Goal: Task Accomplishment & Management: Manage account settings

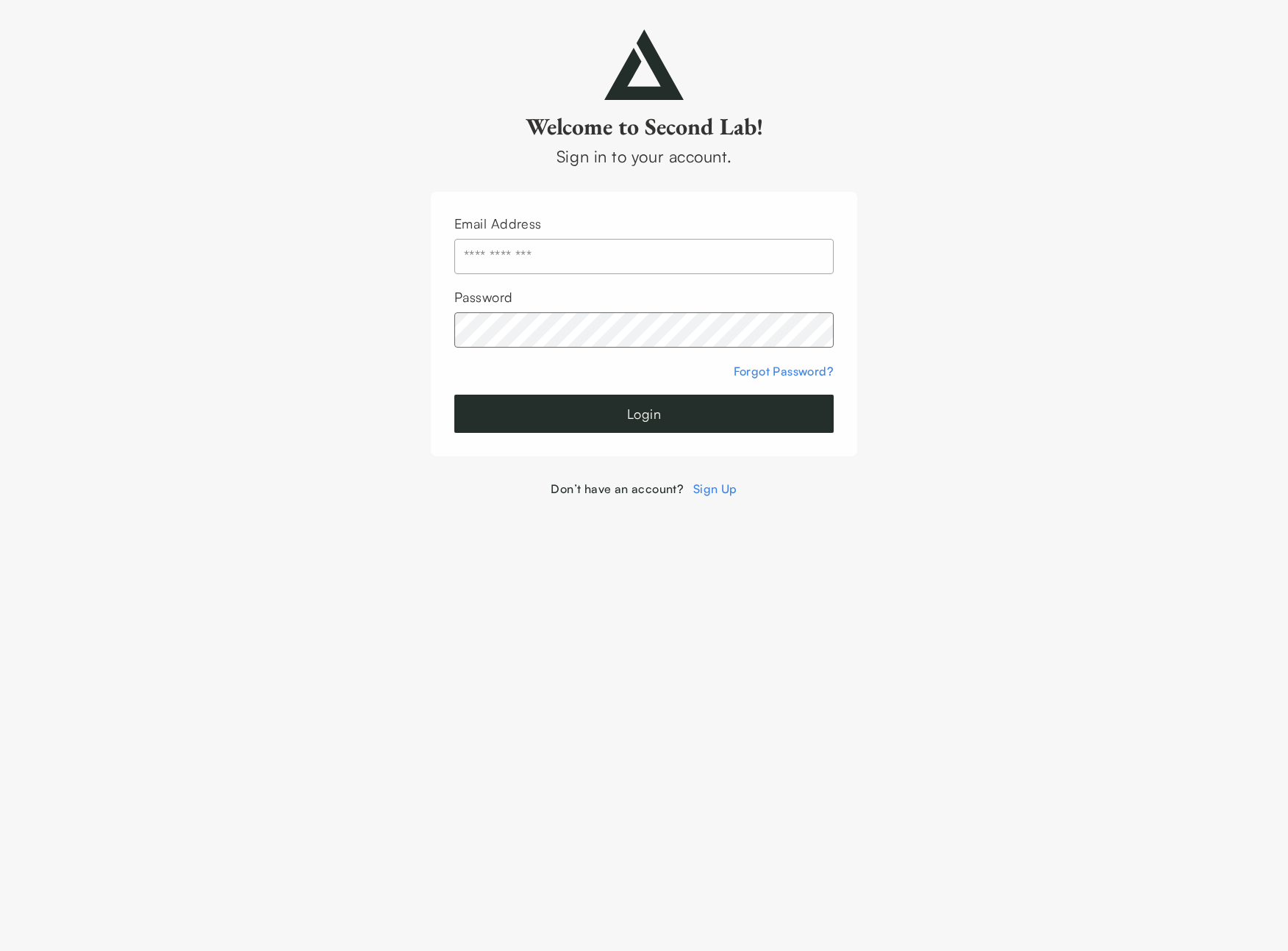
type input "**********"
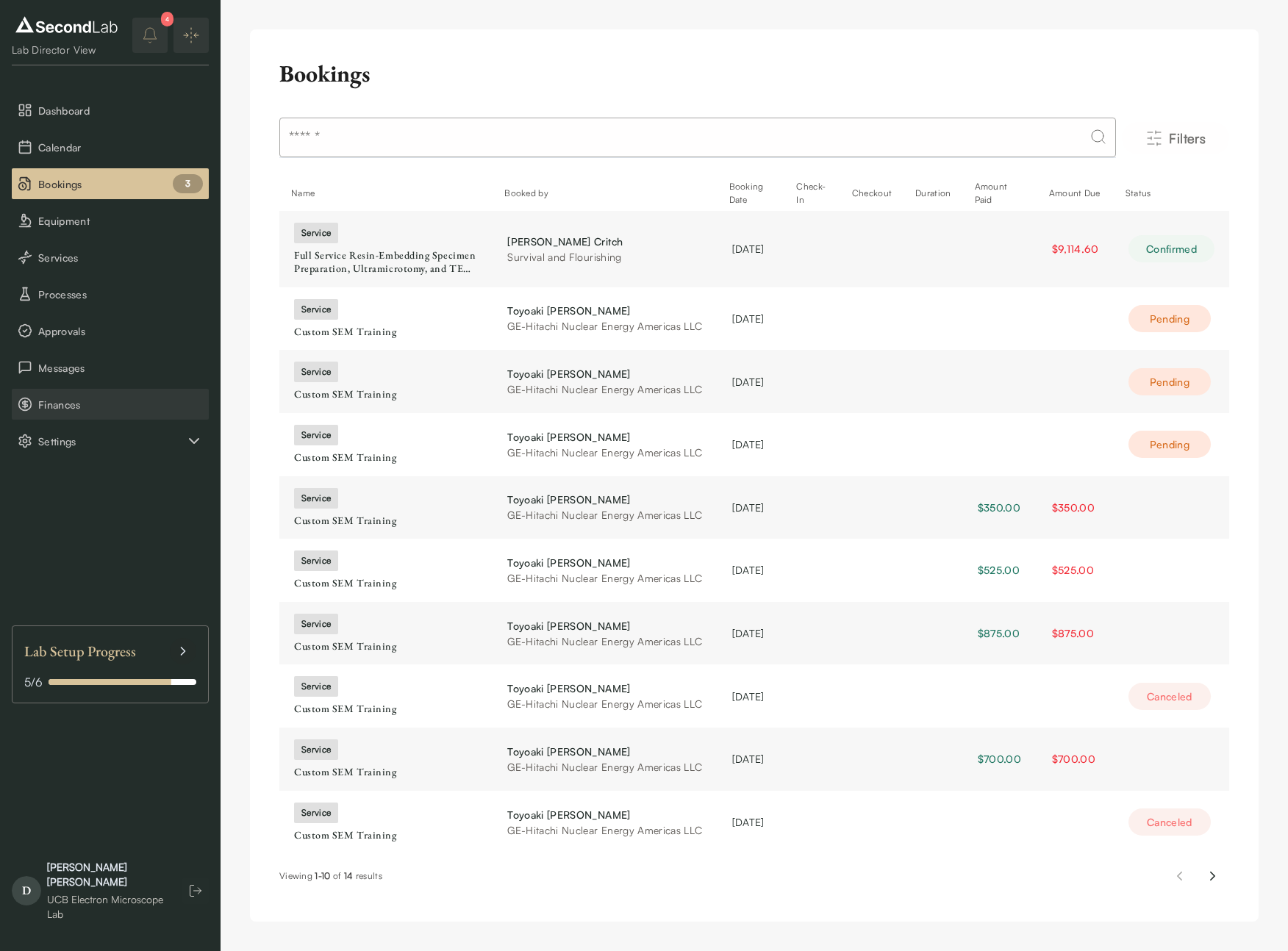
click at [58, 399] on span "Finances" at bounding box center [120, 405] width 165 height 16
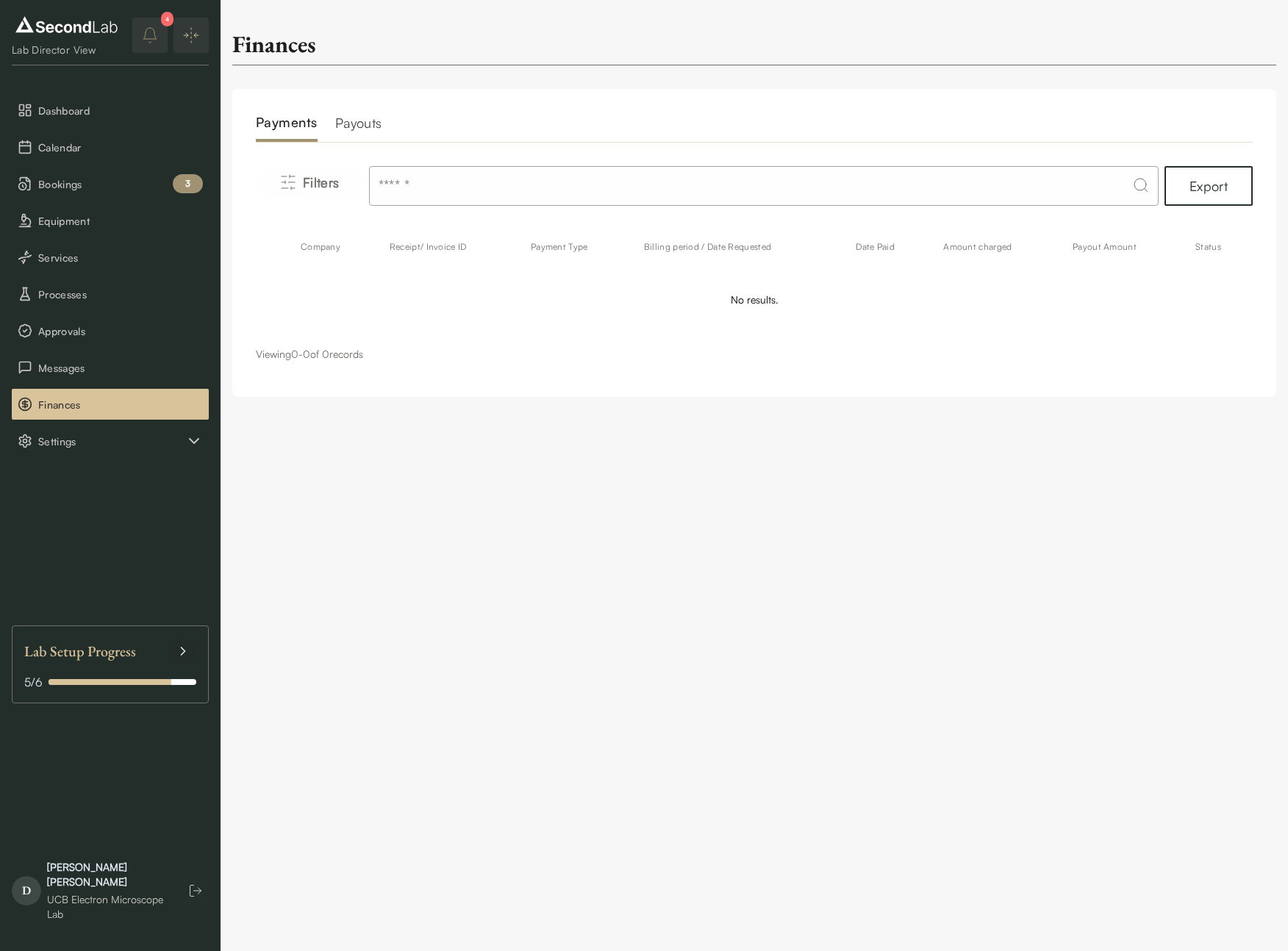
click at [368, 124] on h2 "Payouts" at bounding box center [358, 127] width 47 height 29
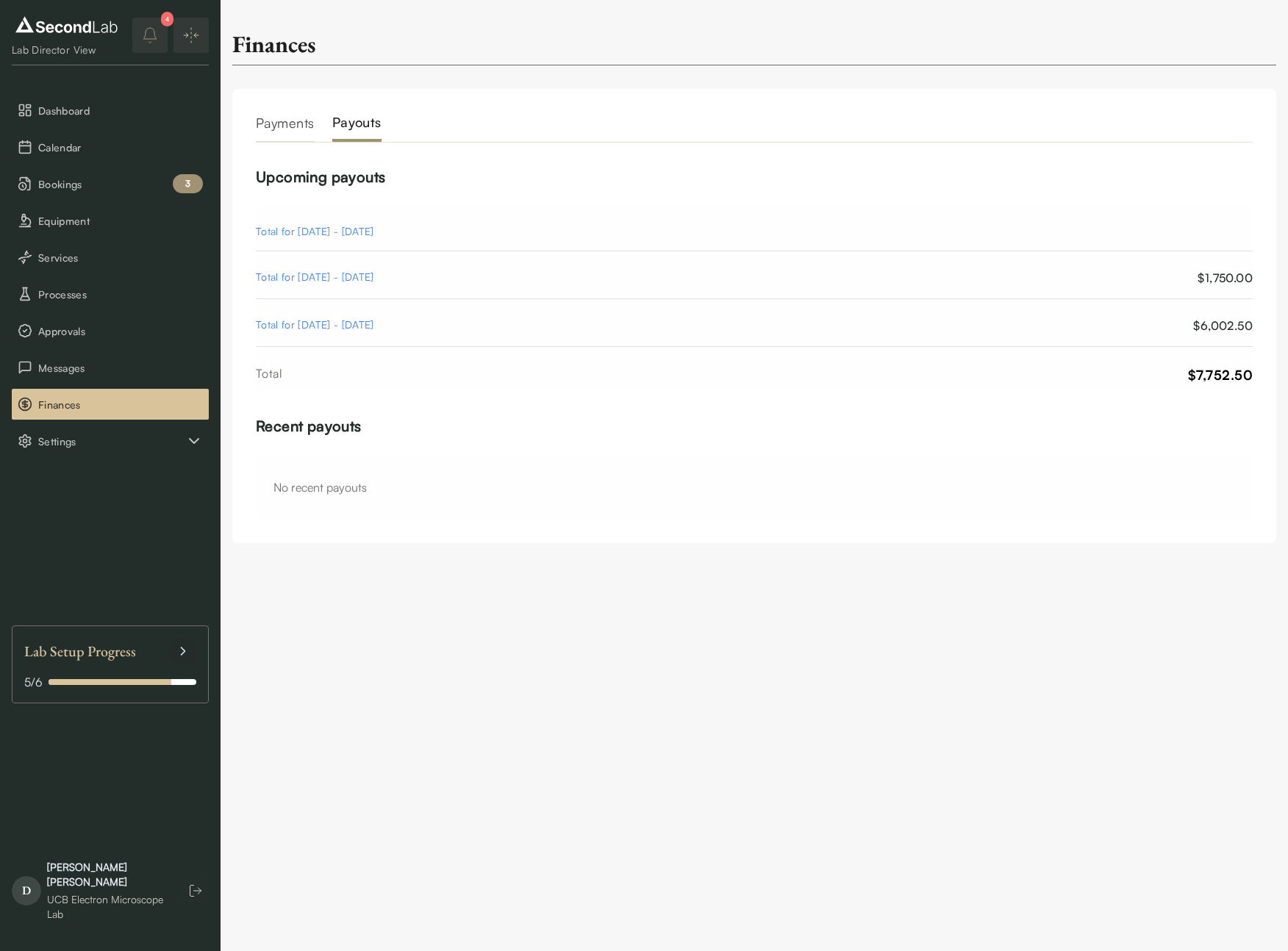
click at [282, 127] on h2 "Payments" at bounding box center [285, 127] width 59 height 29
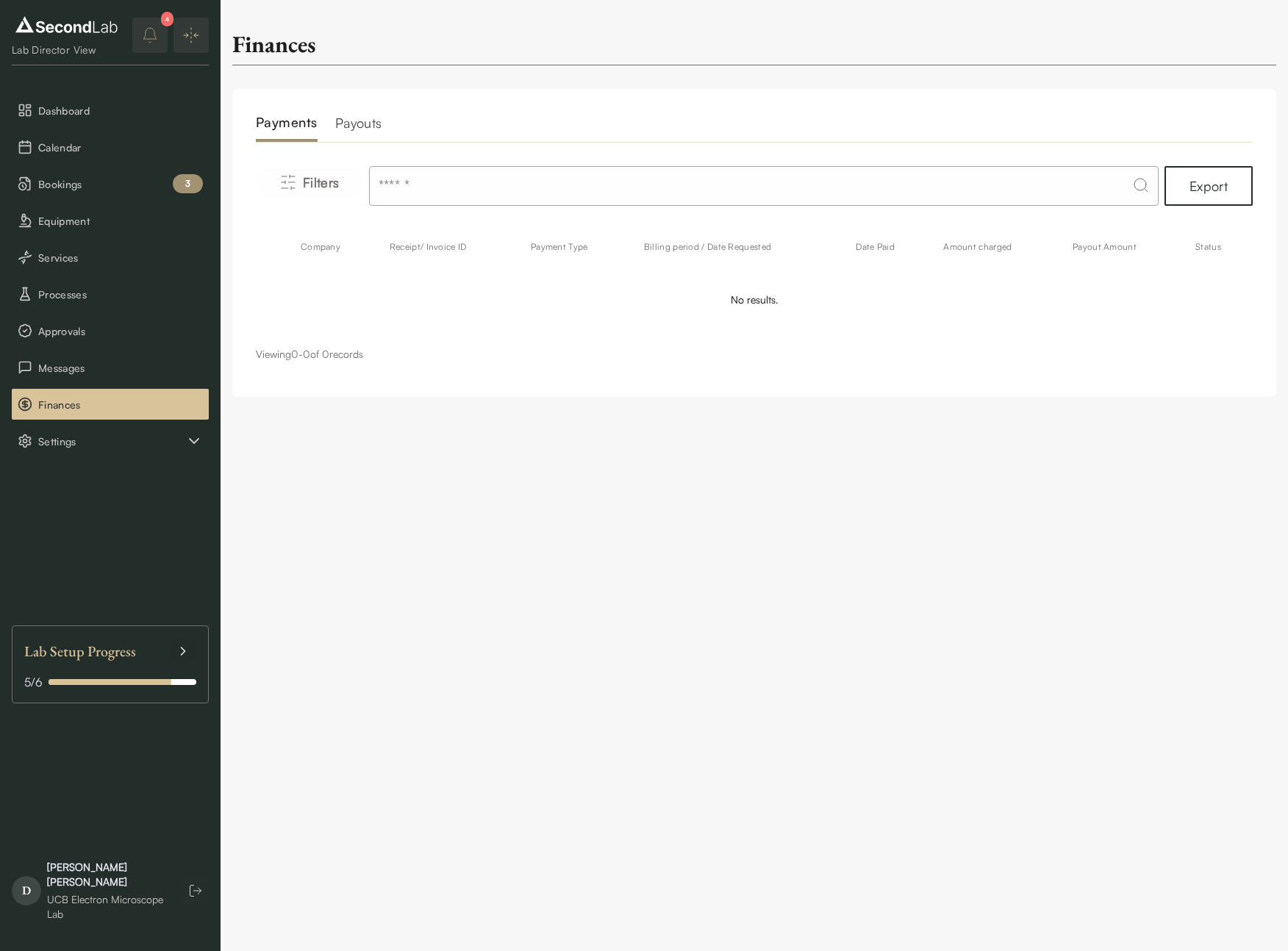
click at [701, 359] on div "Viewing 0 - 0 of 0 records" at bounding box center [754, 354] width 997 height 15
click at [321, 181] on span "Filters" at bounding box center [321, 182] width 36 height 21
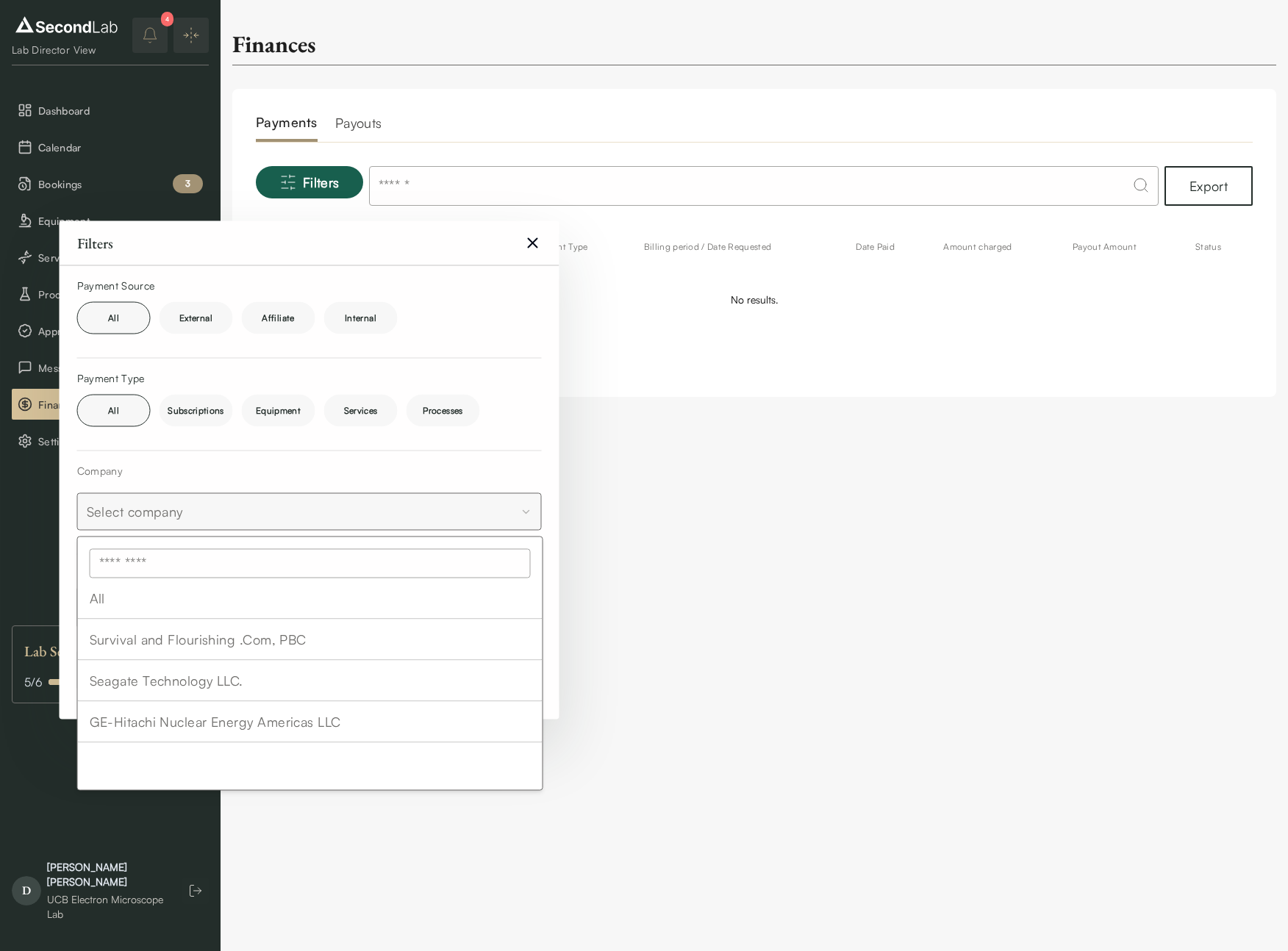
click at [188, 409] on html "SKIP TO CONTENT Lab Director View Dashboard Calendar Bookings 3 Equipment Servi…" at bounding box center [644, 204] width 1288 height 409
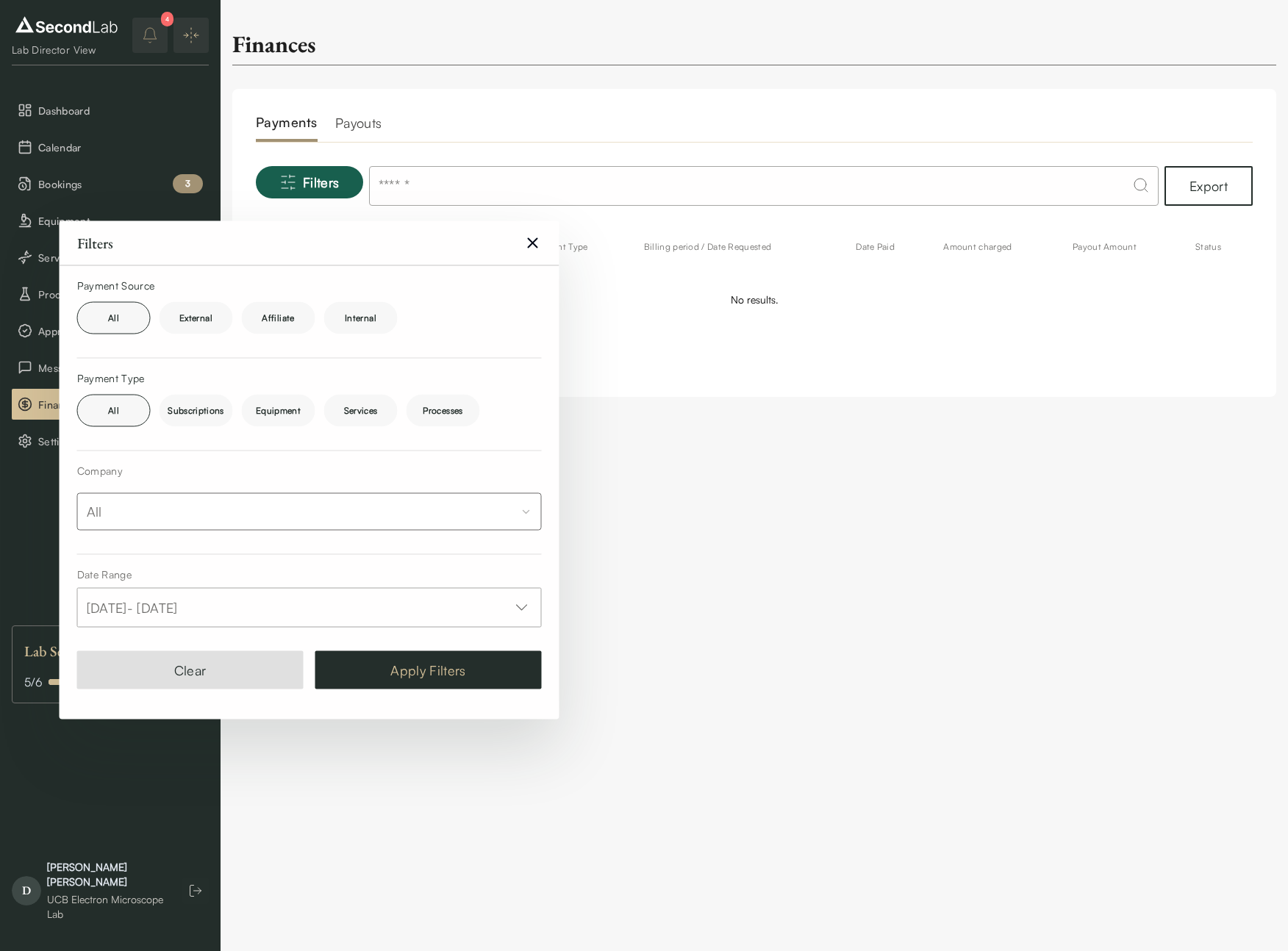
click at [441, 681] on button "Apply Filters" at bounding box center [429, 670] width 226 height 38
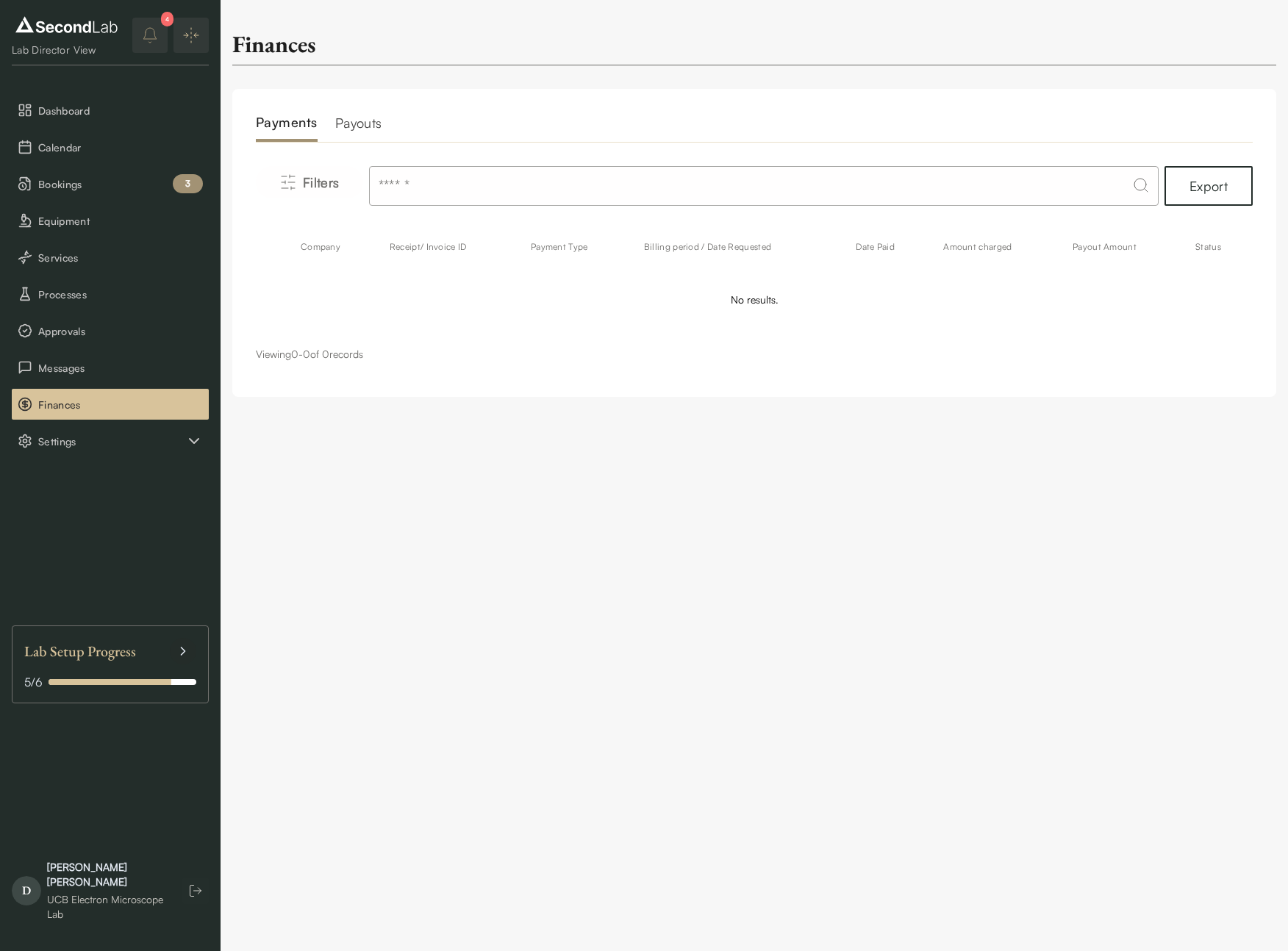
drag, startPoint x: 290, startPoint y: 128, endPoint x: 294, endPoint y: 138, distance: 10.8
click at [290, 128] on h2 "Payments" at bounding box center [286, 127] width 62 height 29
click at [305, 180] on span "Filters" at bounding box center [321, 182] width 36 height 21
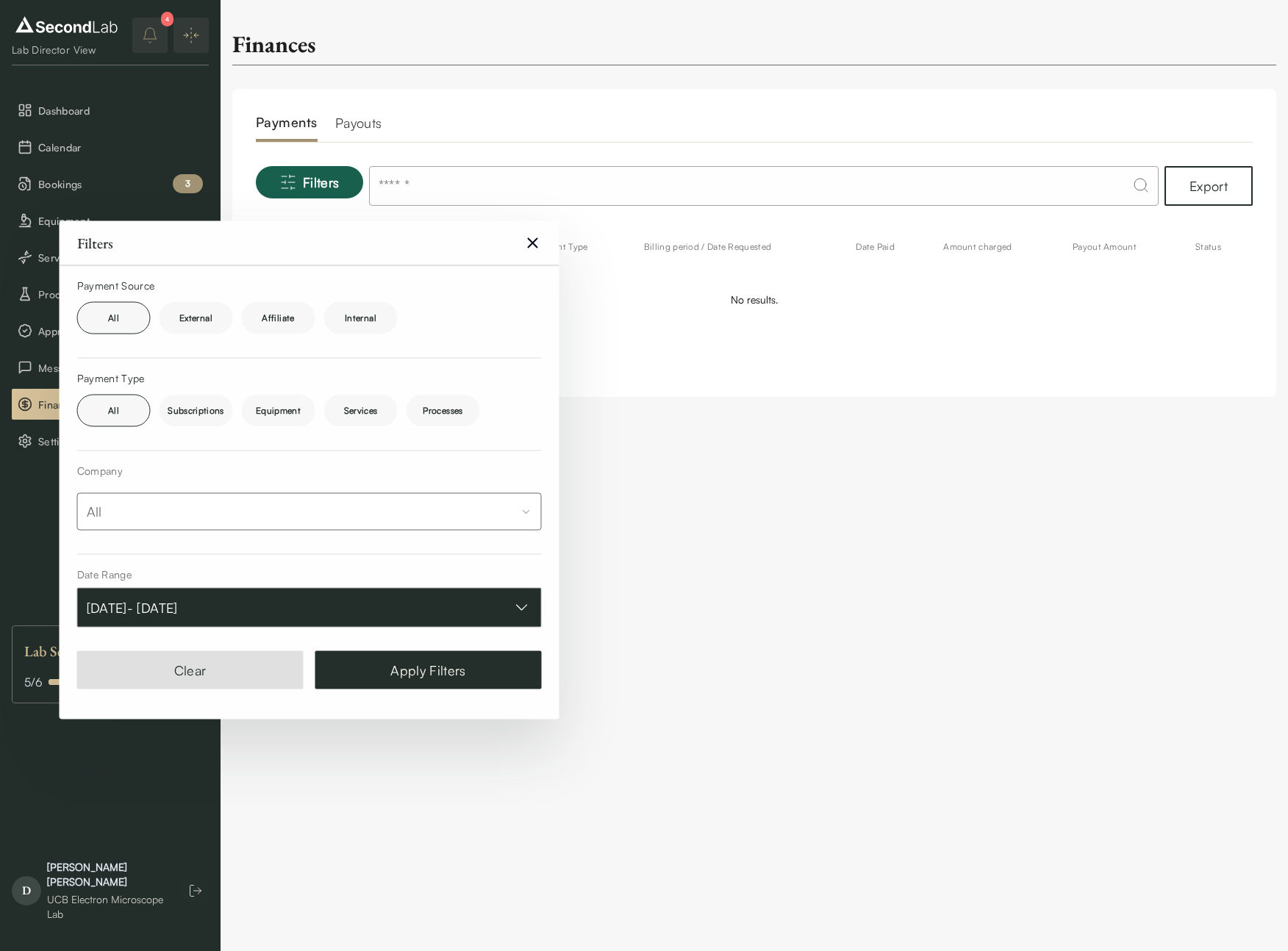
click at [252, 626] on button "Oct 01, 2025 - Oct 10, 2025" at bounding box center [309, 608] width 464 height 40
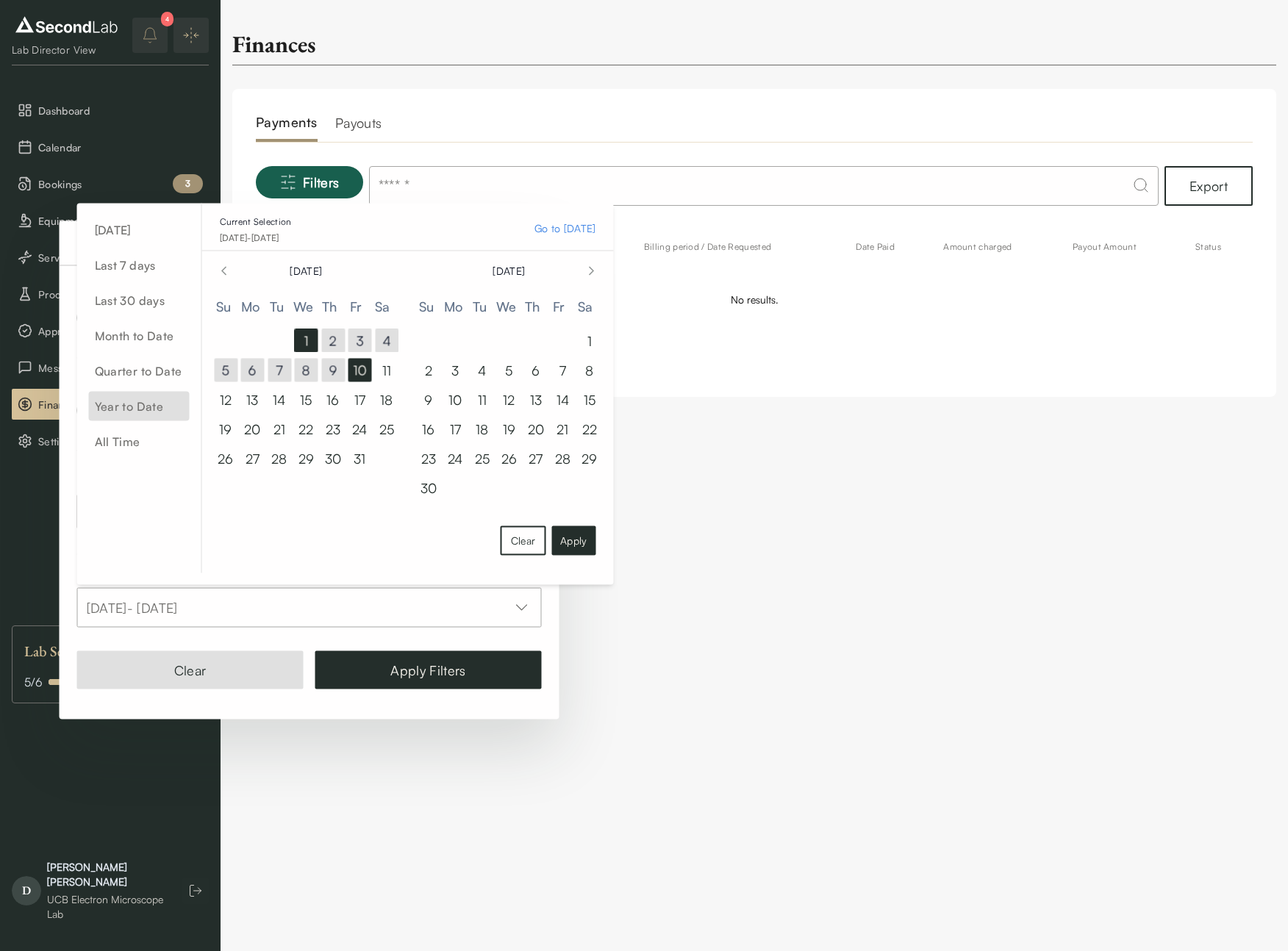
click at [136, 403] on span "Year to Date" at bounding box center [138, 406] width 100 height 29
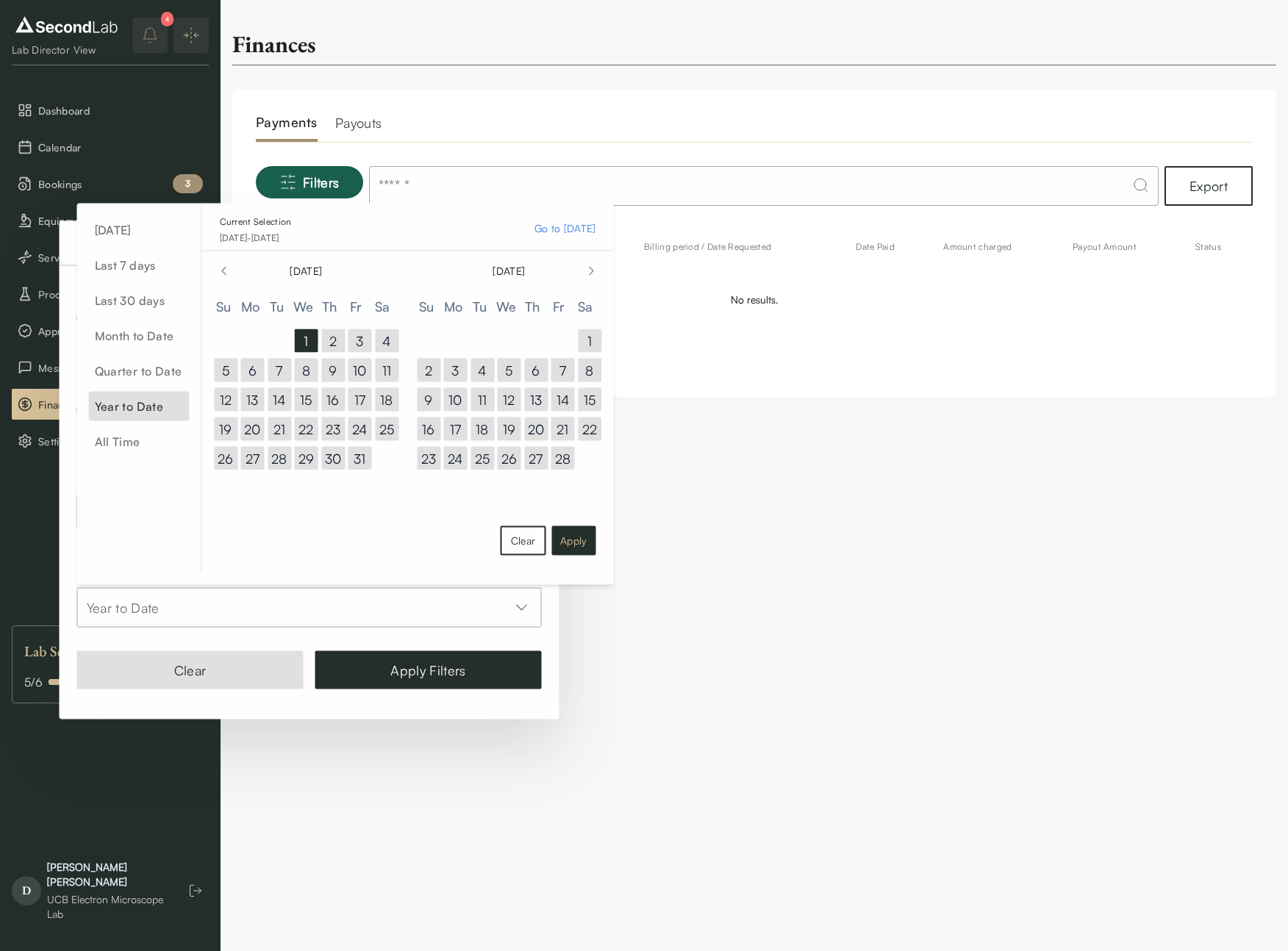
click at [559, 534] on button "Apply" at bounding box center [574, 540] width 44 height 29
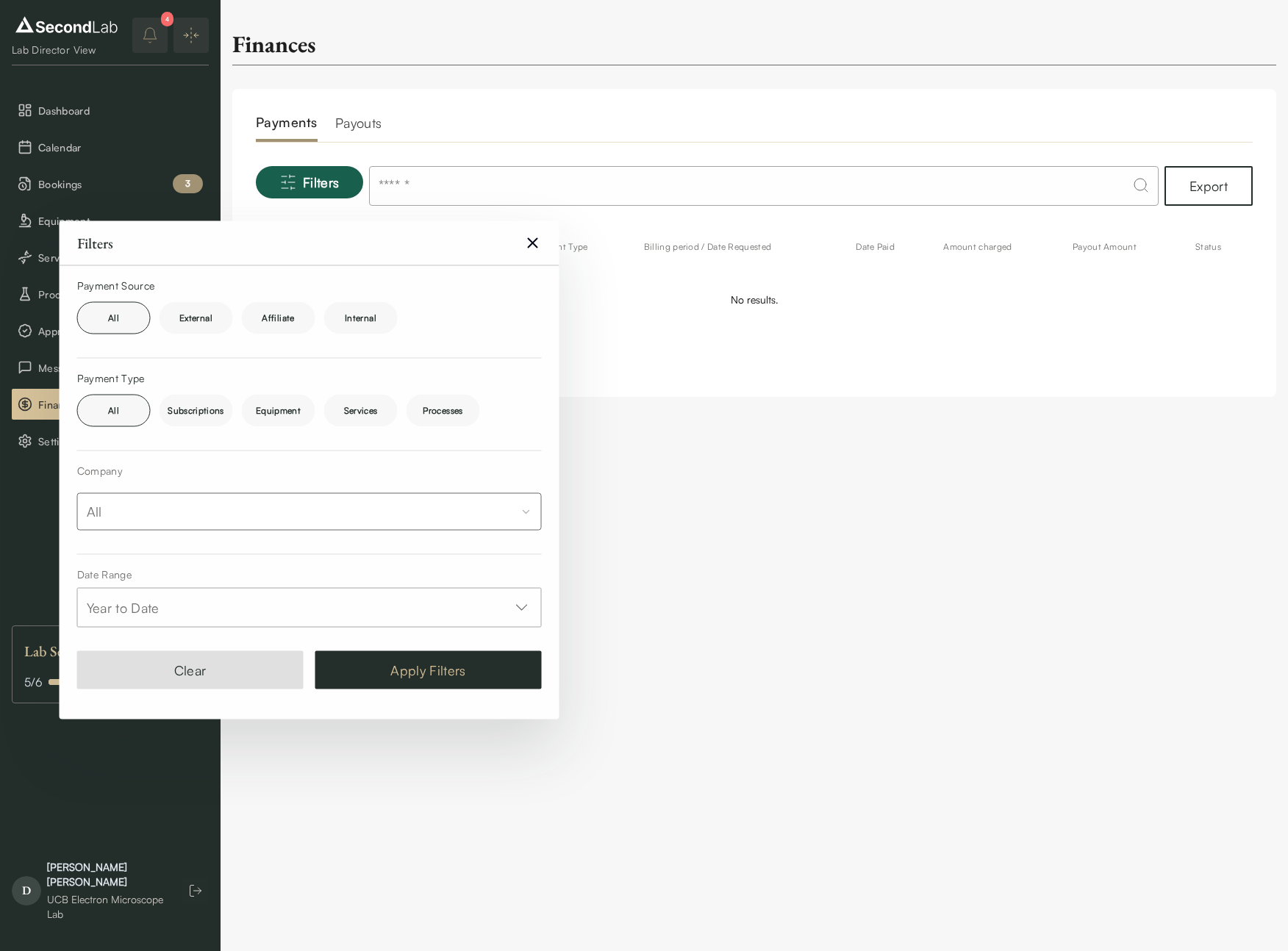
click at [441, 680] on button "Apply Filters" at bounding box center [429, 670] width 226 height 38
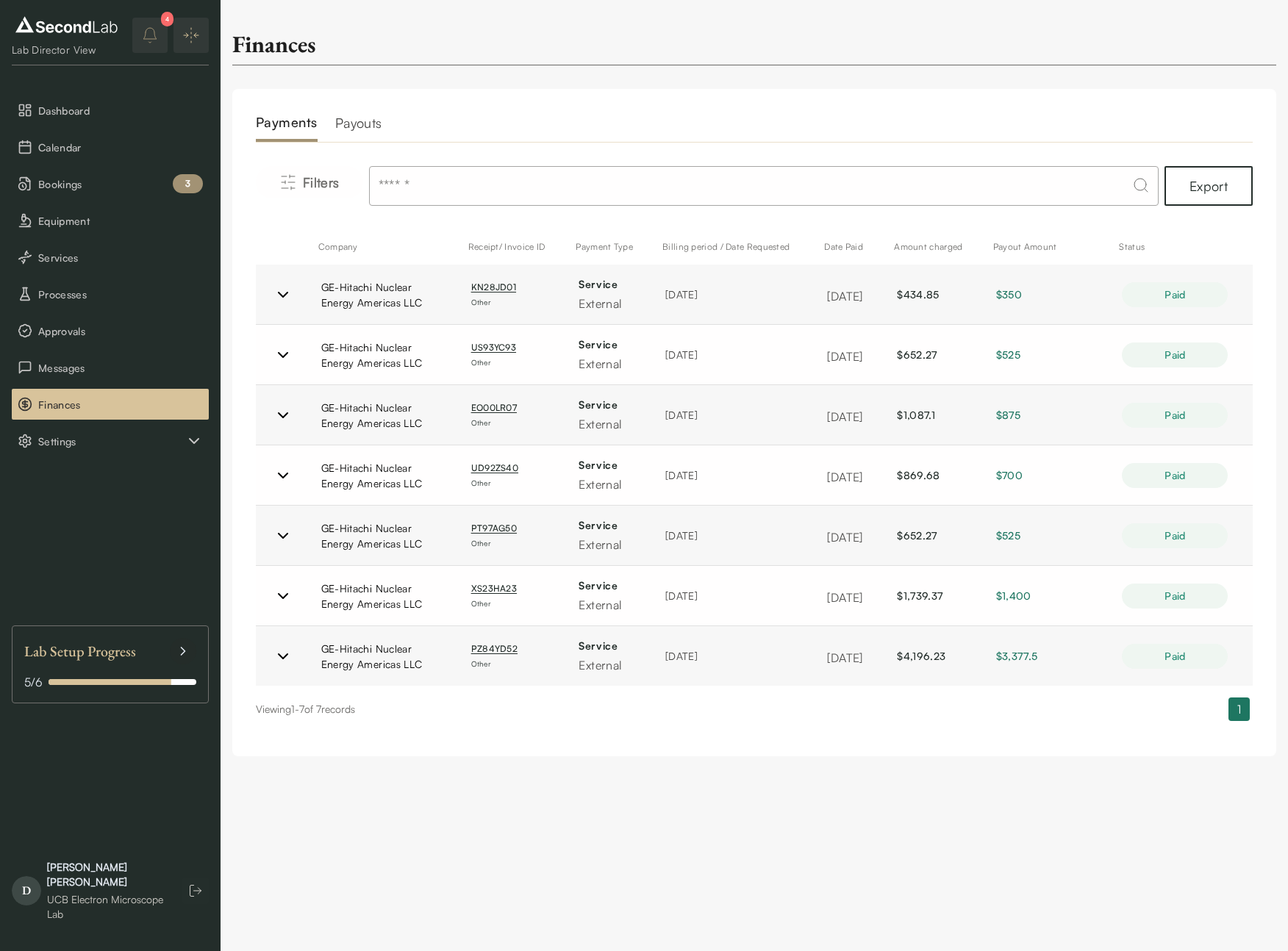
drag, startPoint x: 371, startPoint y: 290, endPoint x: 457, endPoint y: 768, distance: 485.7
click at [439, 768] on html "SKIP TO CONTENT Lab Director View Dashboard Calendar Bookings 3 Equipment Servi…" at bounding box center [644, 384] width 1288 height 768
drag, startPoint x: 461, startPoint y: 764, endPoint x: 438, endPoint y: 718, distance: 51.4
click at [461, 764] on div "Finances Payments Payouts Filters Export Company Receipt/ Invoice ID Payment Ty…" at bounding box center [754, 384] width 1067 height 768
click at [45, 290] on span "Processes" at bounding box center [120, 294] width 165 height 16
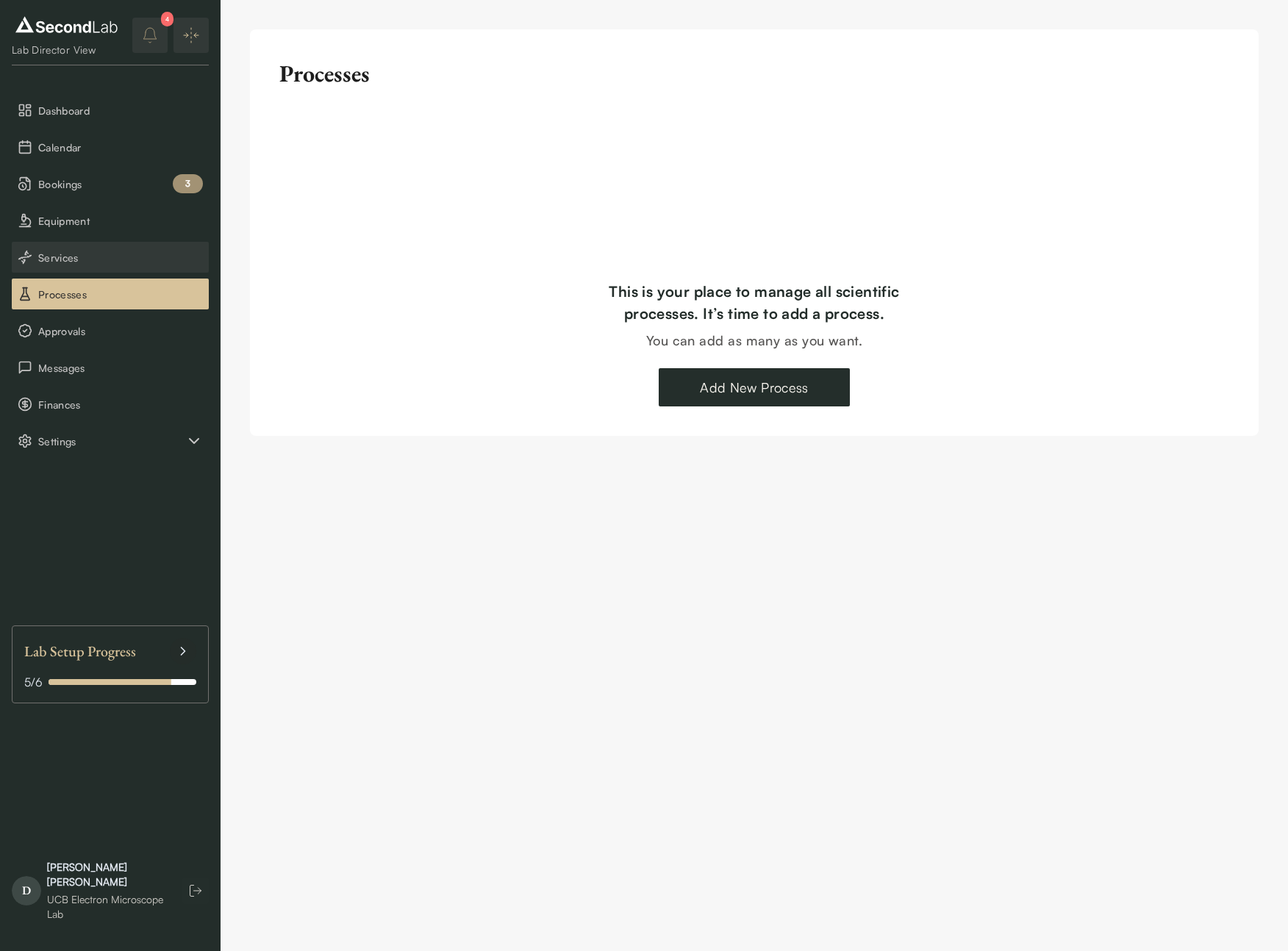
click at [49, 244] on button "Services" at bounding box center [110, 257] width 197 height 31
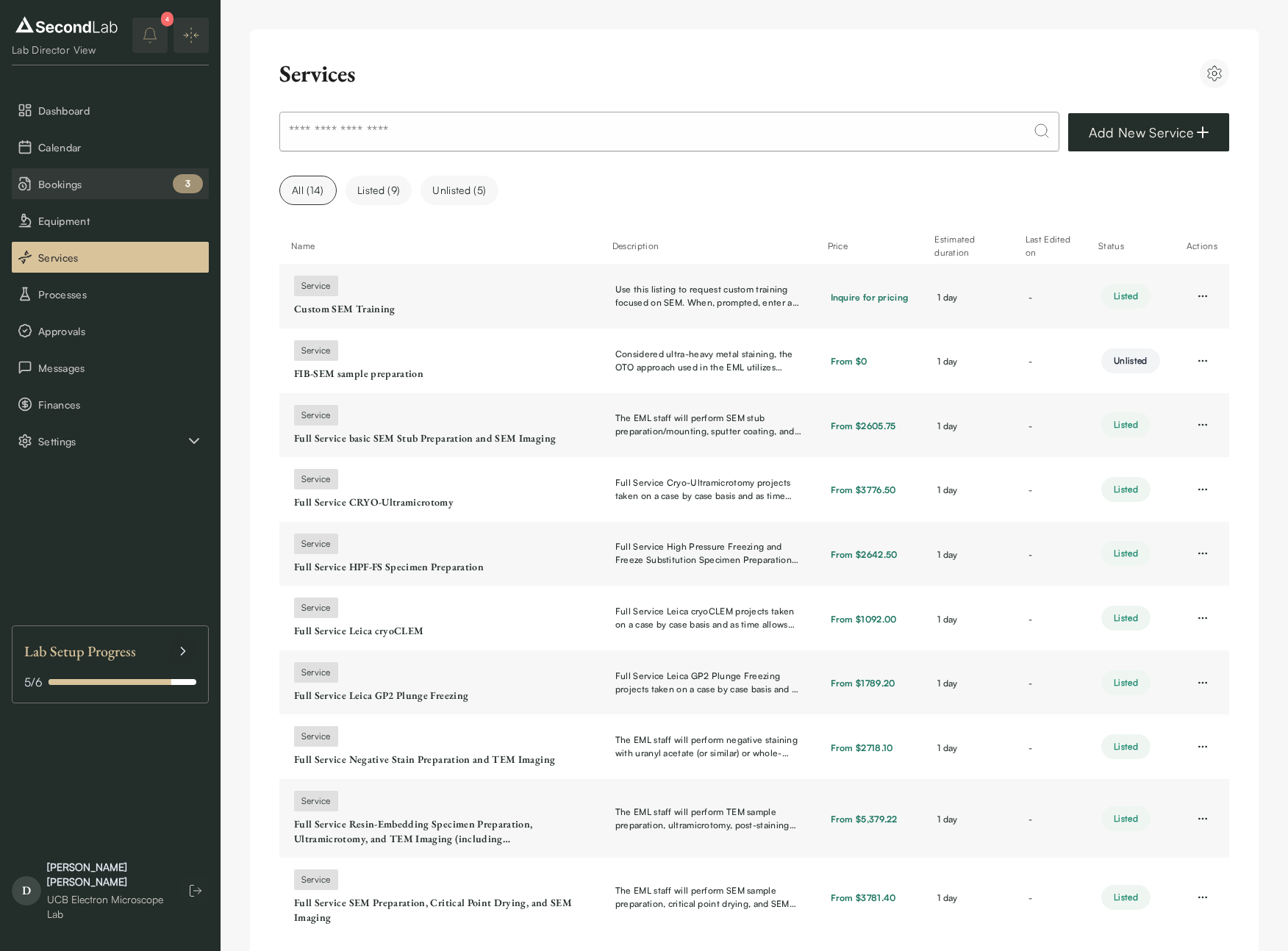
click at [60, 186] on span "Bookings" at bounding box center [120, 184] width 165 height 16
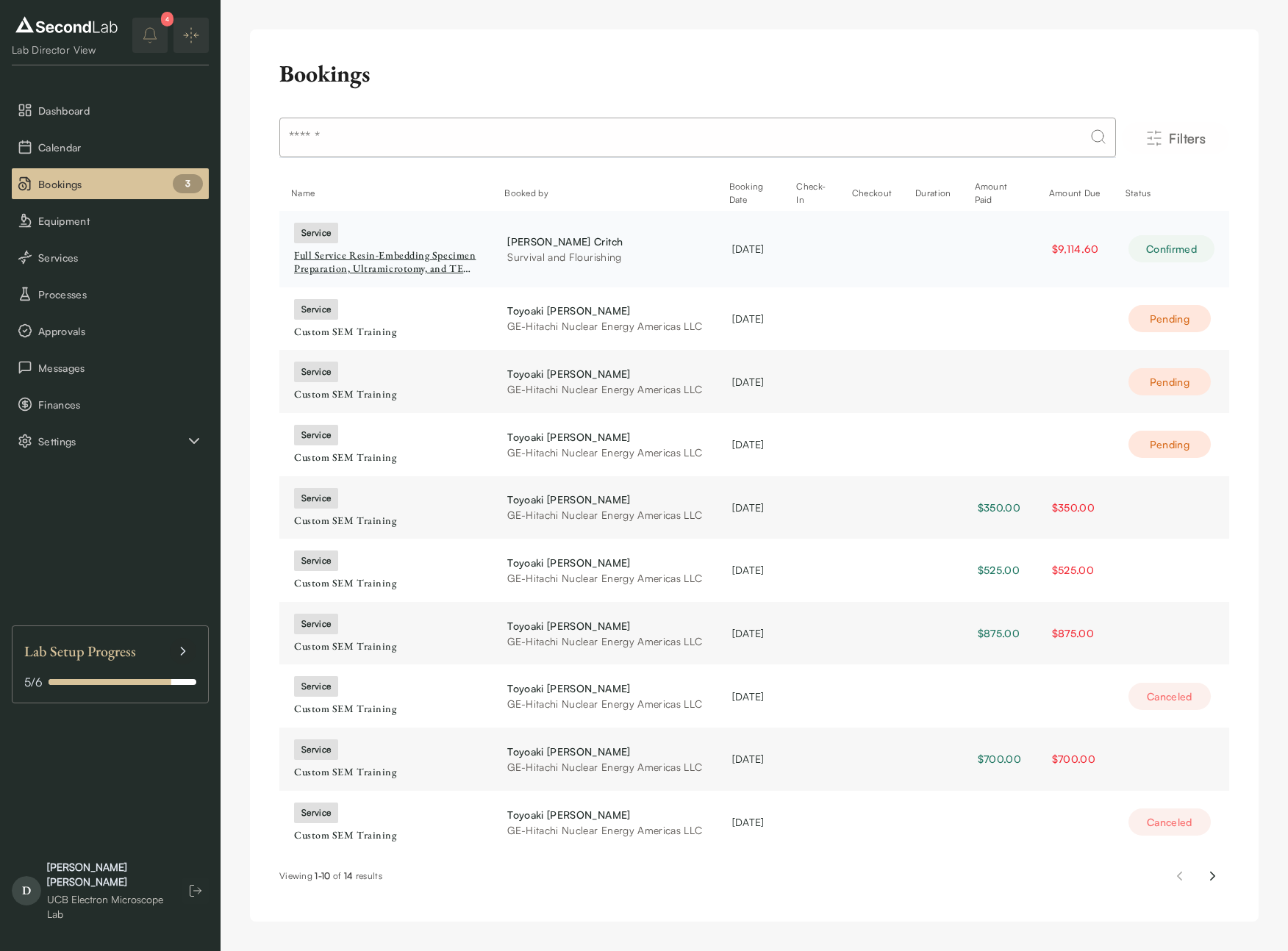
click at [350, 267] on div "Full Service Resin-Embedding Specimen Preparation, Ultramicrotomy, and TEM Imag…" at bounding box center [386, 262] width 184 height 26
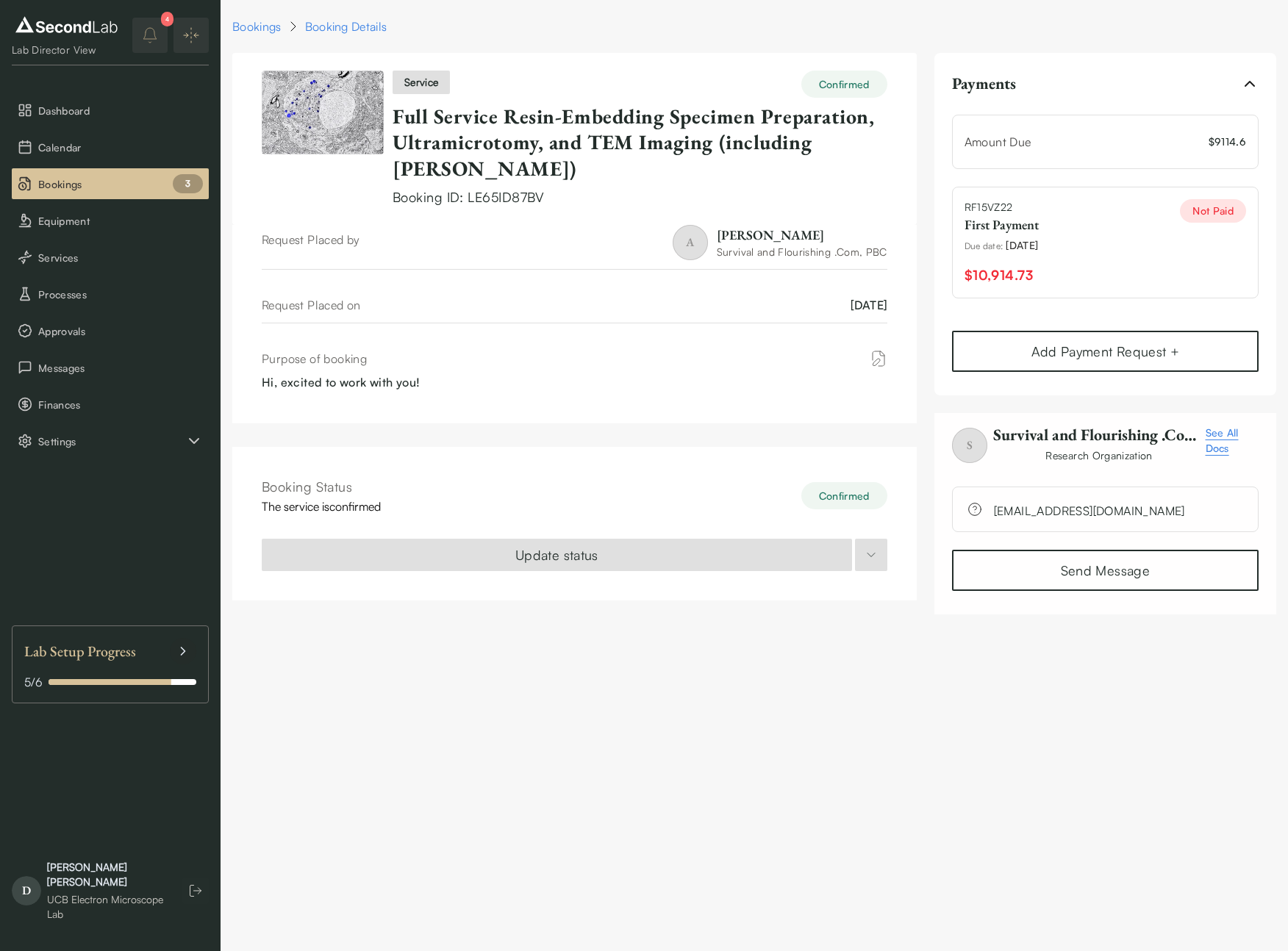
click at [1116, 131] on div "Amount Due $ 9114.6" at bounding box center [1104, 142] width 306 height 55
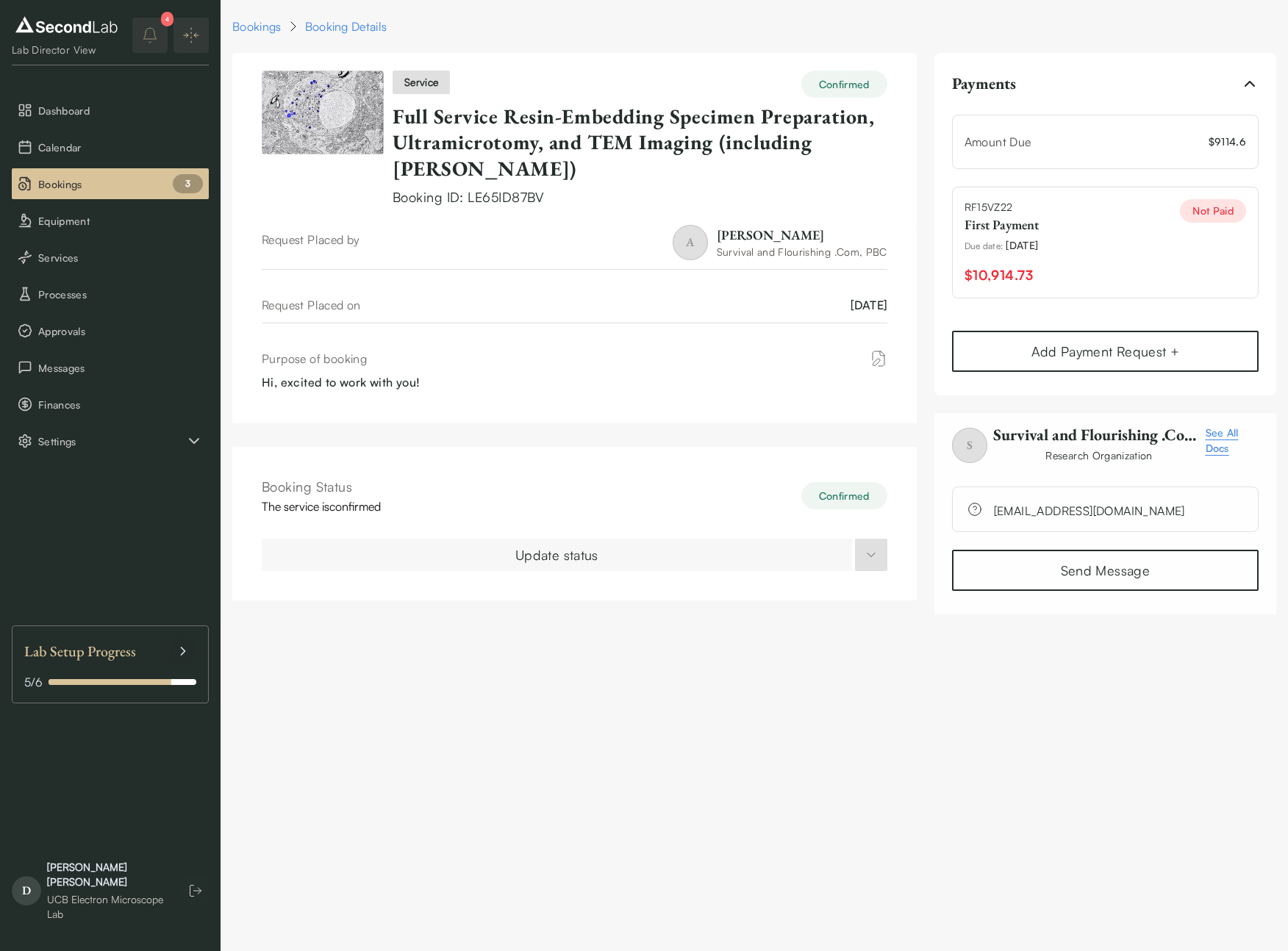
click at [775, 532] on html "SKIP TO CONTENT Lab Director View Dashboard Calendar Bookings 3 Equipment Servi…" at bounding box center [644, 316] width 1288 height 632
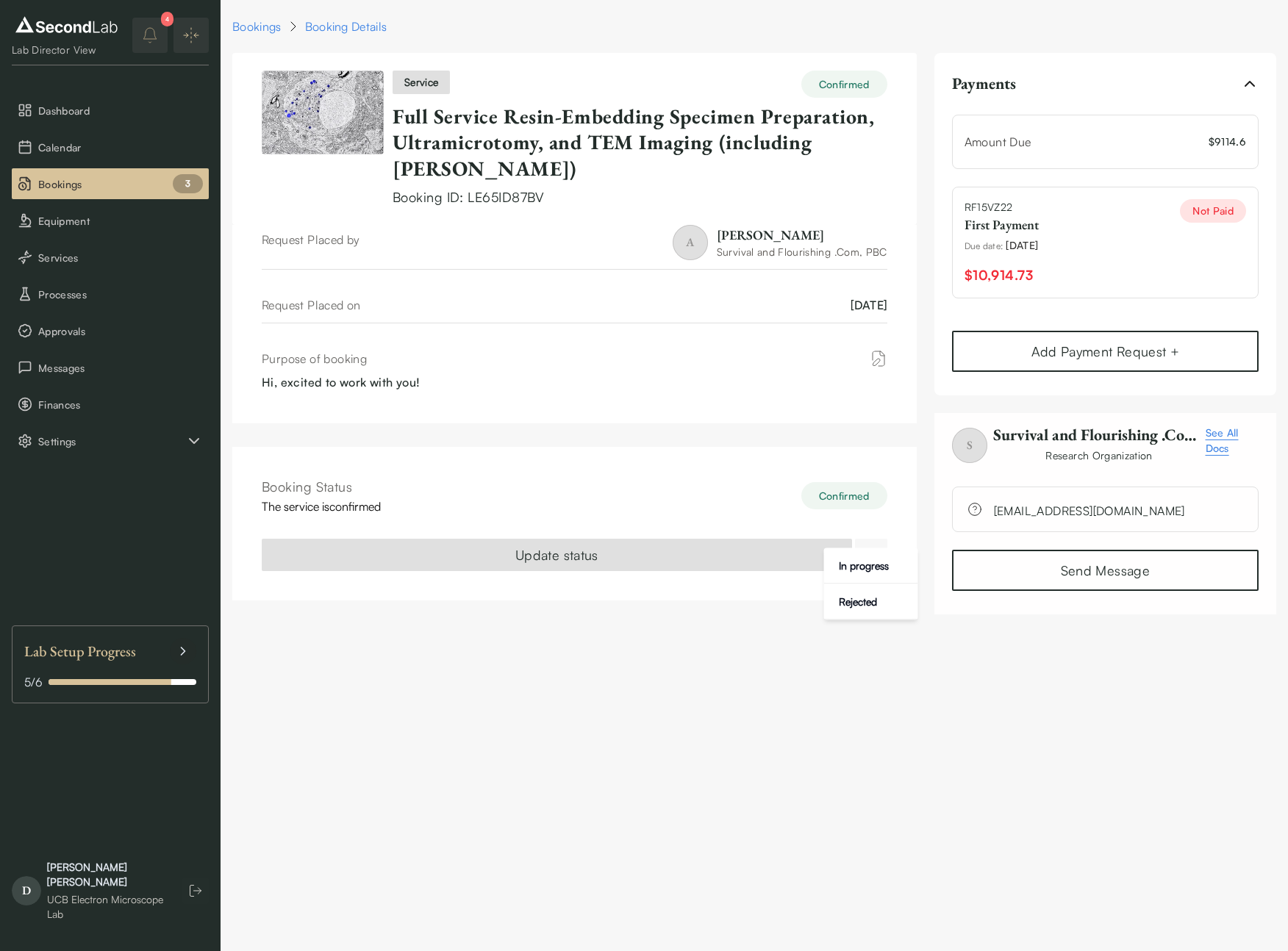
drag, startPoint x: 769, startPoint y: 566, endPoint x: 866, endPoint y: 521, distance: 106.9
click at [780, 562] on html "SKIP TO CONTENT Lab Director View Dashboard Calendar Bookings 3 Equipment Servi…" at bounding box center [644, 316] width 1288 height 632
click at [880, 521] on html "SKIP TO CONTENT Lab Director View Dashboard Calendar Bookings 3 Equipment Servi…" at bounding box center [644, 316] width 1288 height 632
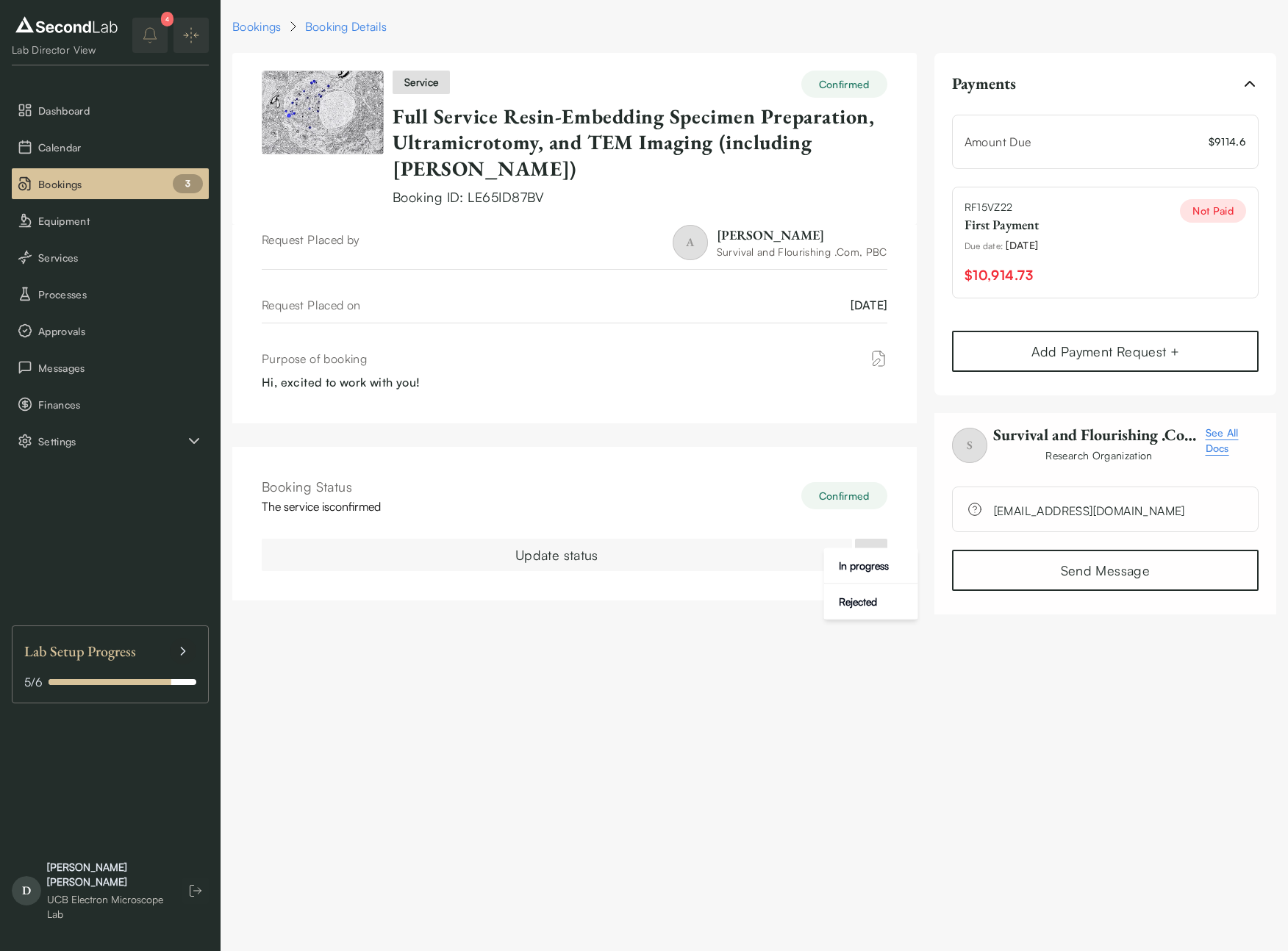
drag, startPoint x: 875, startPoint y: 522, endPoint x: 820, endPoint y: 525, distance: 55.1
click at [875, 522] on html "SKIP TO CONTENT Lab Director View Dashboard Calendar Bookings 3 Equipment Servi…" at bounding box center [644, 316] width 1288 height 632
click at [782, 533] on html "SKIP TO CONTENT Lab Director View Dashboard Calendar Bookings 3 Equipment Servi…" at bounding box center [644, 316] width 1288 height 632
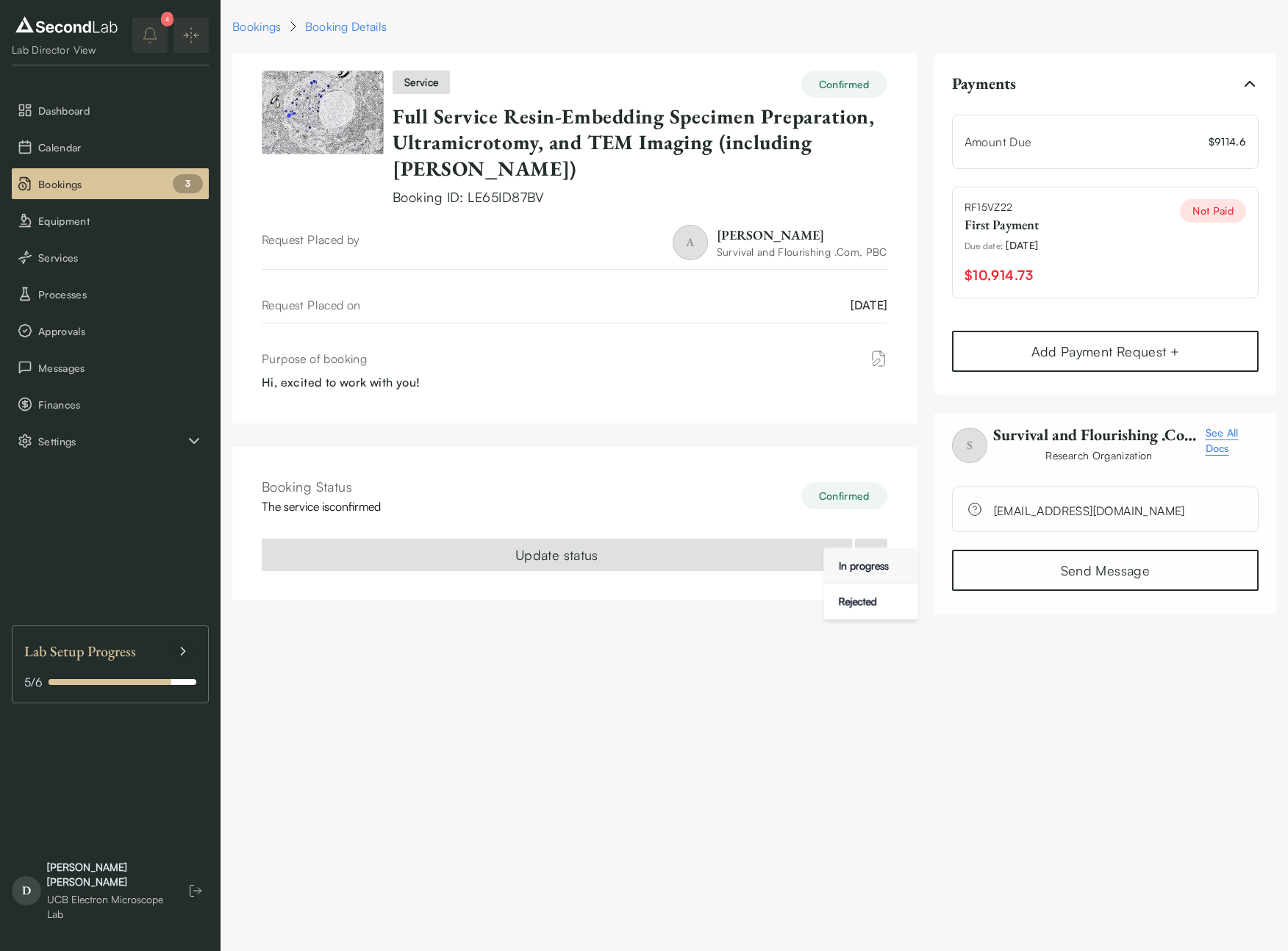
click at [855, 566] on div "In progress" at bounding box center [864, 566] width 62 height 24
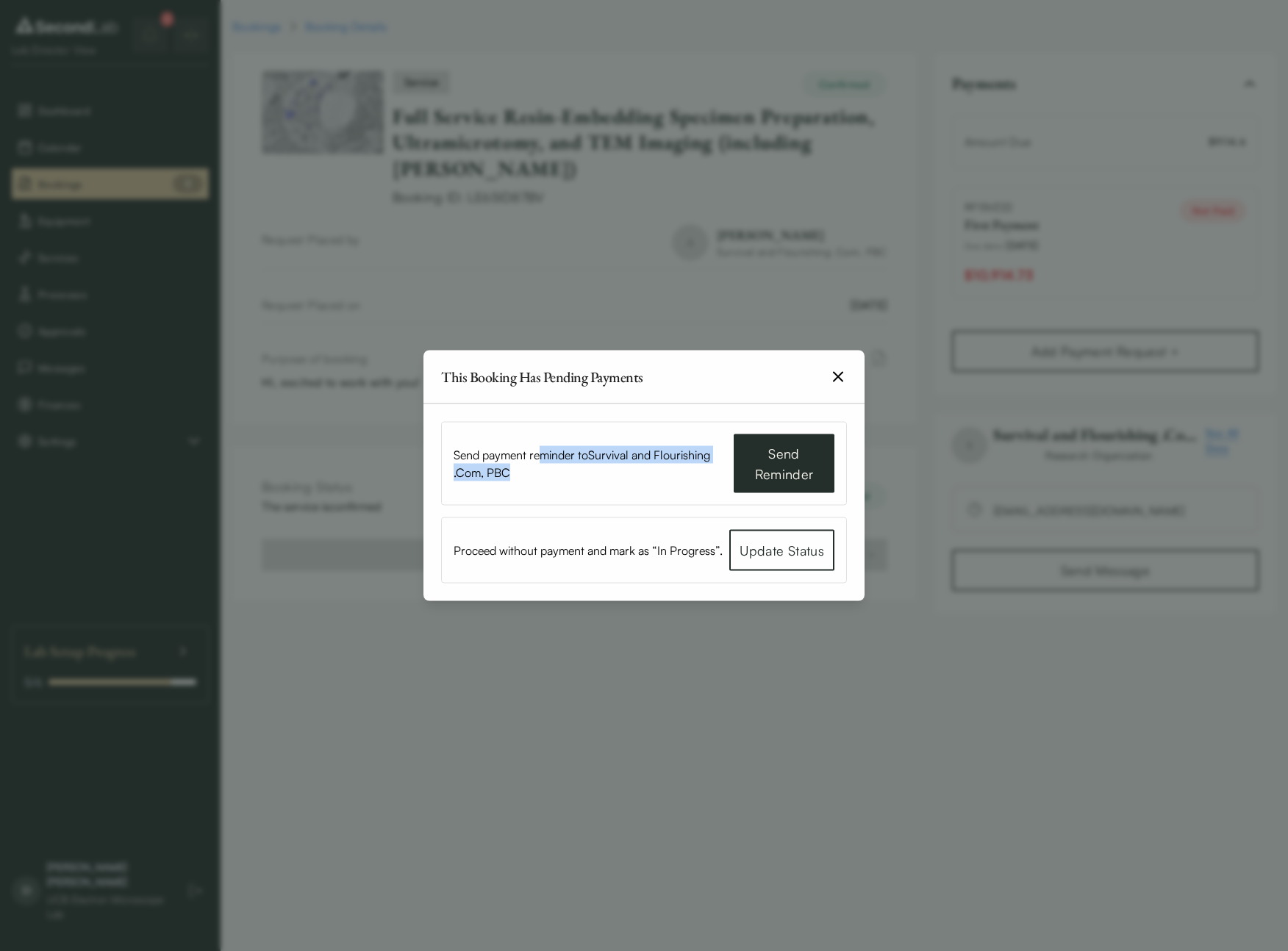
drag, startPoint x: 540, startPoint y: 457, endPoint x: 566, endPoint y: 479, distance: 34.1
click at [543, 478] on span "Send payment reminder to Survival and Flourishing .Com, PBC" at bounding box center [593, 464] width 280 height 36
drag, startPoint x: 566, startPoint y: 479, endPoint x: 839, endPoint y: 462, distance: 273.5
click at [568, 479] on span "Send payment reminder to Survival and Flourishing .Com, PBC" at bounding box center [593, 464] width 280 height 36
click at [791, 478] on button "Send Reminder" at bounding box center [783, 464] width 100 height 59
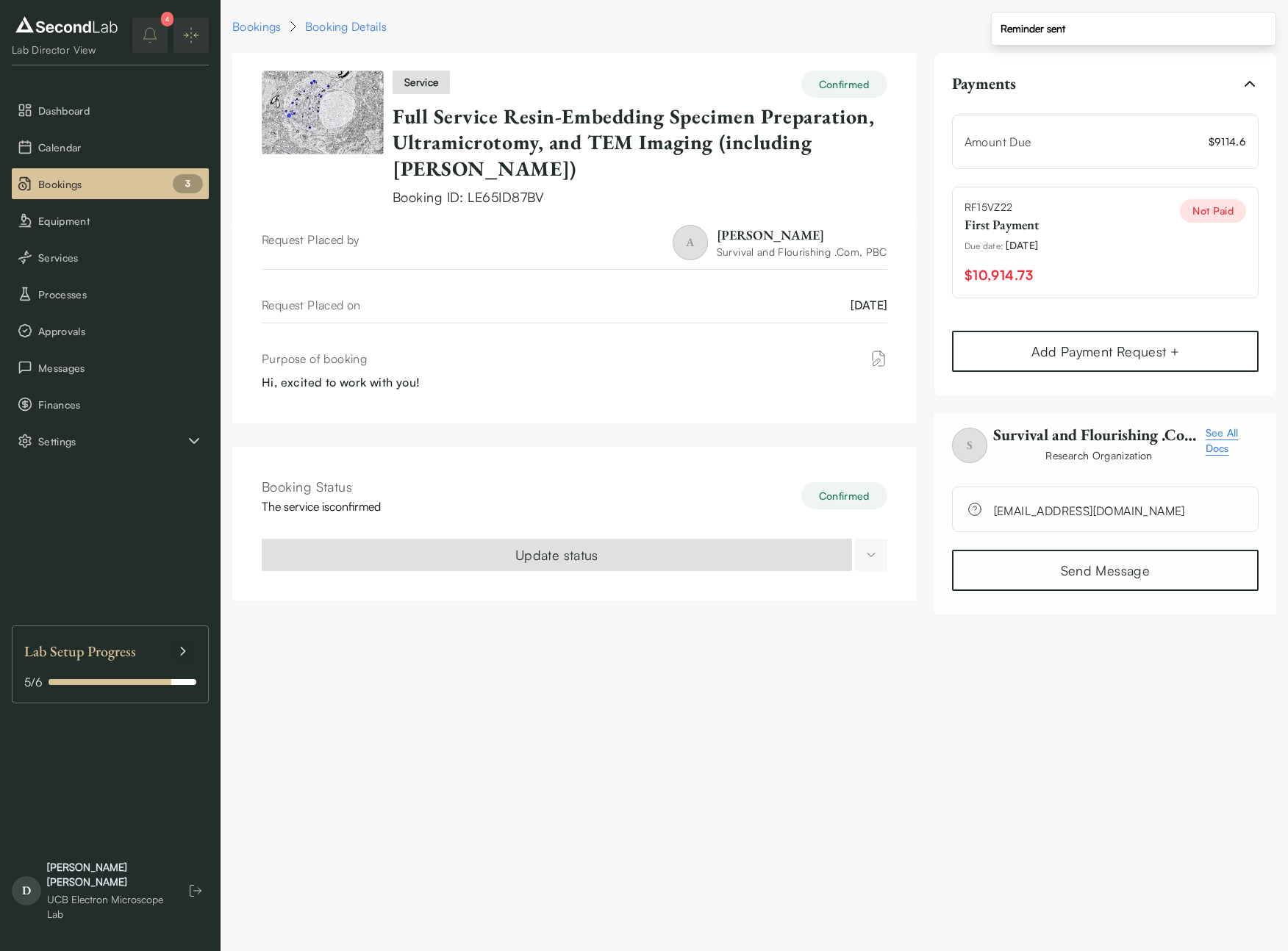
click at [866, 537] on html "SKIP TO CONTENT Lab Director View Dashboard Calendar Bookings 3 Equipment Servi…" at bounding box center [644, 316] width 1288 height 632
click at [741, 569] on html "SKIP TO CONTENT Lab Director View Dashboard Calendar Bookings 3 Equipment Servi…" at bounding box center [644, 316] width 1288 height 632
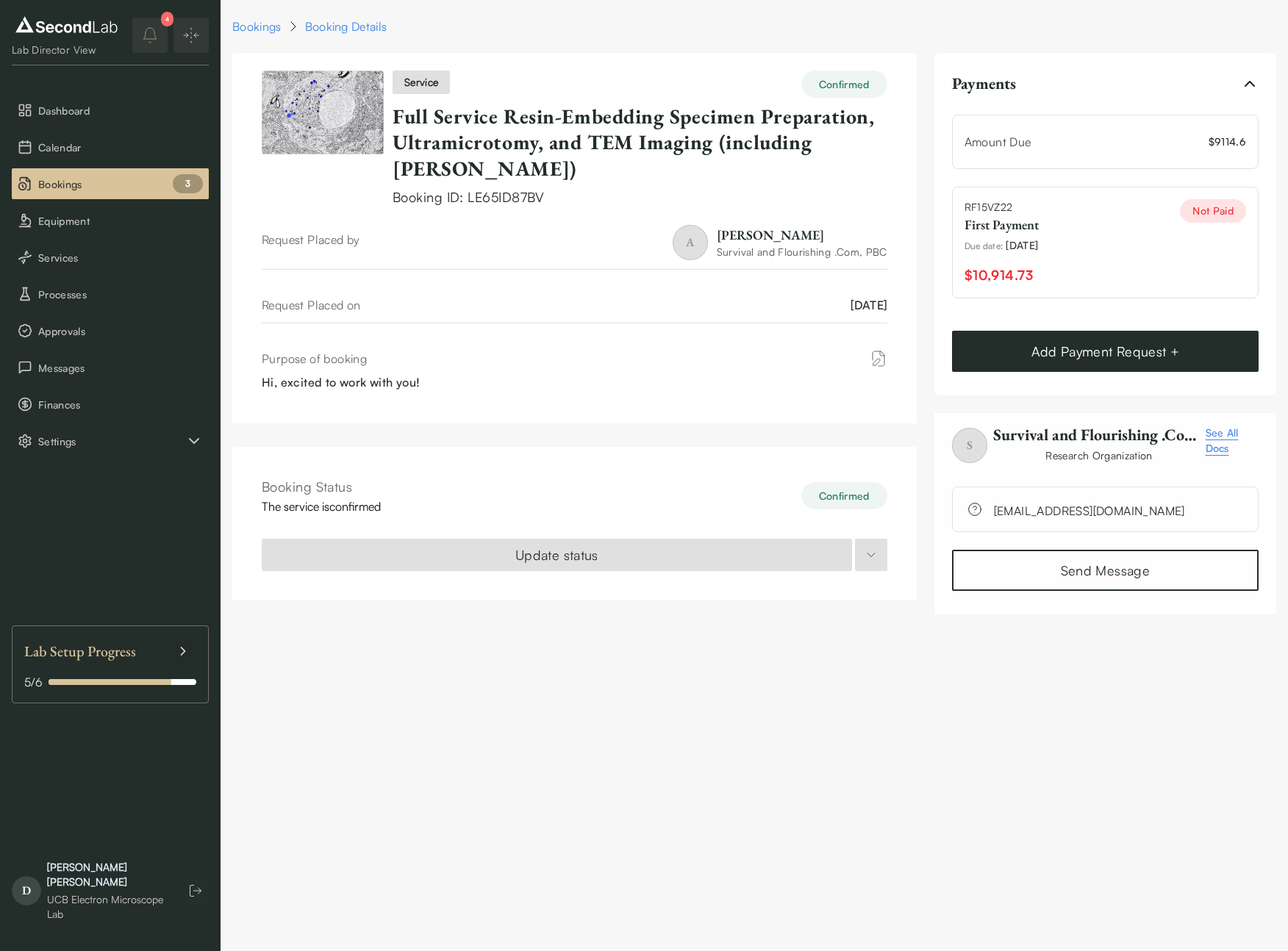
click at [1126, 347] on button "Add Payment Request +" at bounding box center [1104, 351] width 306 height 41
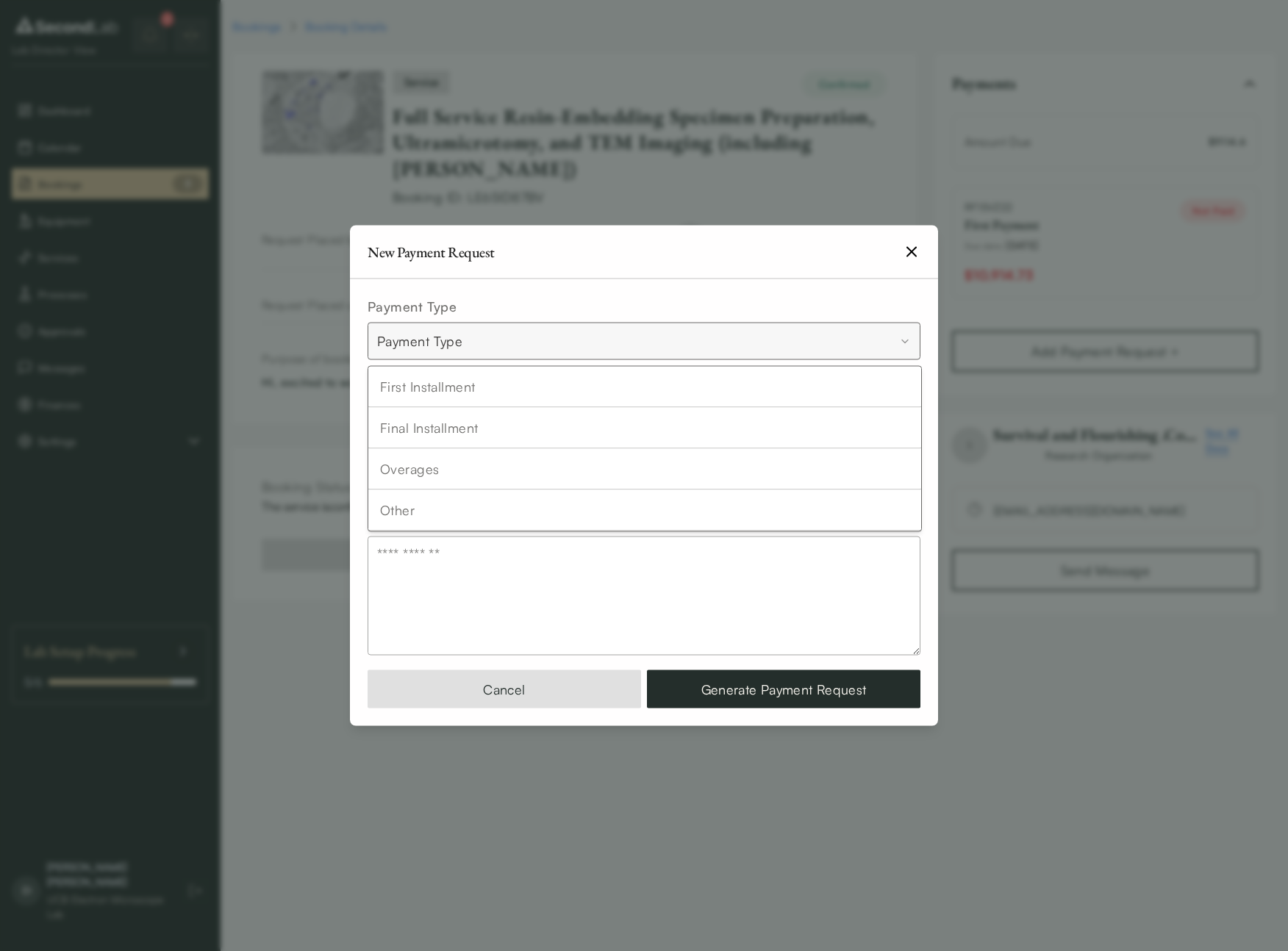
click at [470, 347] on body "SKIP TO CONTENT Lab Director View Dashboard Calendar Bookings 3 Equipment Servi…" at bounding box center [644, 316] width 1288 height 632
select select "*****"
click at [559, 666] on div "**********" at bounding box center [643, 502] width 588 height 447
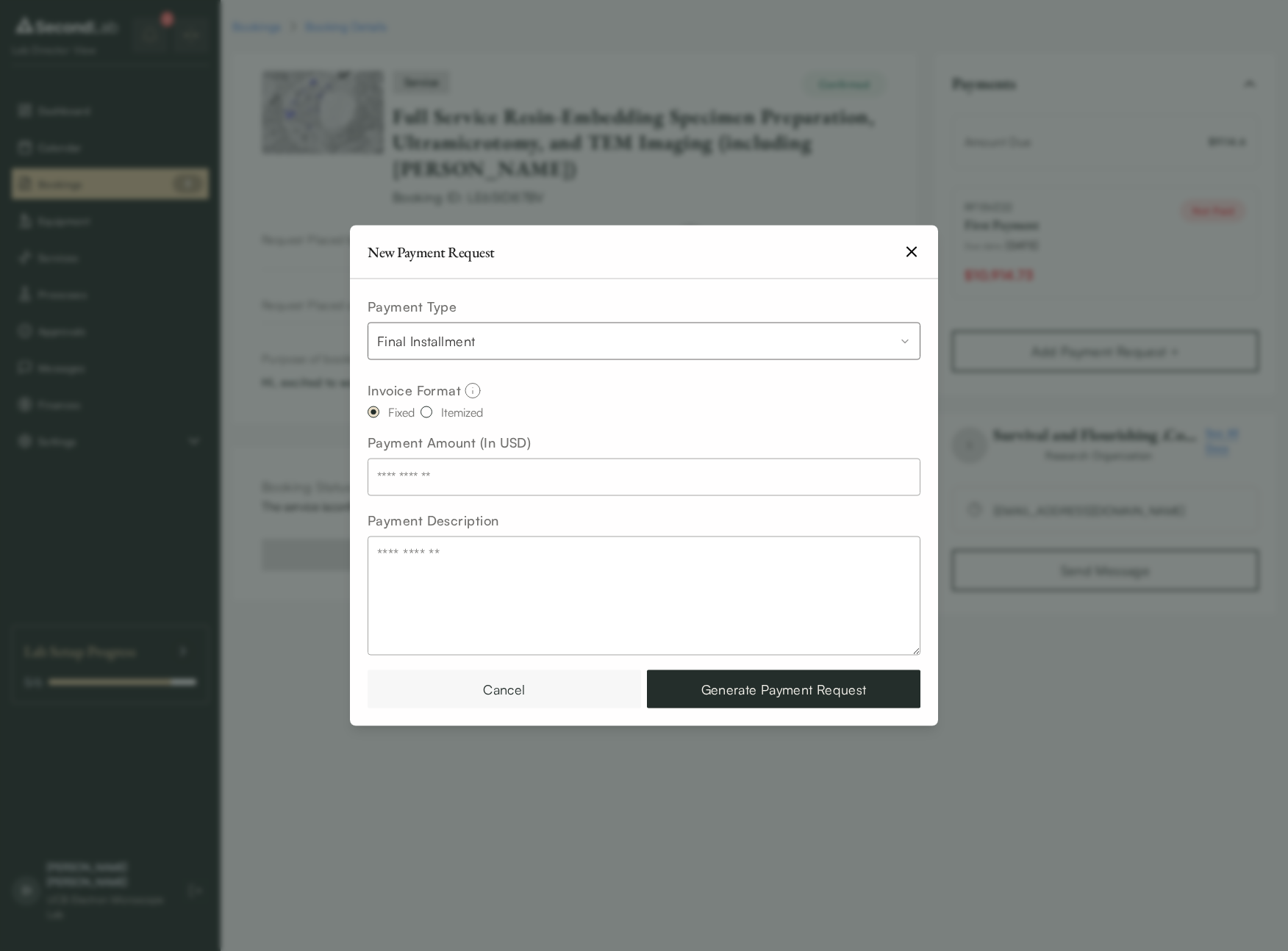
click at [563, 689] on button "Cancel" at bounding box center [505, 689] width 274 height 38
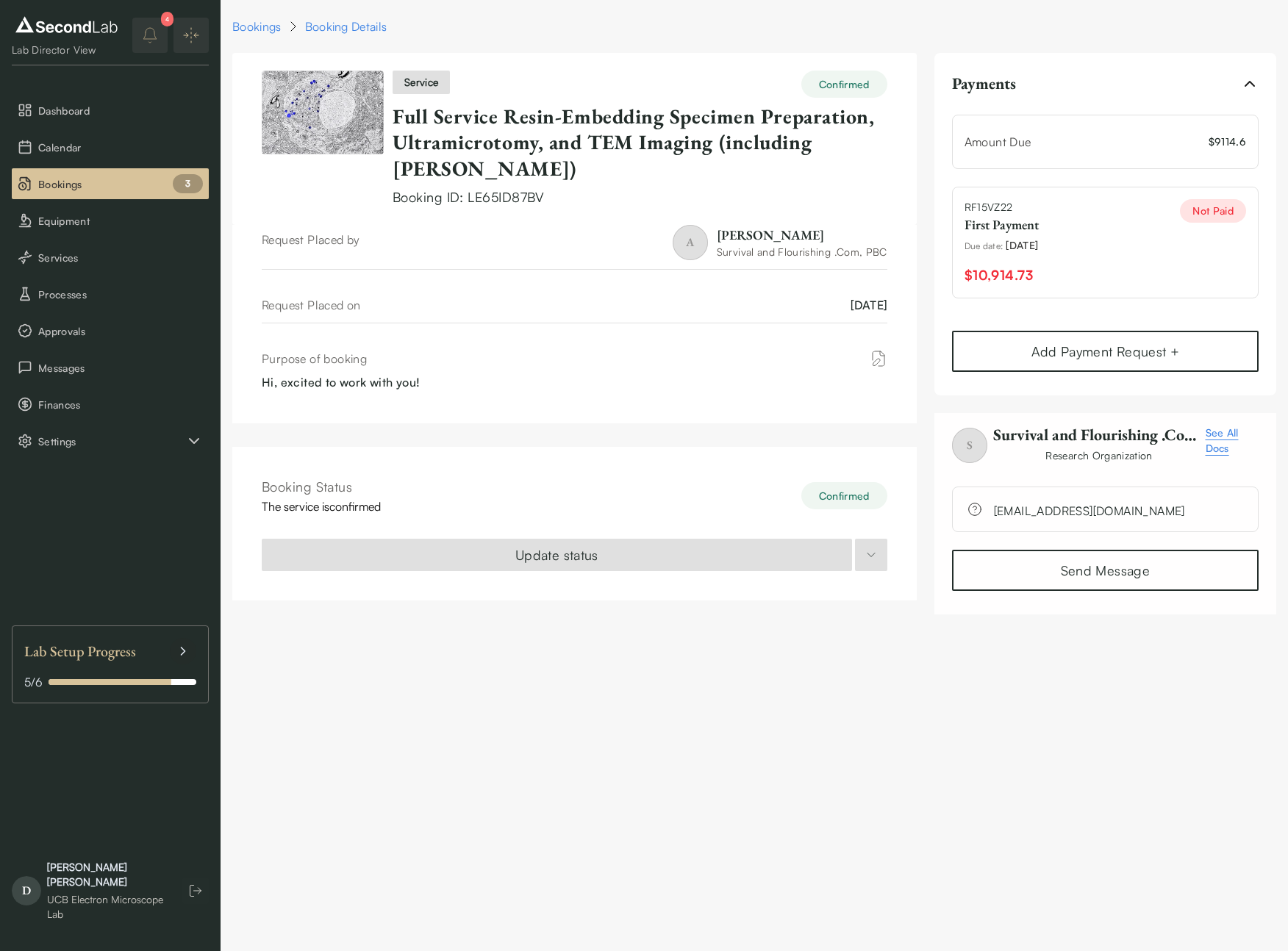
click at [1172, 228] on div "RF15VZ22 First Payment Due date : 09/27/2025 $10,914.73 Not Paid" at bounding box center [1104, 242] width 306 height 112
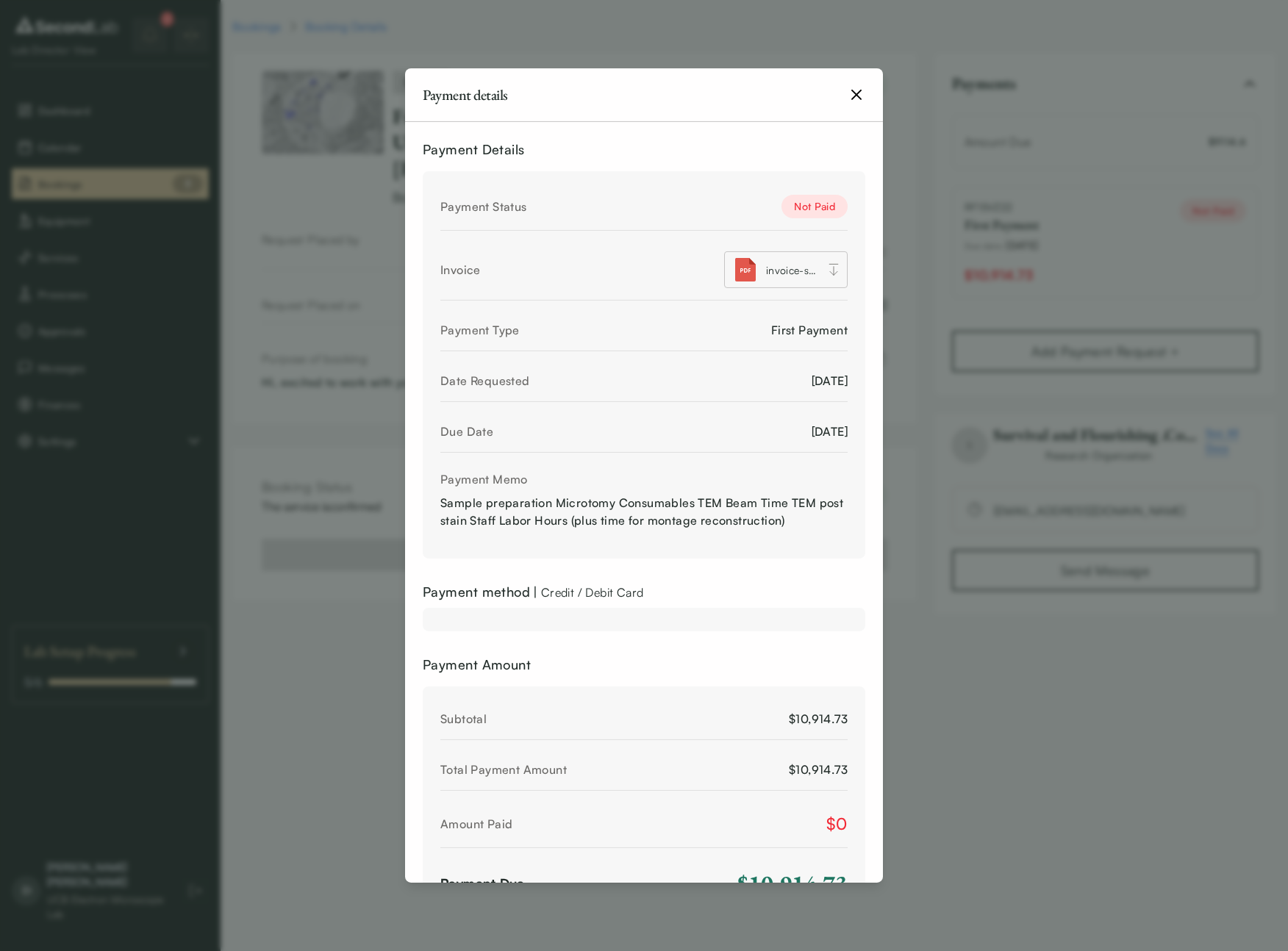
click at [850, 327] on div "Payment Status Not Paid Invoice invoice-survival-and-flourishing-RF15VZ22.pdf P…" at bounding box center [643, 365] width 442 height 388
click at [813, 332] on div "First Payment" at bounding box center [809, 330] width 77 height 17
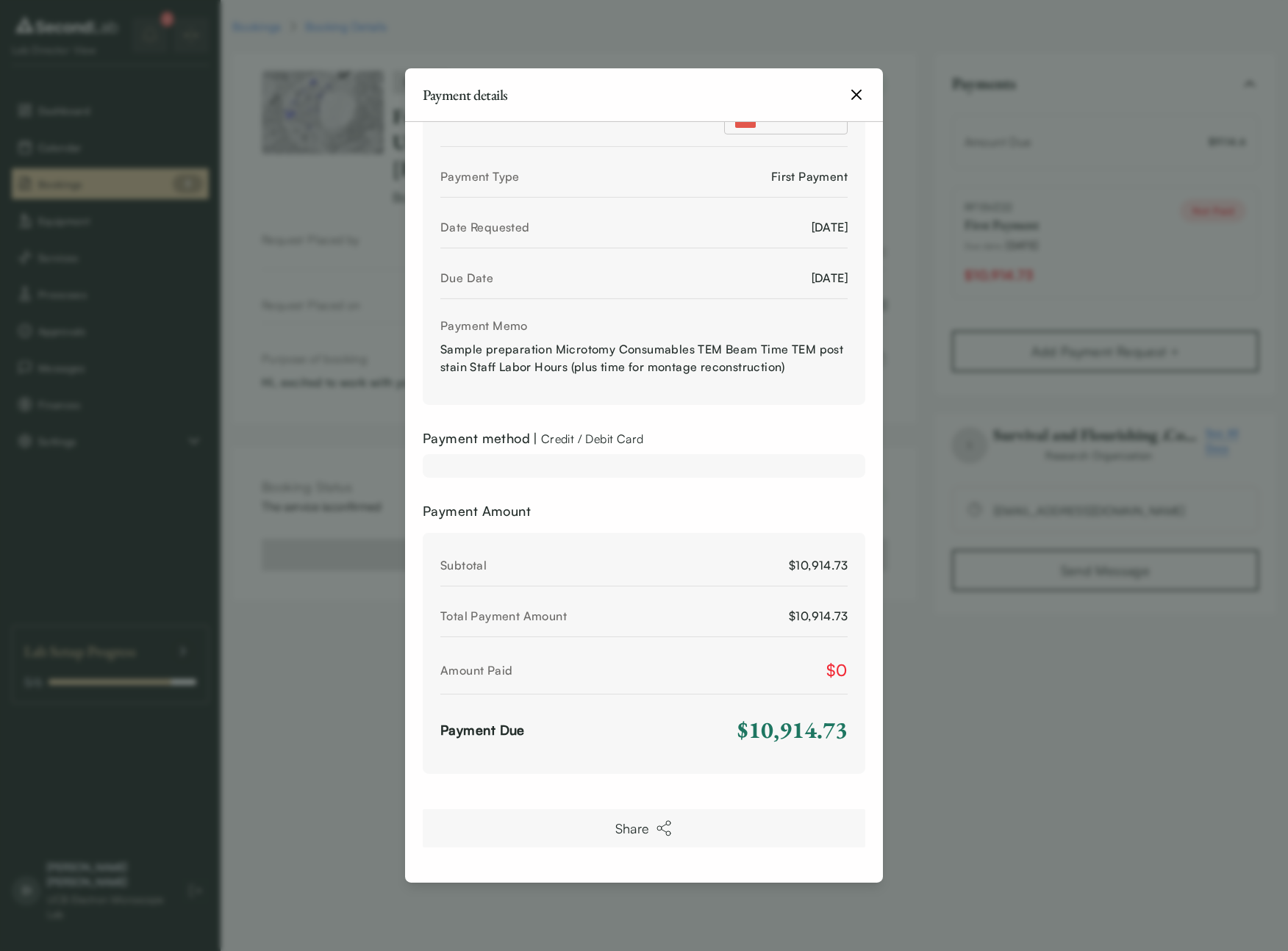
click at [662, 835] on icon "button" at bounding box center [664, 828] width 17 height 17
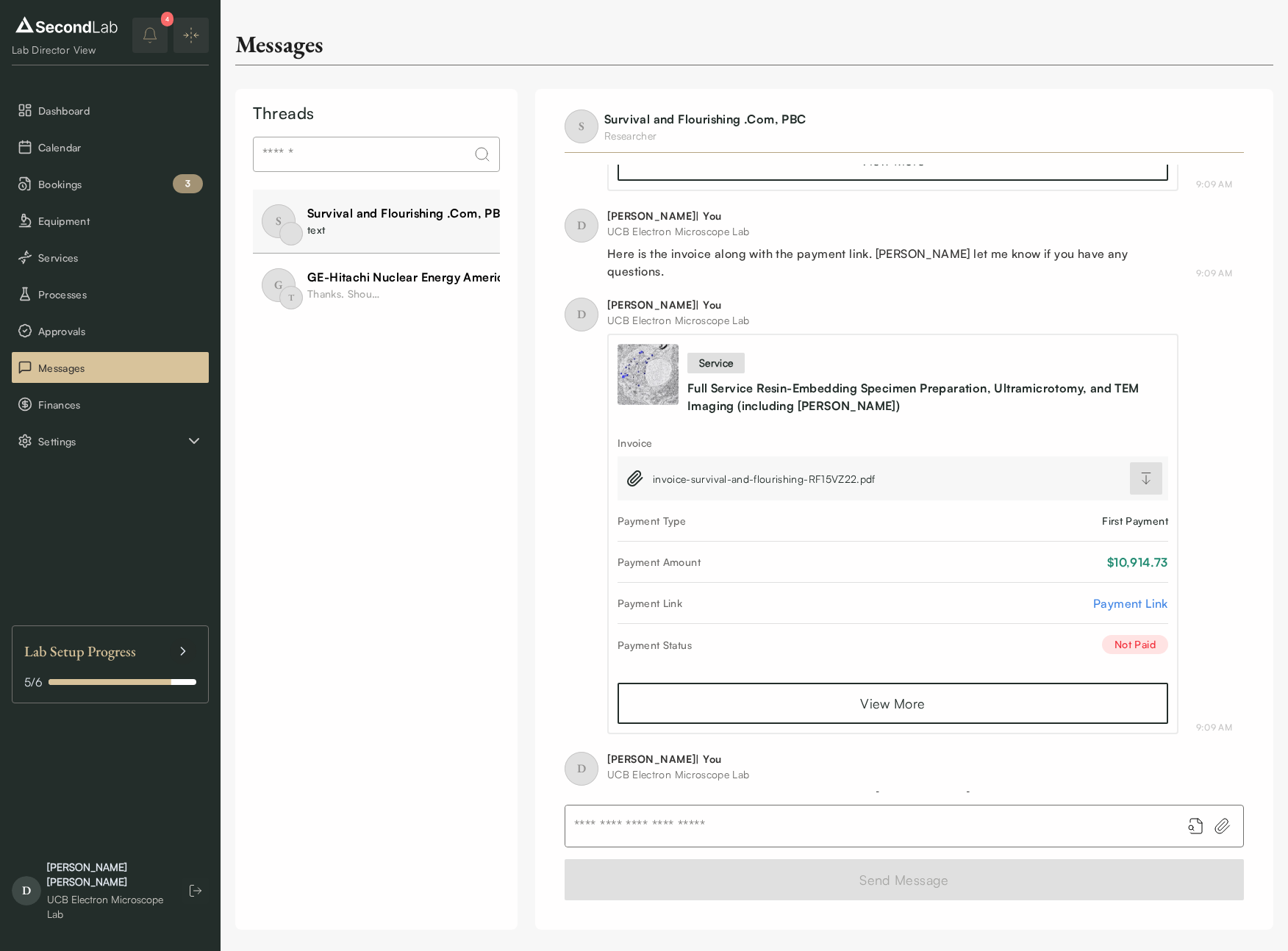
scroll to position [502, 0]
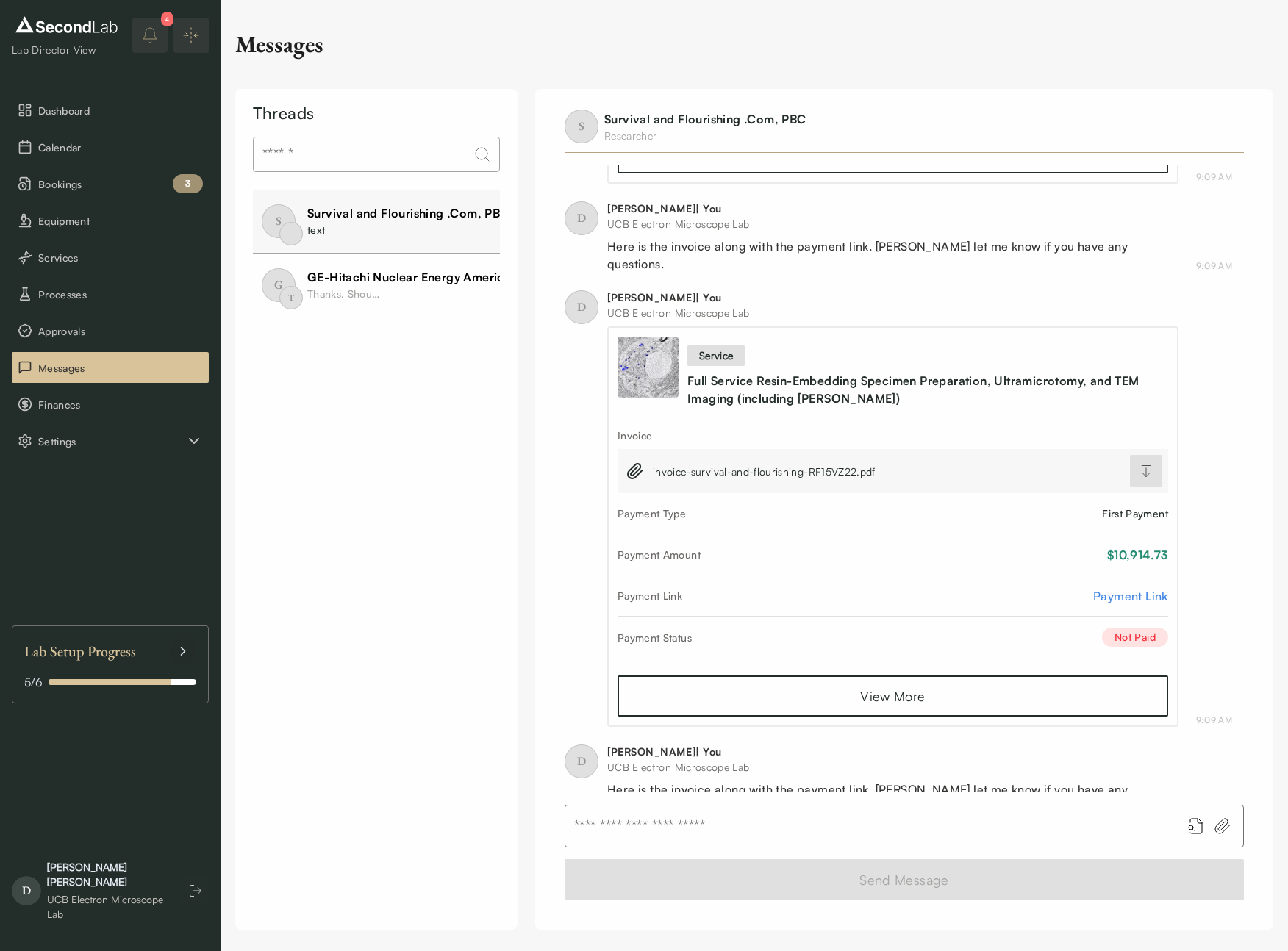
drag, startPoint x: 676, startPoint y: 845, endPoint x: 679, endPoint y: 814, distance: 31.1
click at [676, 844] on input "text" at bounding box center [867, 826] width 604 height 41
click at [680, 814] on input "text" at bounding box center [867, 826] width 604 height 41
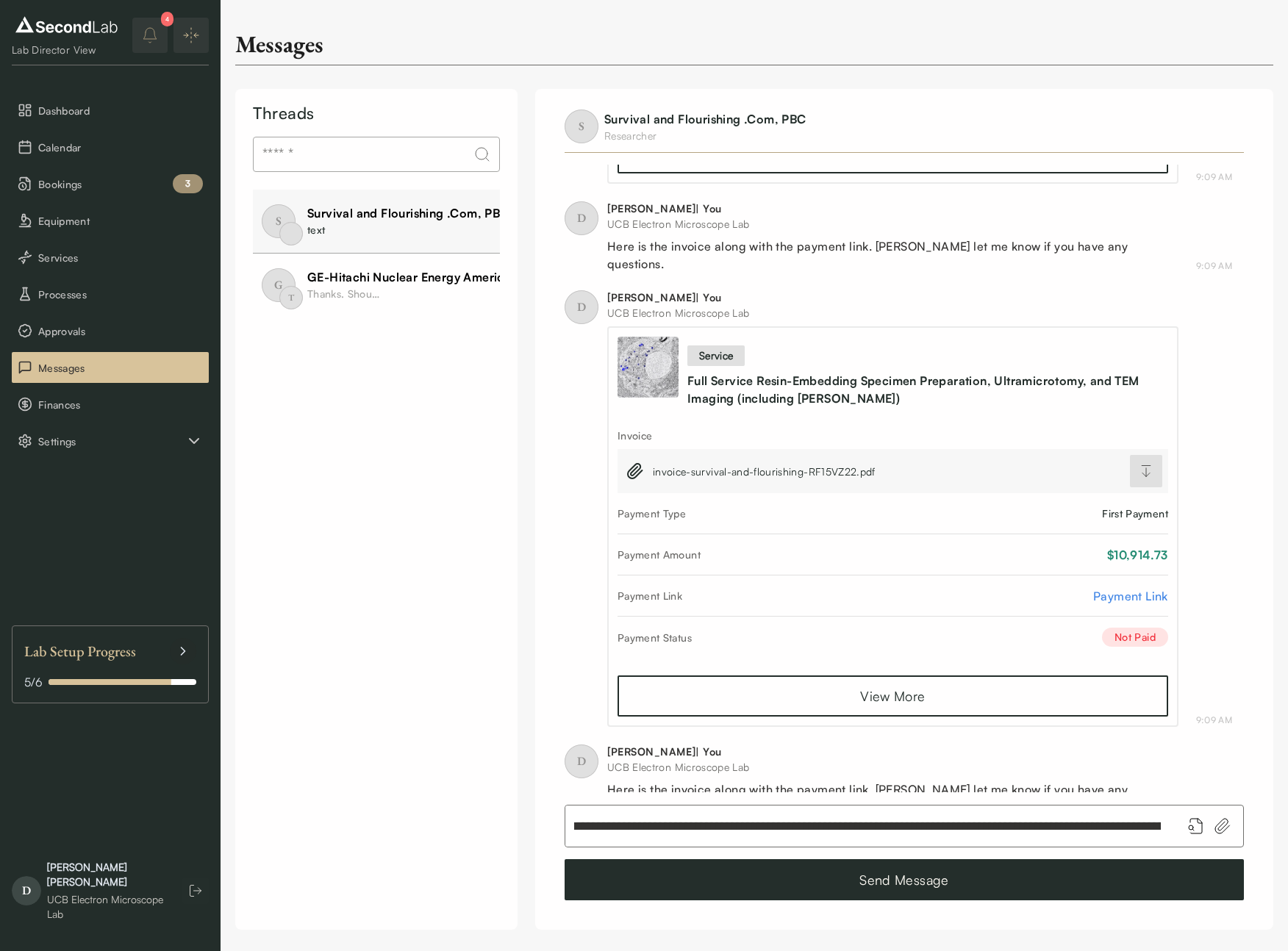
scroll to position [0, 0]
click at [676, 827] on input "**********" at bounding box center [867, 826] width 604 height 41
type input "**********"
click at [879, 886] on button "Send Message" at bounding box center [904, 880] width 679 height 41
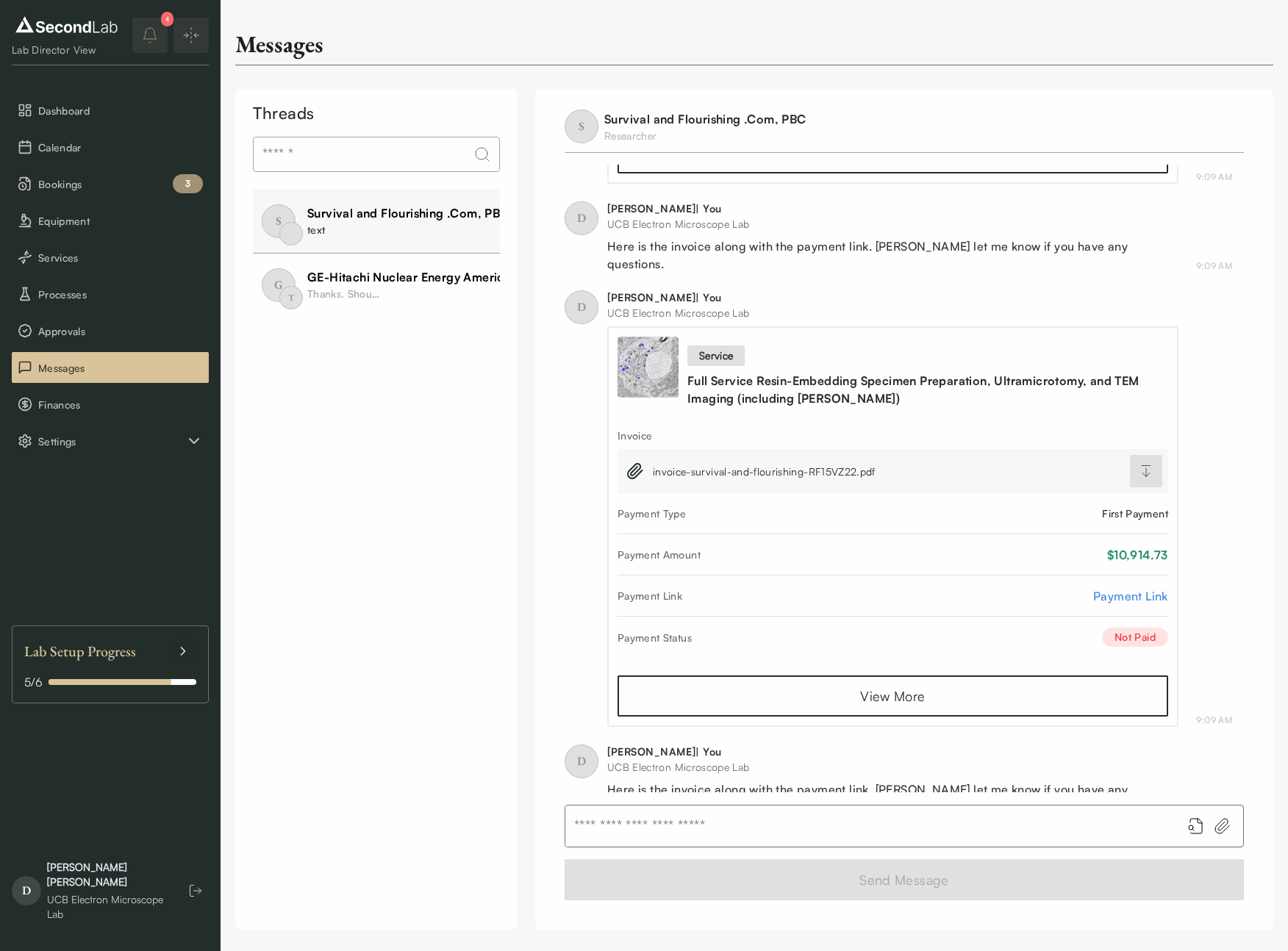
scroll to position [590, 0]
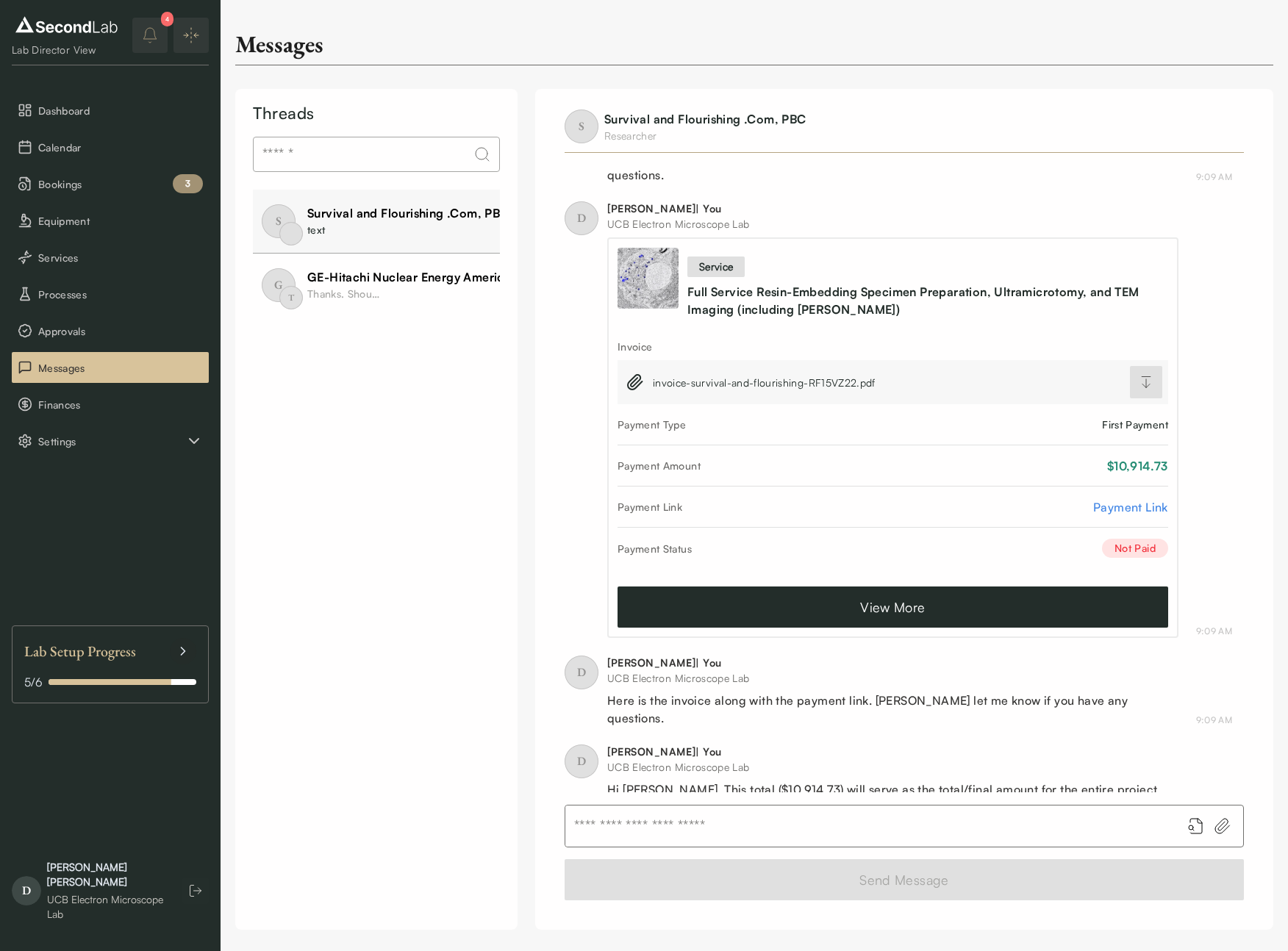
click at [887, 591] on link "View More" at bounding box center [892, 607] width 551 height 41
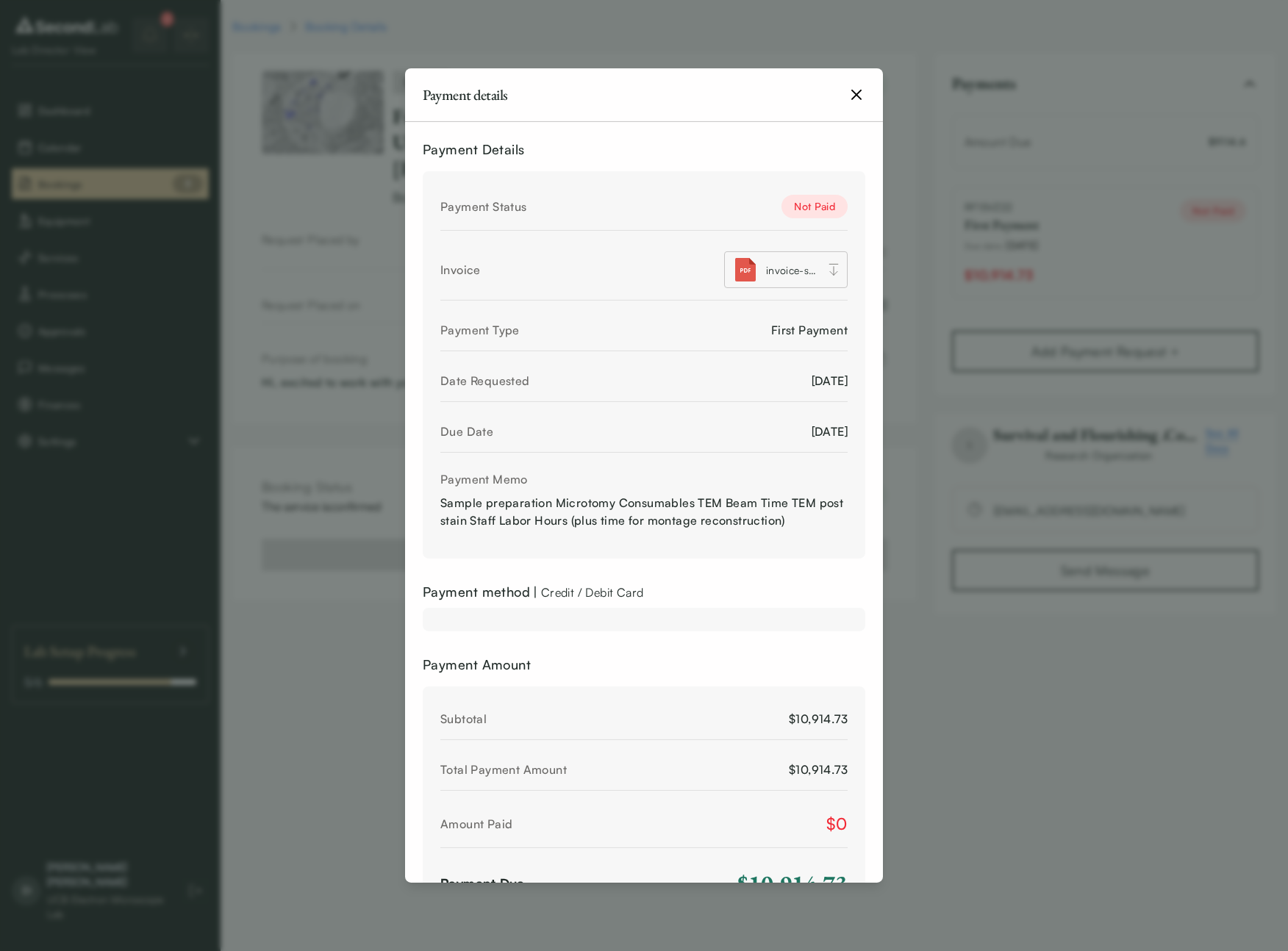
drag, startPoint x: 853, startPoint y: 97, endPoint x: 864, endPoint y: 112, distance: 18.6
click at [853, 97] on icon "button" at bounding box center [856, 95] width 17 height 17
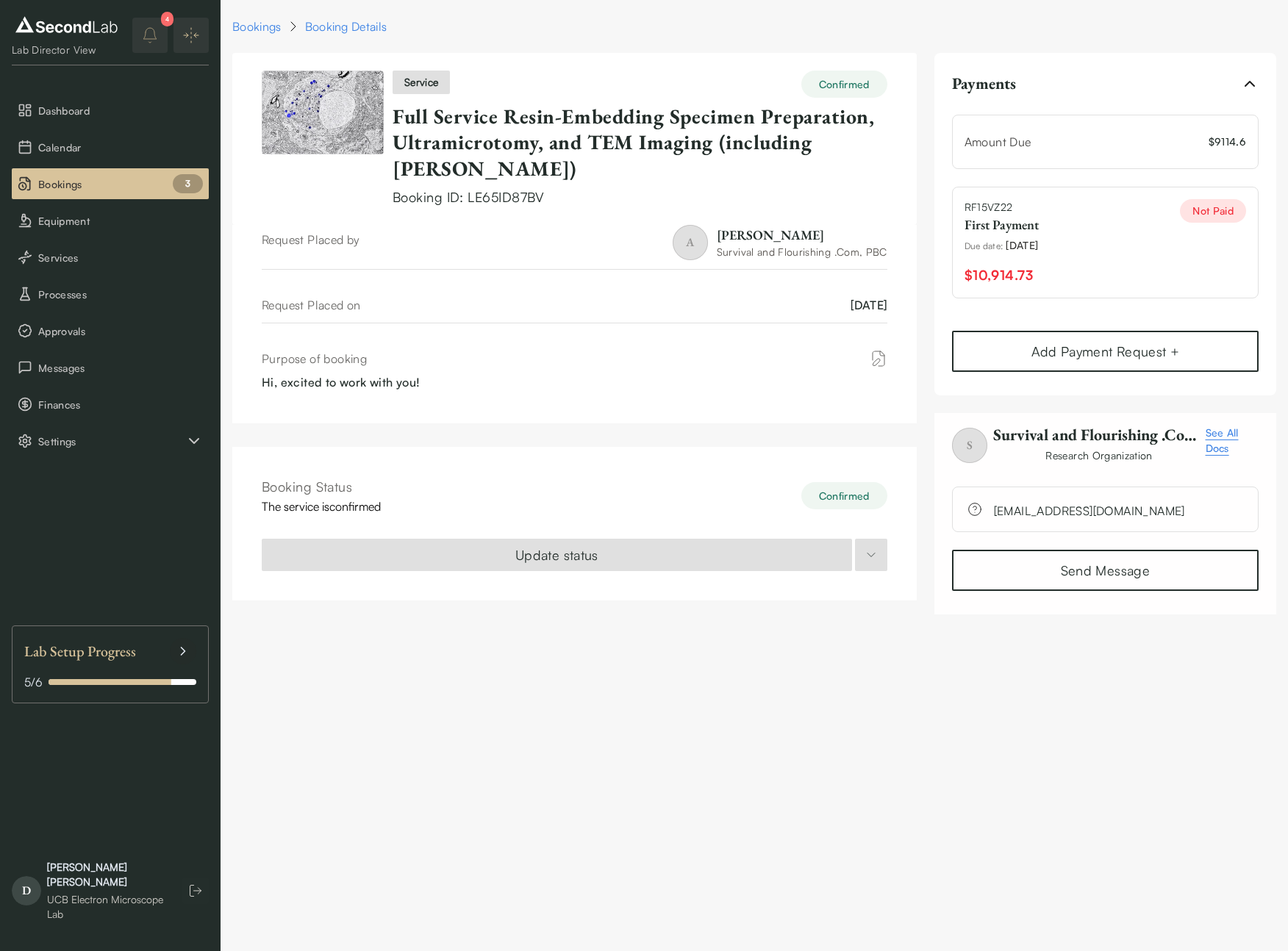
click at [1031, 246] on span "09/27/2025" at bounding box center [1021, 245] width 32 height 16
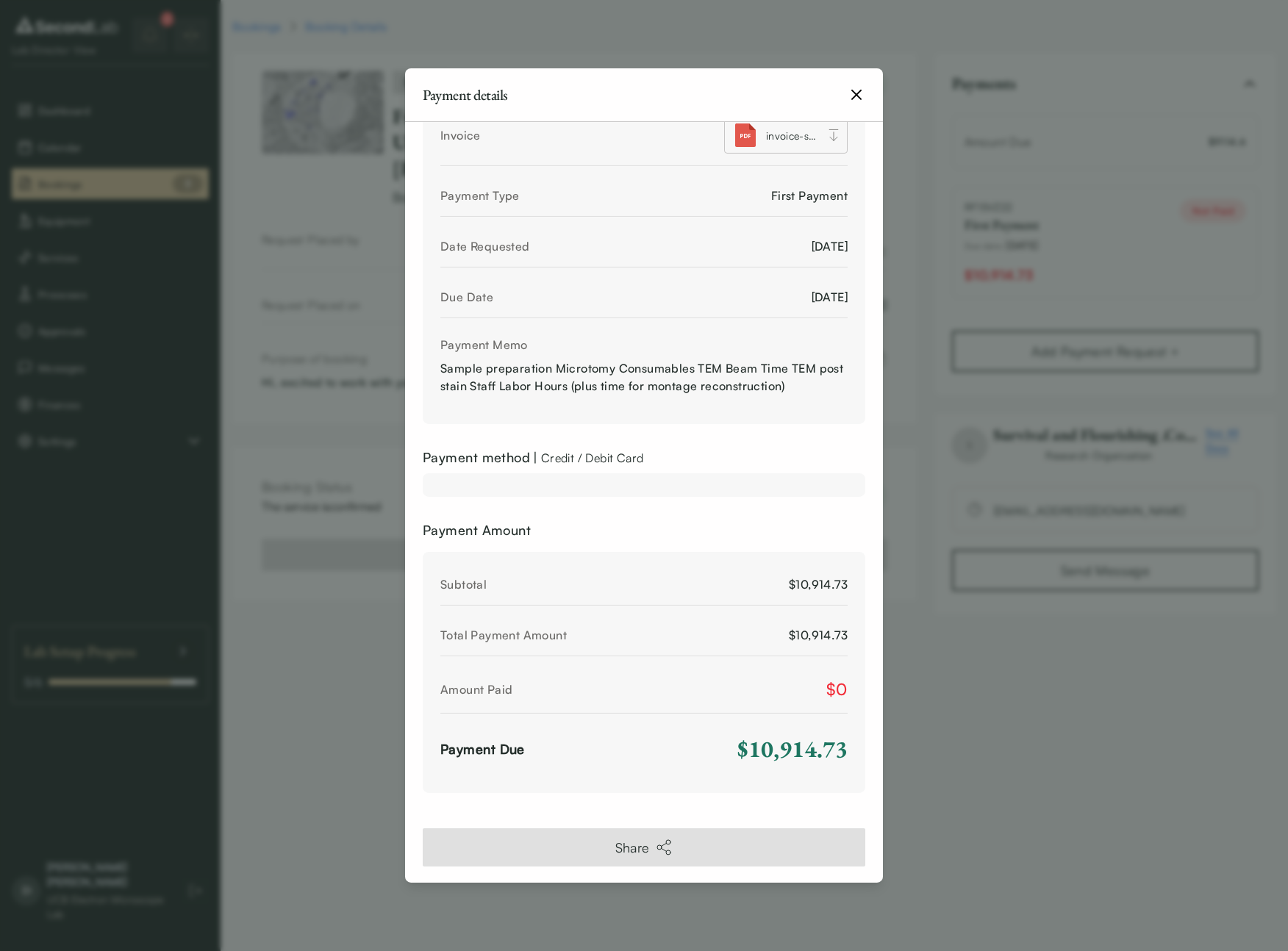
scroll to position [153, 0]
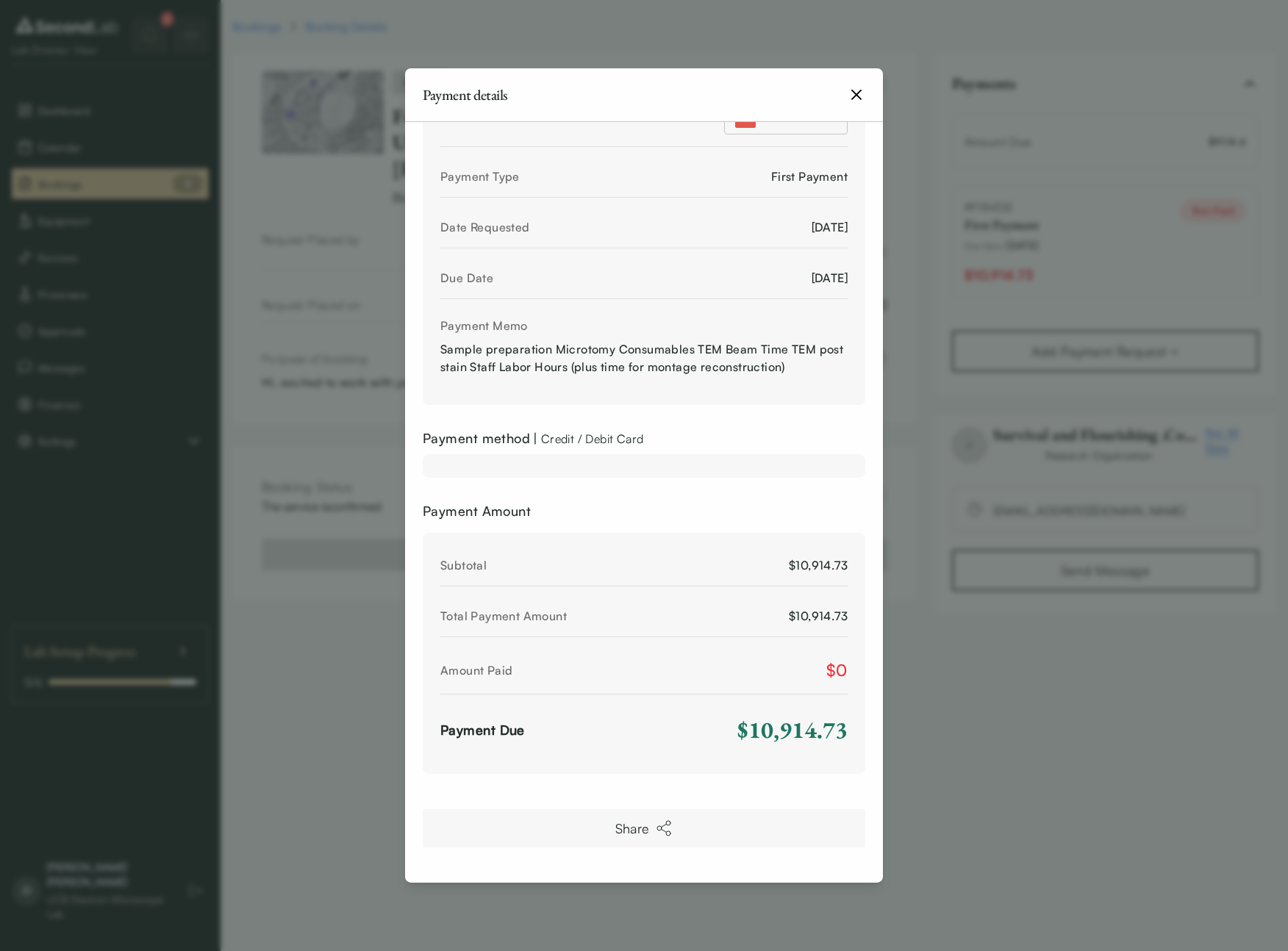
drag, startPoint x: 663, startPoint y: 846, endPoint x: 663, endPoint y: 836, distance: 10.0
click at [663, 843] on button "Share" at bounding box center [643, 828] width 442 height 38
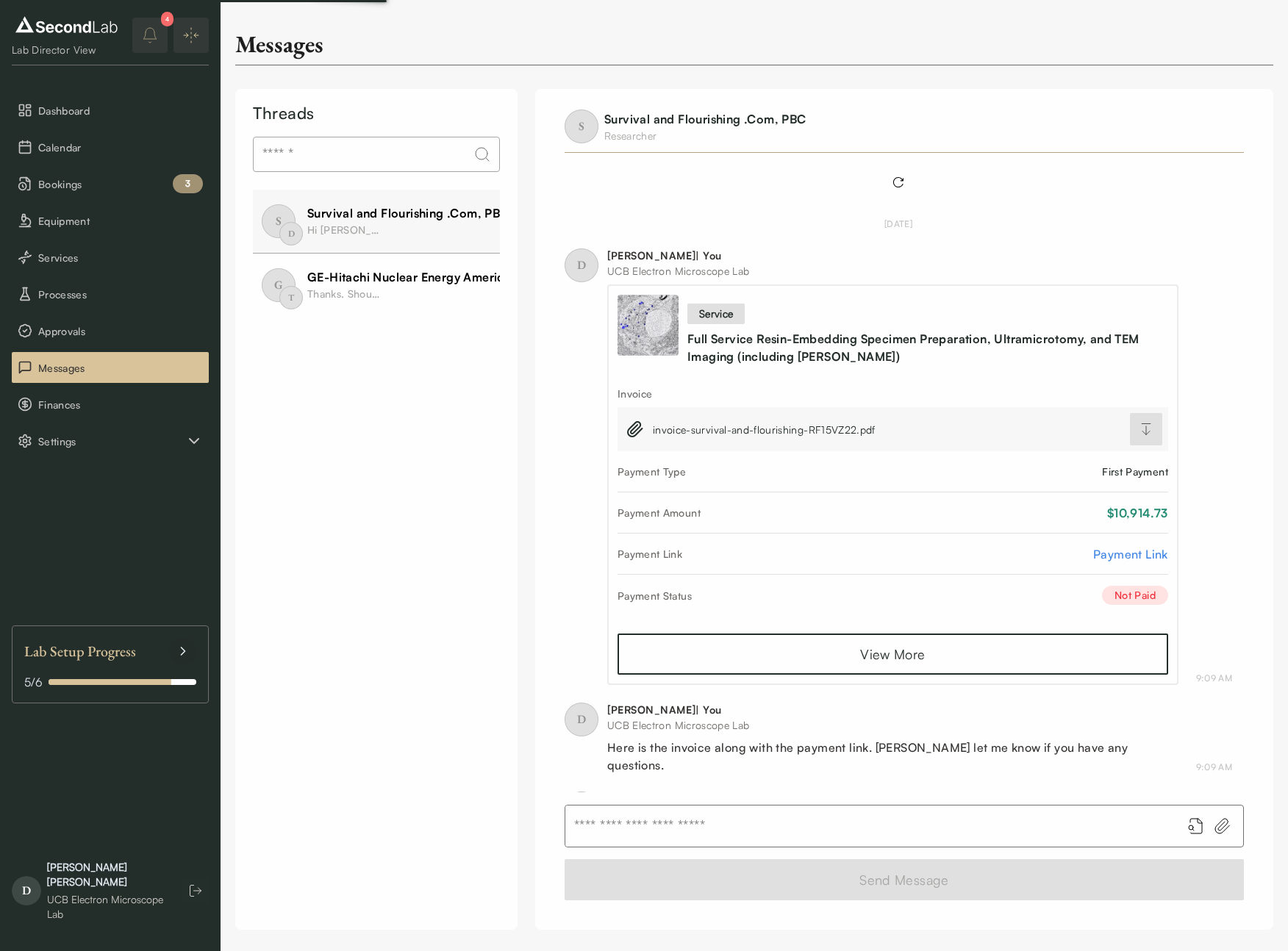
scroll to position [1116, 0]
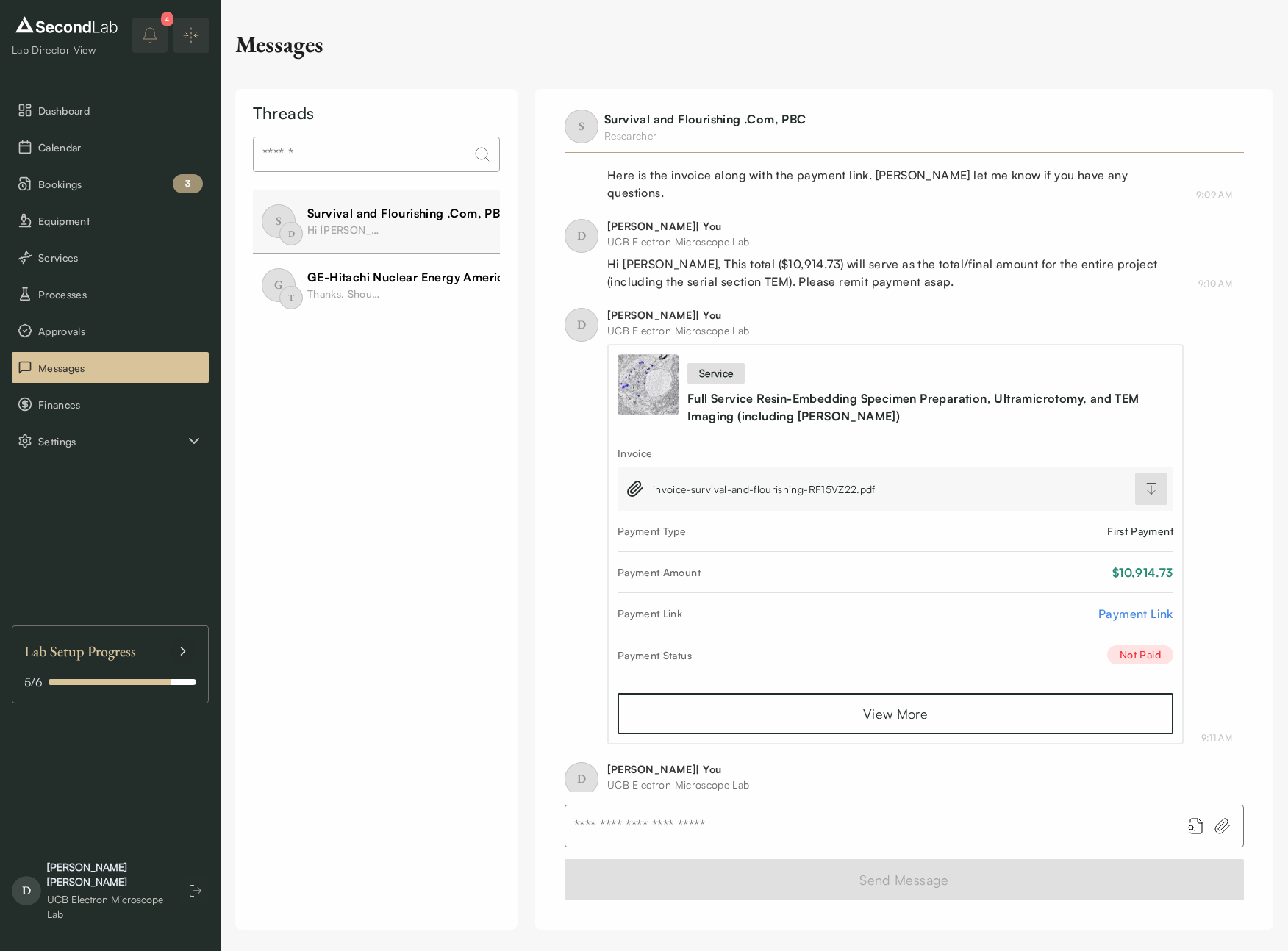
click at [1134, 605] on link "Payment Link" at bounding box center [1135, 614] width 75 height 17
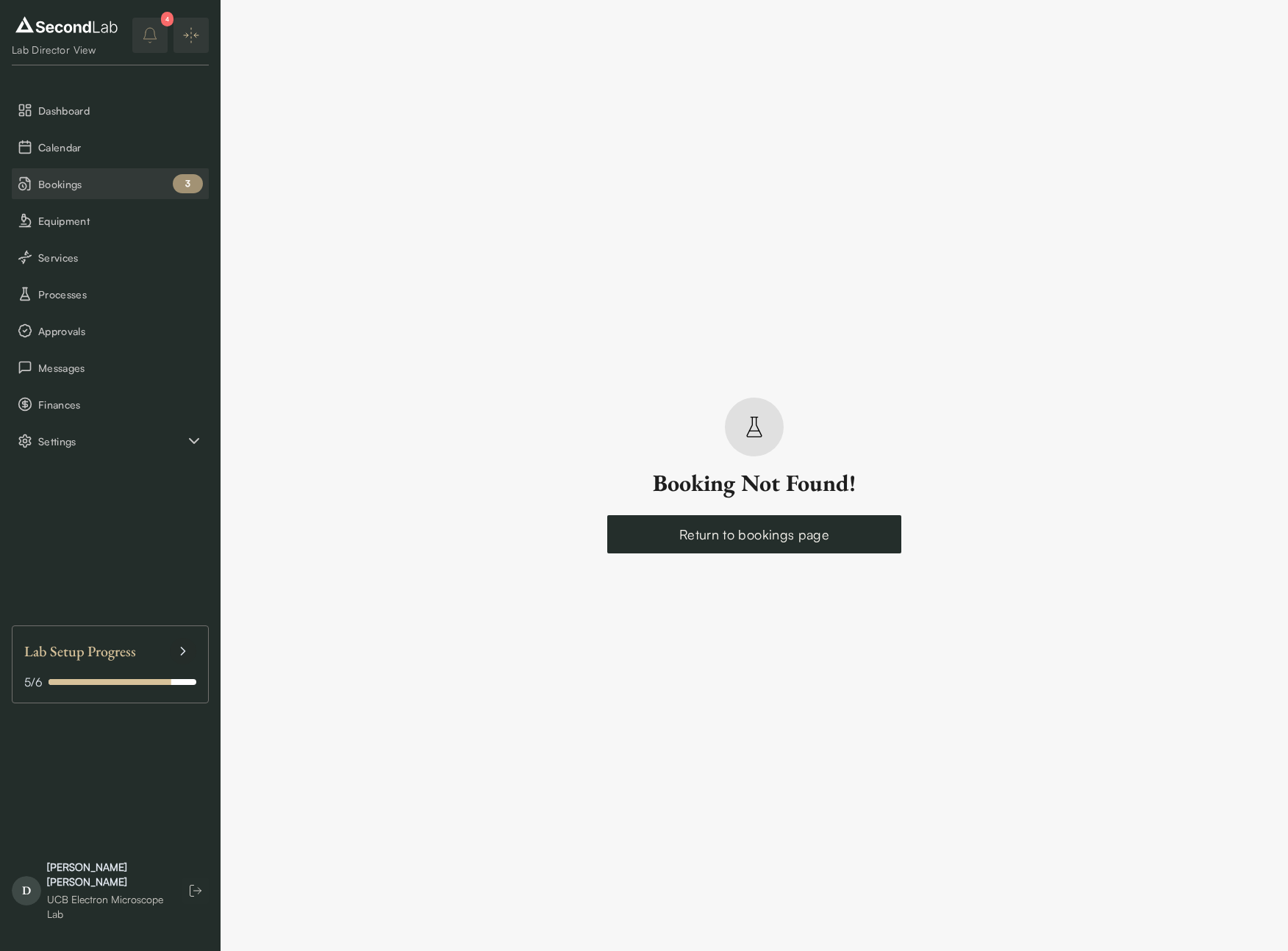
click at [109, 188] on span "Bookings" at bounding box center [120, 184] width 165 height 16
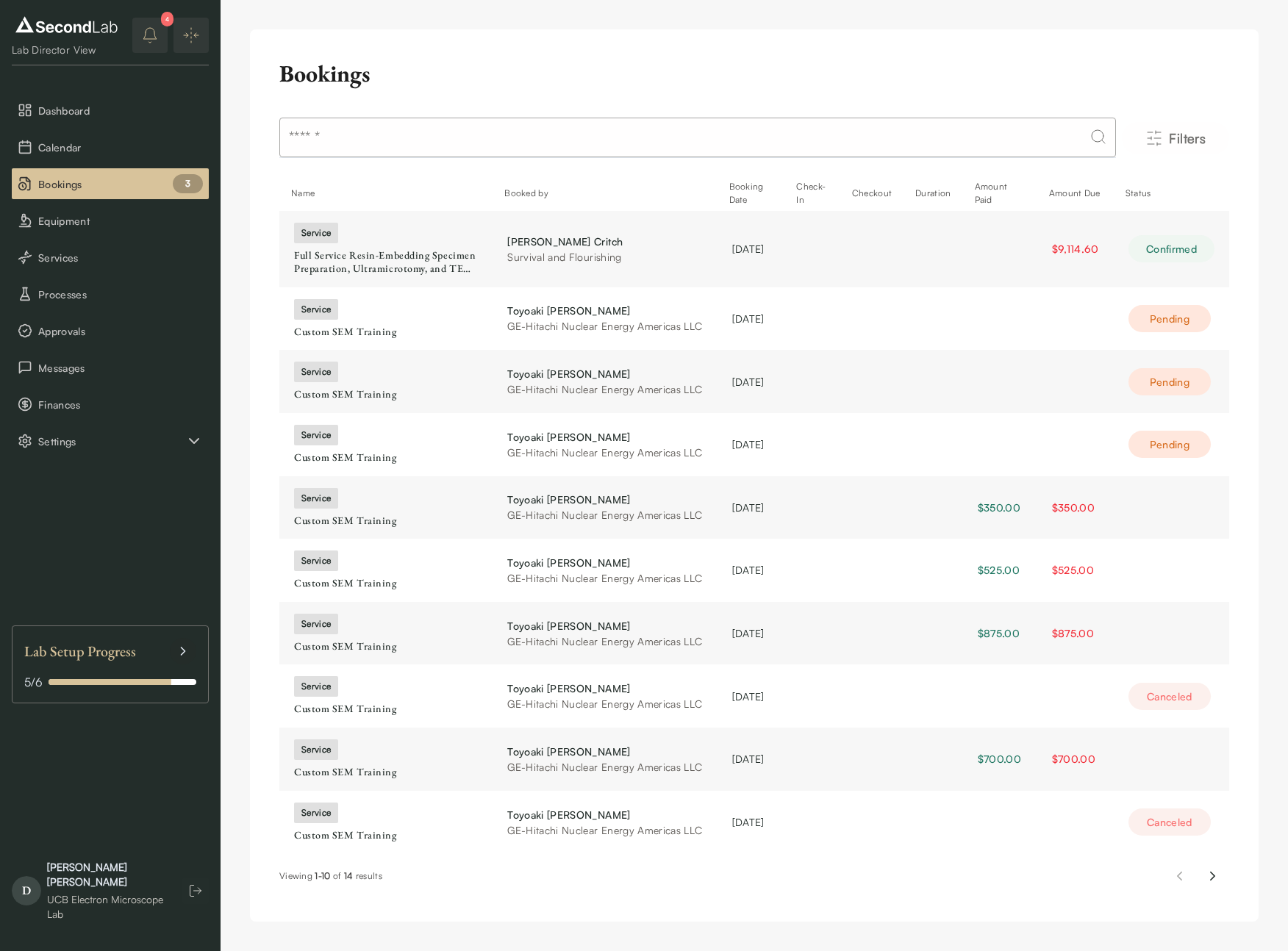
click at [150, 44] on icon "notifications" at bounding box center [150, 35] width 17 height 17
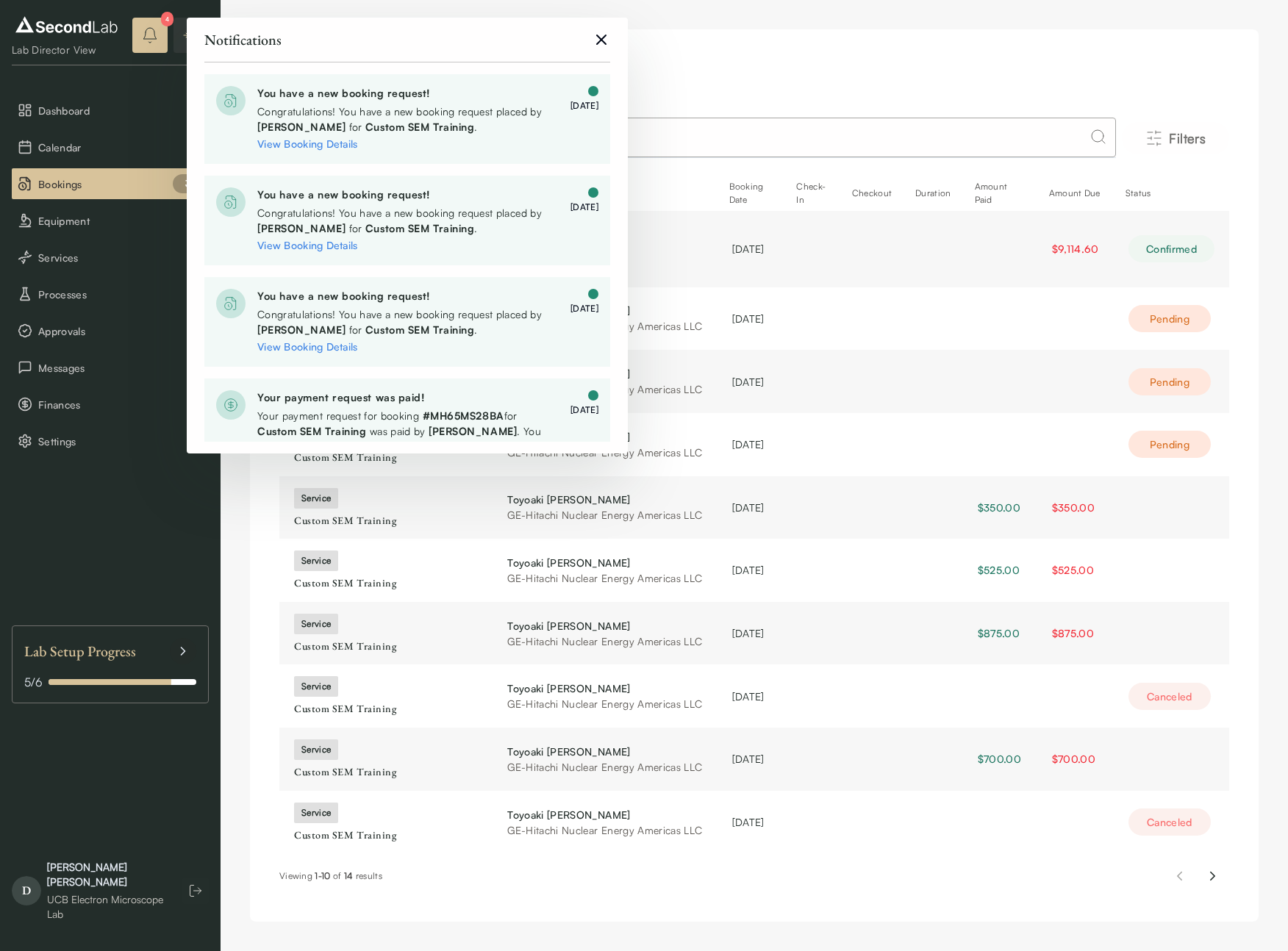
click at [598, 33] on icon "close" at bounding box center [601, 40] width 17 height 17
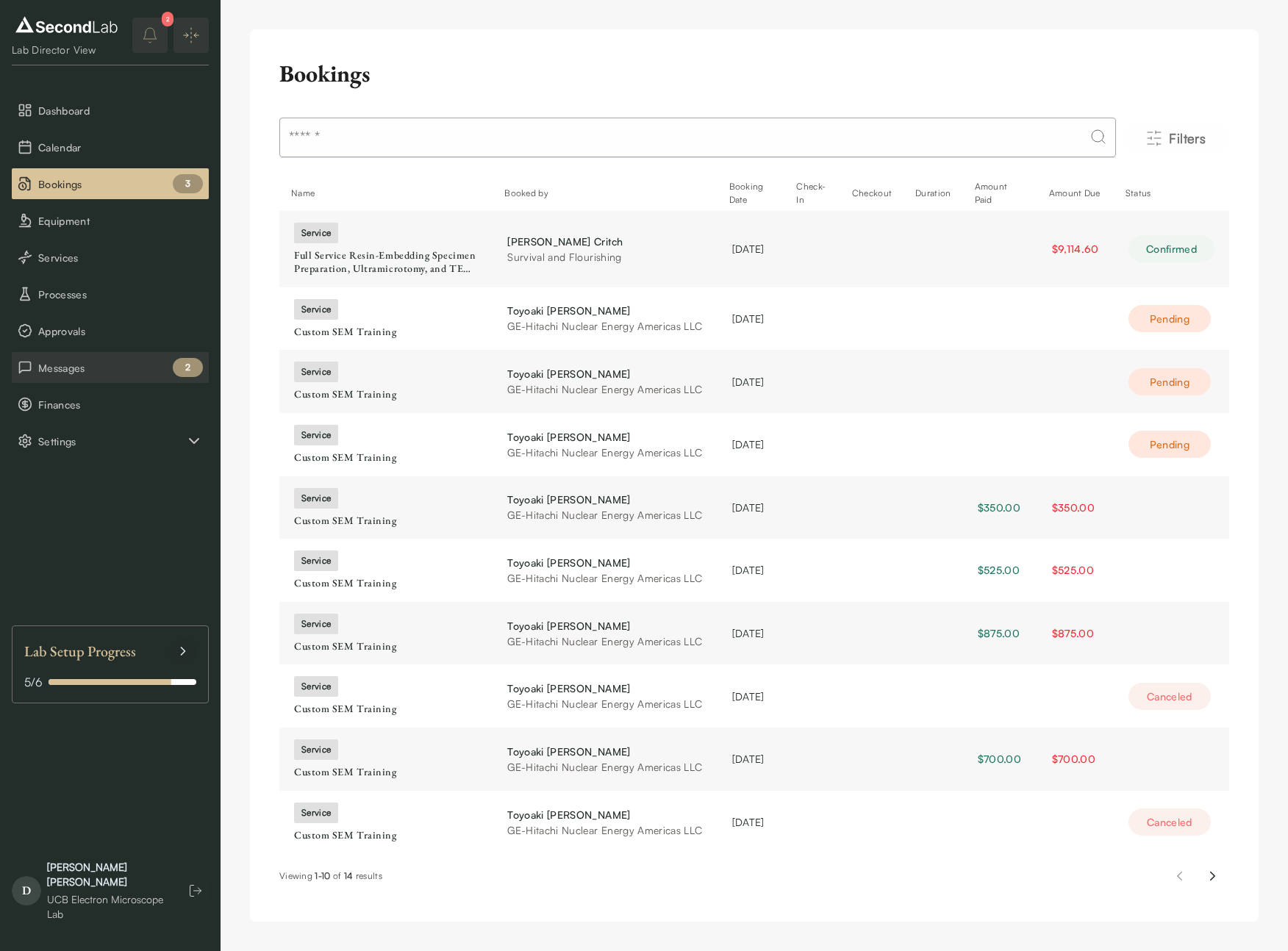
click at [112, 358] on button "Messages 2" at bounding box center [110, 367] width 197 height 31
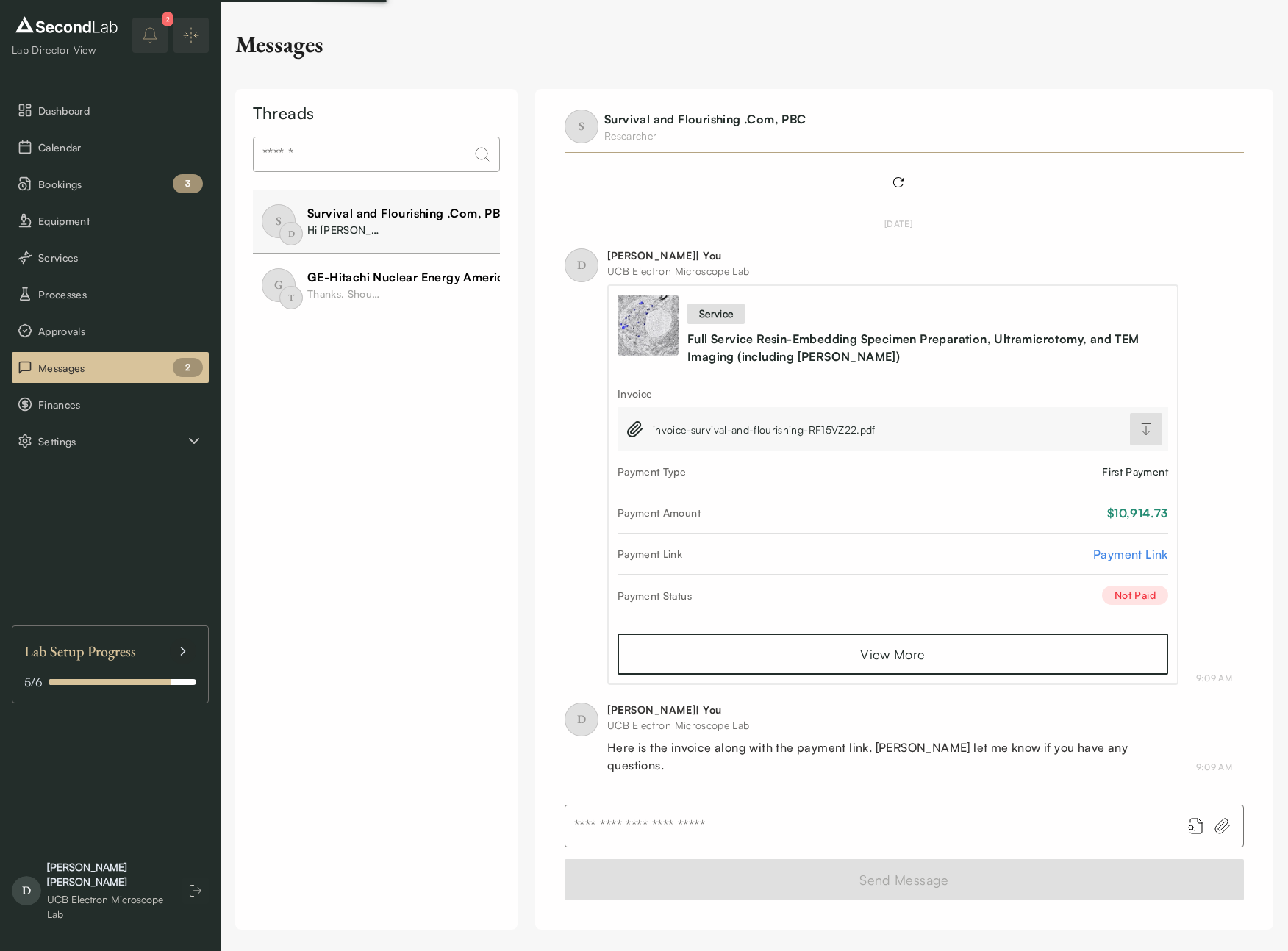
scroll to position [1116, 0]
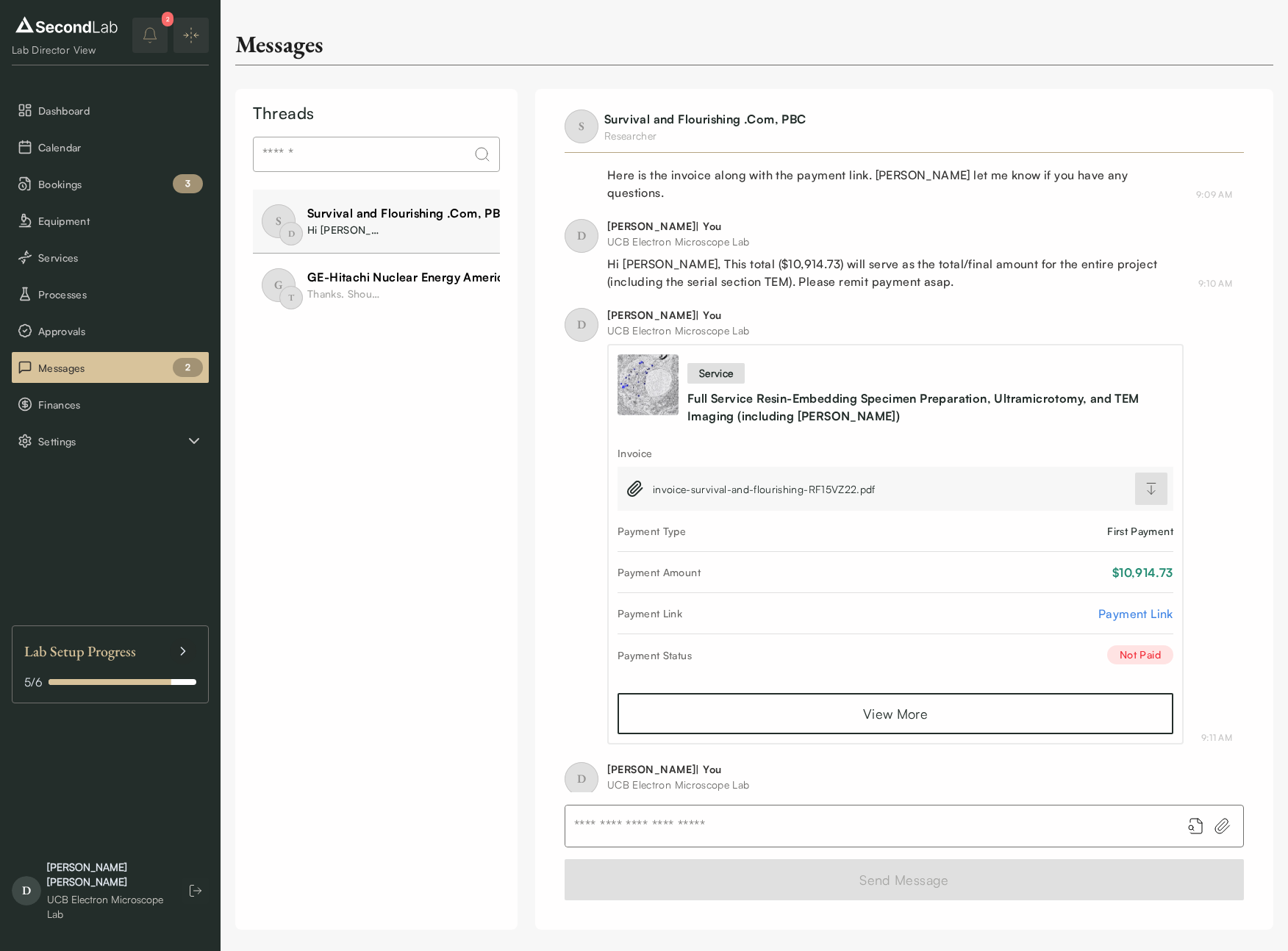
click at [368, 234] on div "Hi [PERSON_NAME], This total ($10,914.73) will serve as the total/final amount …" at bounding box center [343, 230] width 74 height 16
click at [420, 297] on div "GE-Hitachi Nuclear Energy Americas LLC Thanks. Should I just go to the UCB Elec…" at bounding box center [424, 285] width 234 height 34
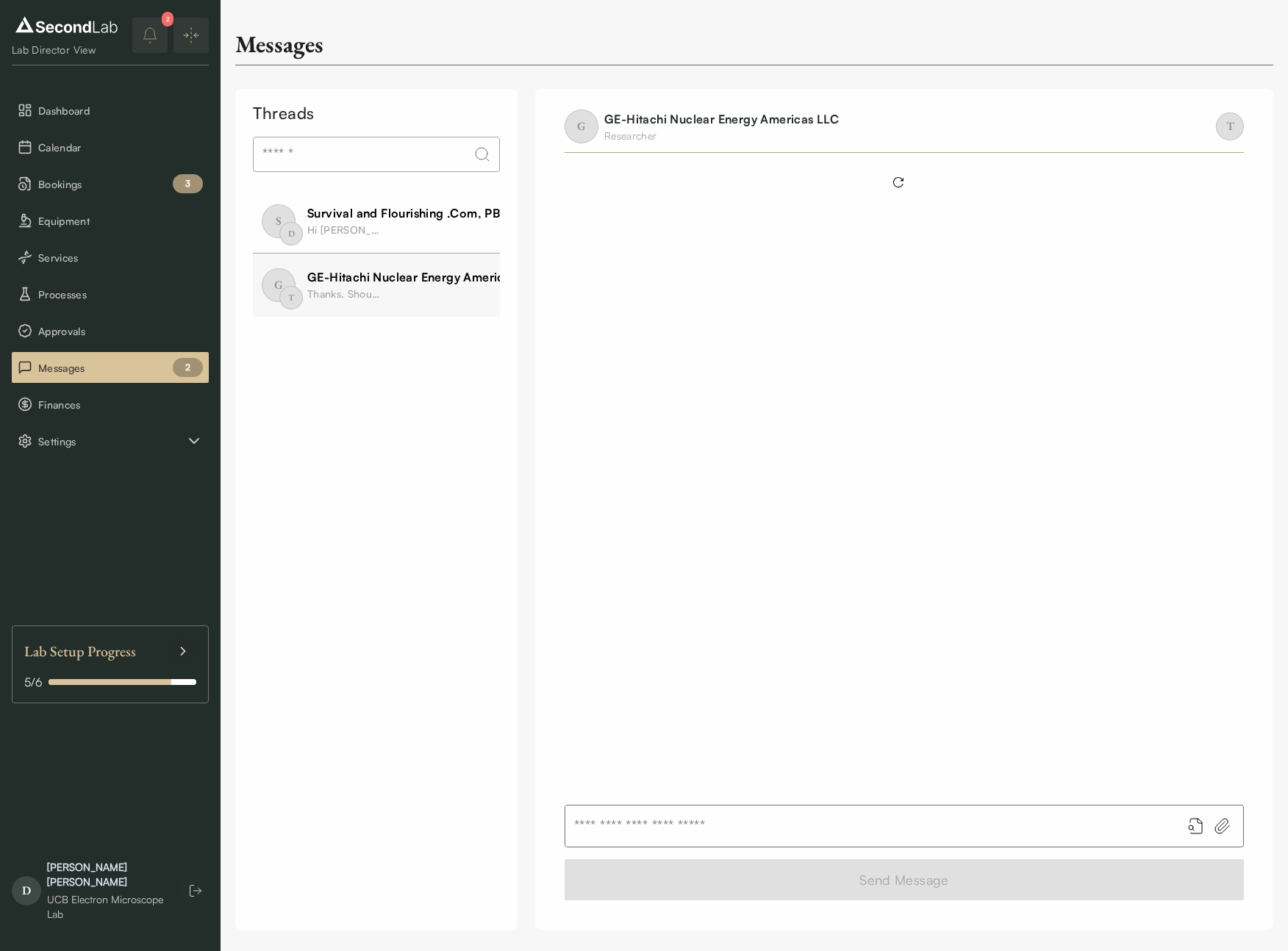
scroll to position [1597, 0]
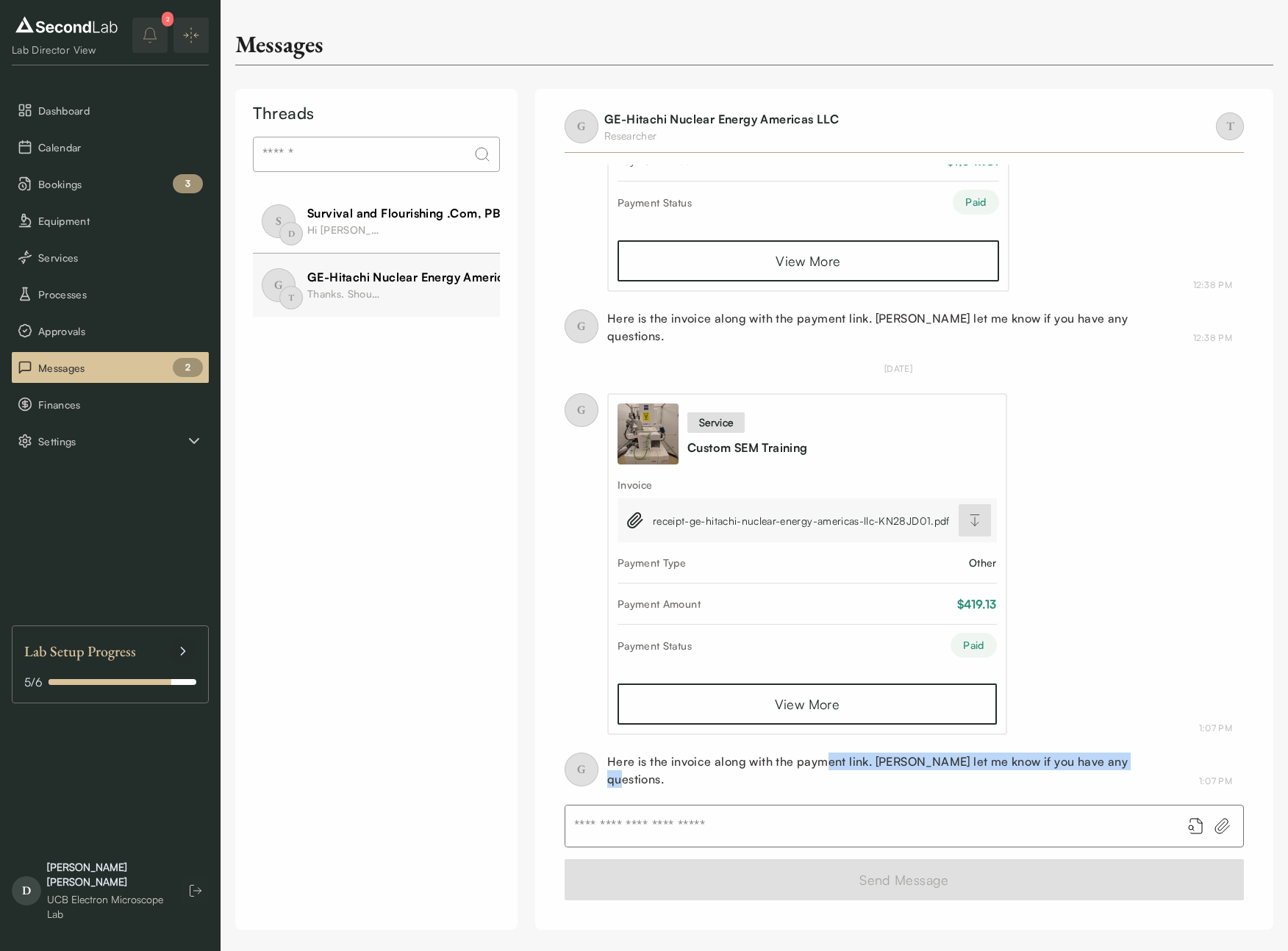
drag, startPoint x: 828, startPoint y: 756, endPoint x: 877, endPoint y: 771, distance: 51.2
click at [835, 771] on div "G Here is the invoice along with the payment link. Pease let me know if you hav…" at bounding box center [899, 770] width 668 height 36
click at [877, 771] on div "G Here is the invoice along with the payment link. Pease let me know if you hav…" at bounding box center [899, 770] width 668 height 36
click at [86, 191] on span "Bookings" at bounding box center [120, 184] width 165 height 16
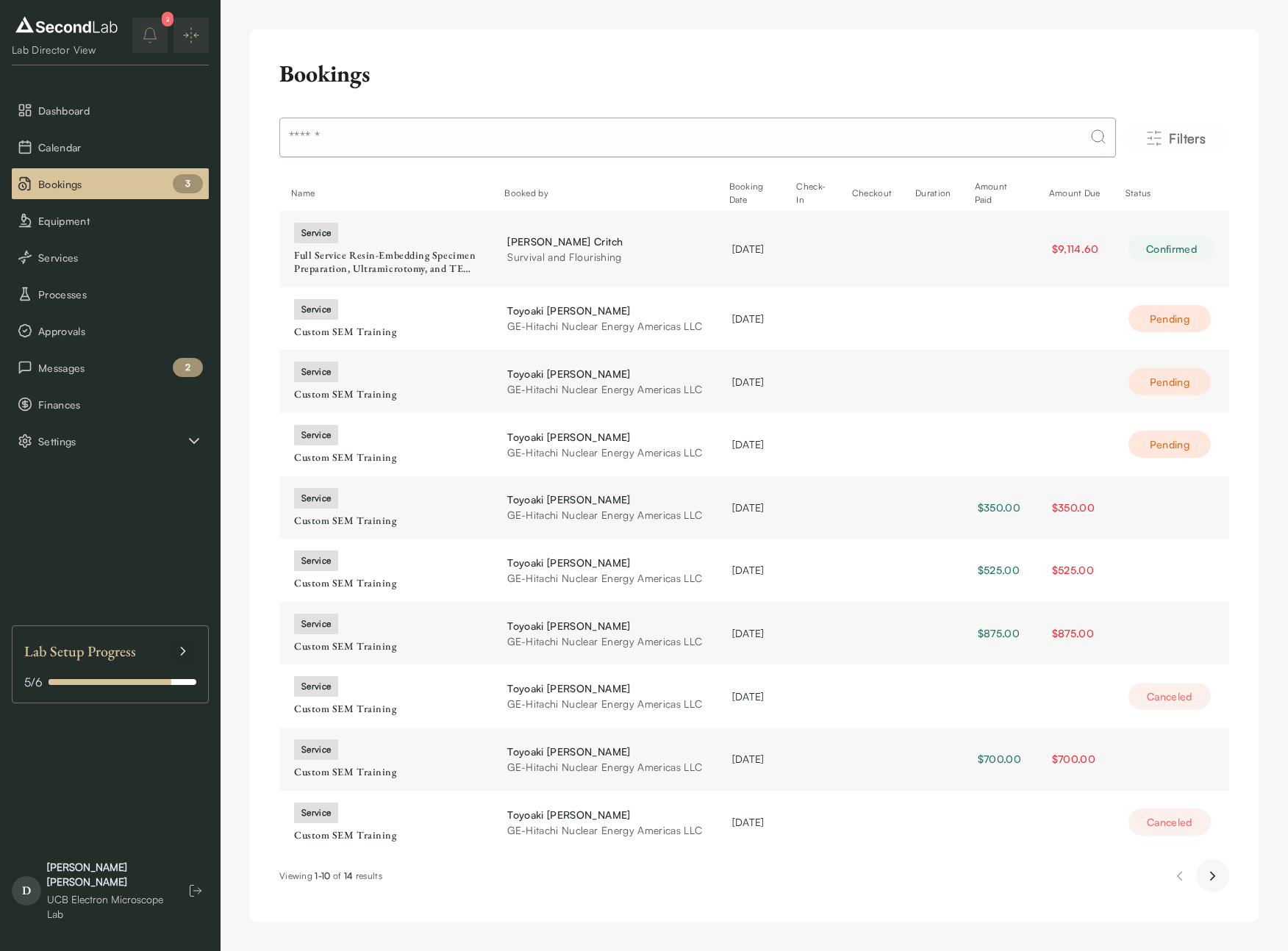
click at [1222, 881] on button "Next page" at bounding box center [1213, 876] width 33 height 33
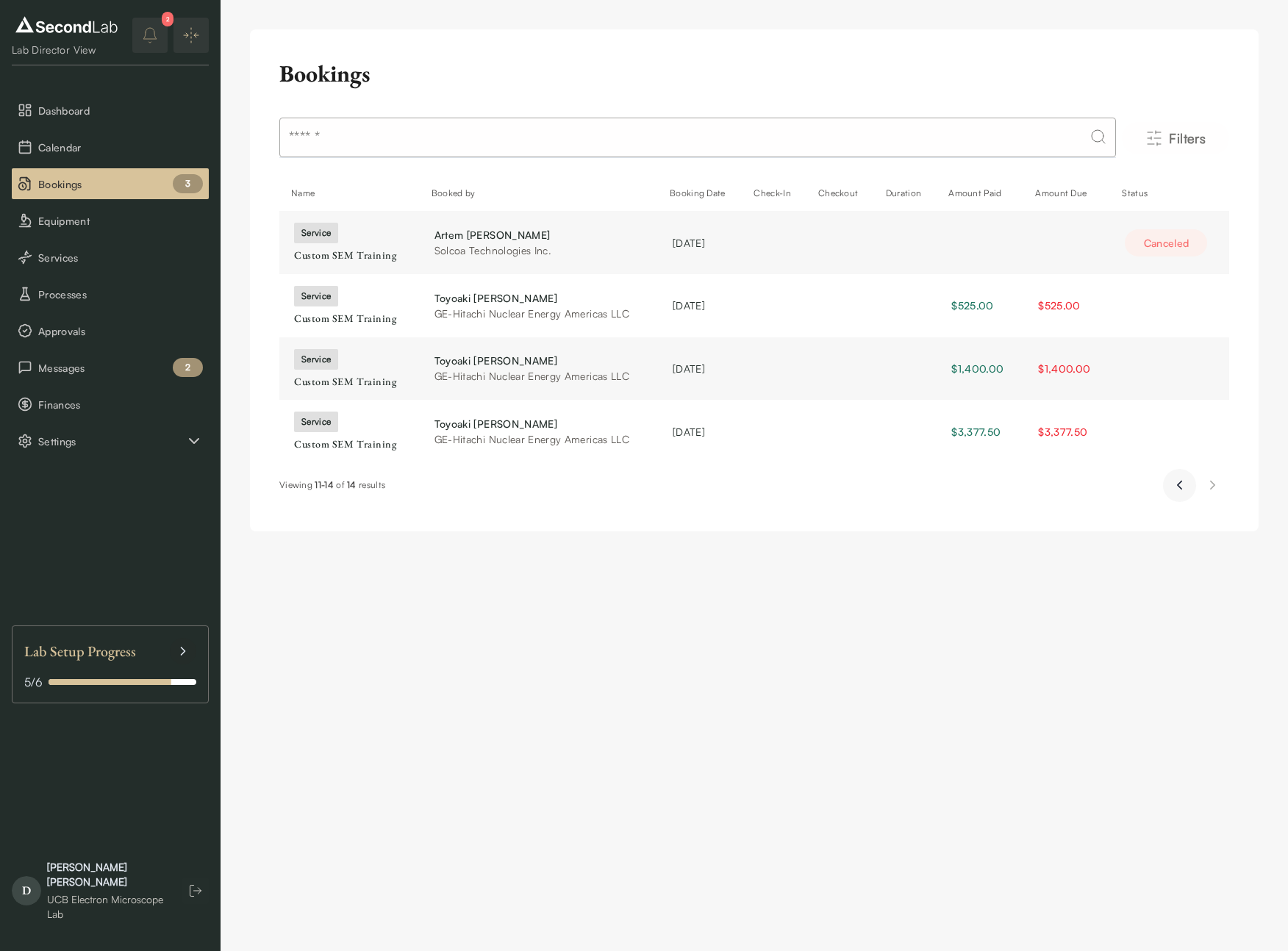
click at [1180, 492] on icon "Previous page" at bounding box center [1180, 485] width 16 height 17
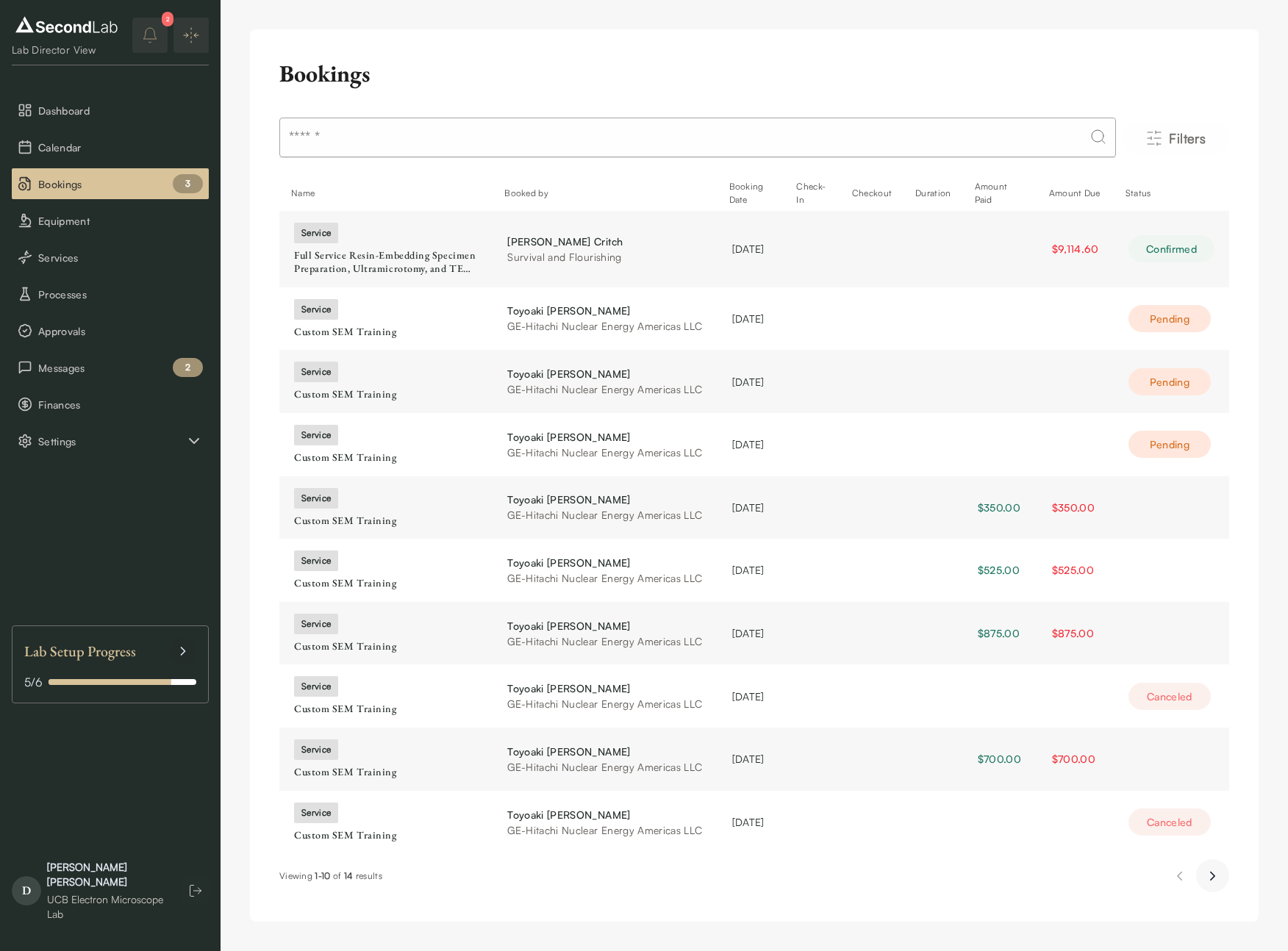
click at [1220, 876] on button "Next page" at bounding box center [1213, 876] width 33 height 33
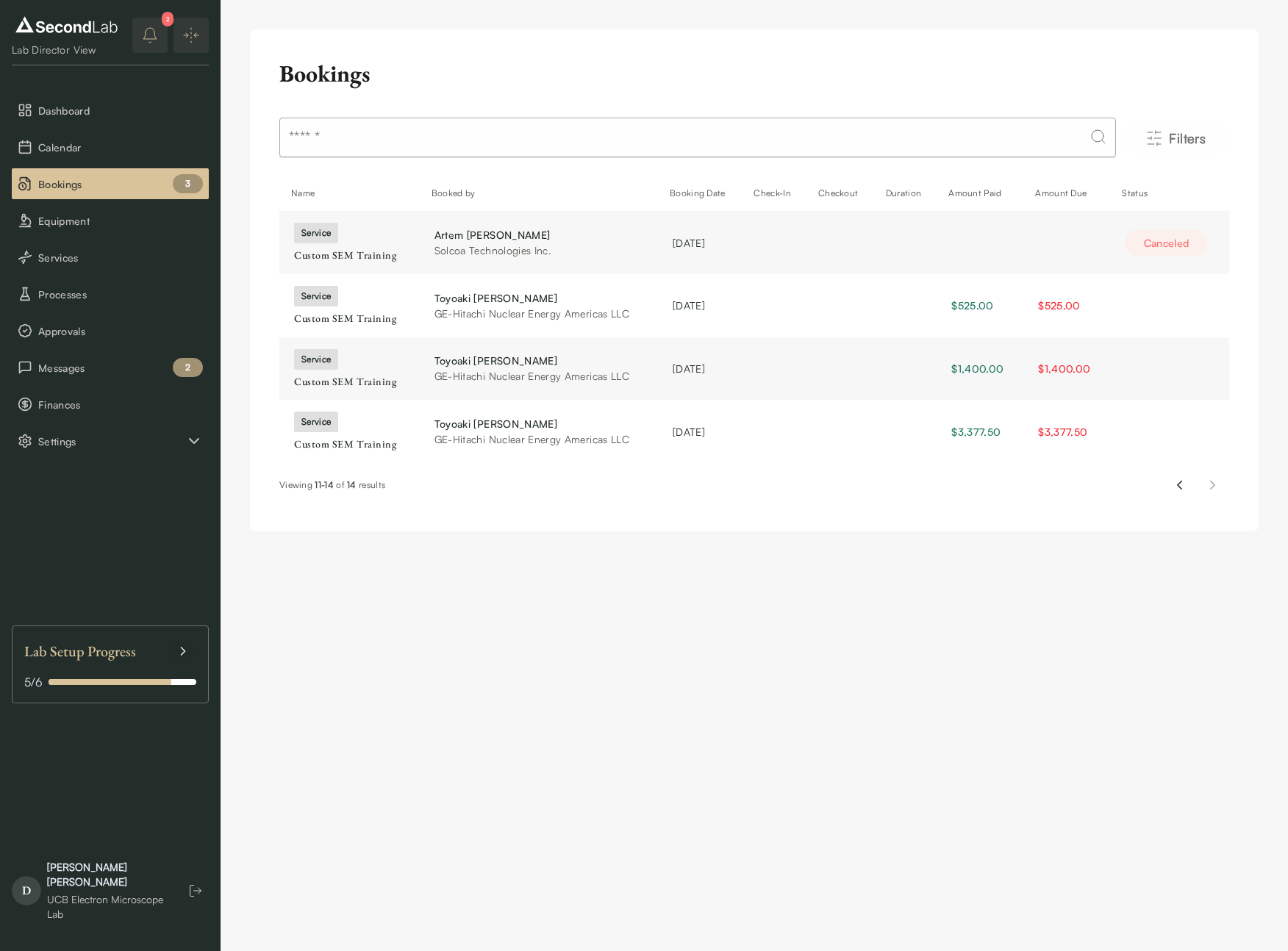
click at [157, 29] on icon "notifications" at bounding box center [150, 35] width 17 height 17
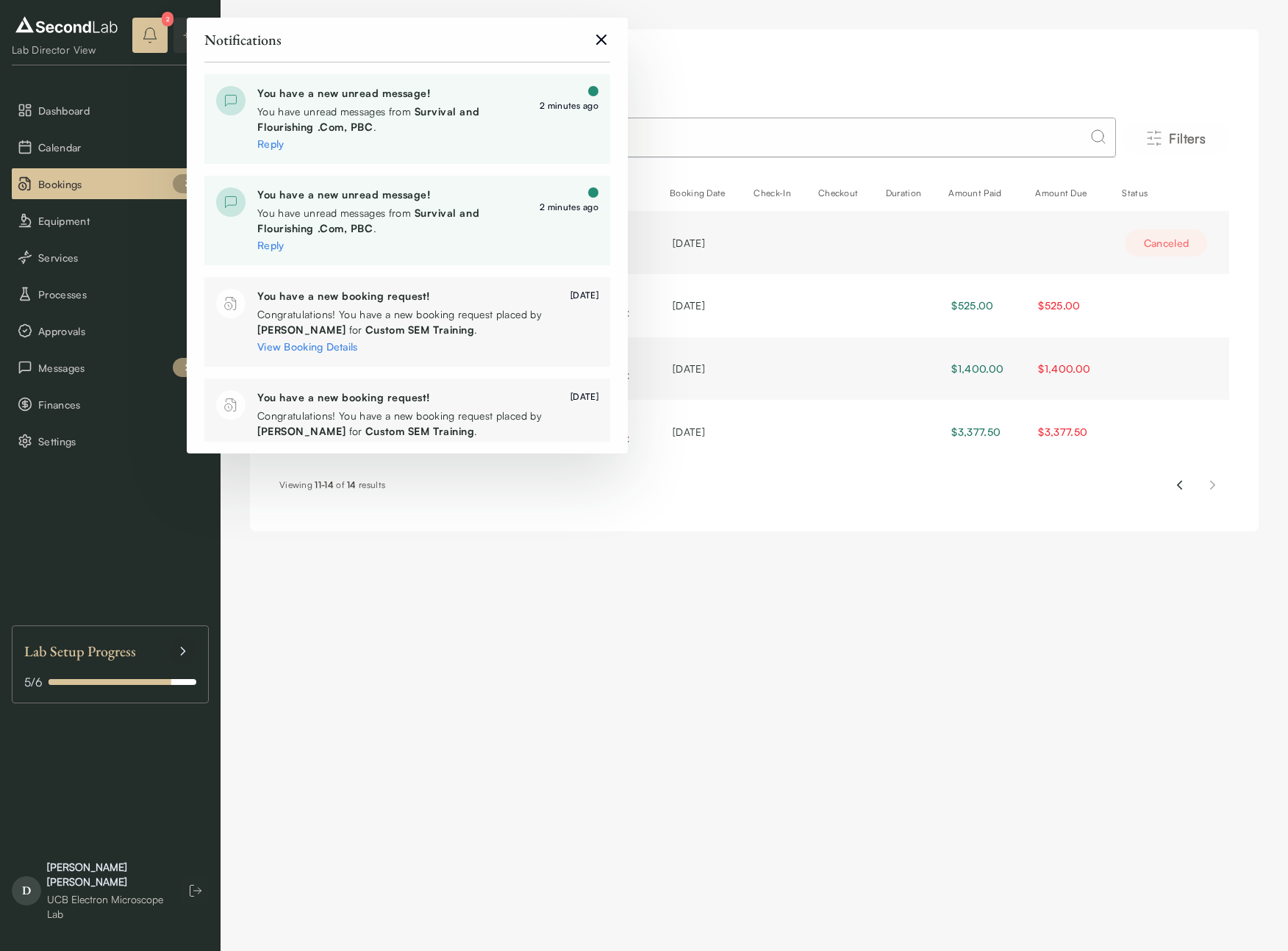
click at [333, 203] on div "You have a new unread message! You have unread messages from Survival and Flour…" at bounding box center [392, 221] width 271 height 66
click at [264, 248] on link "Reply" at bounding box center [270, 245] width 26 height 13
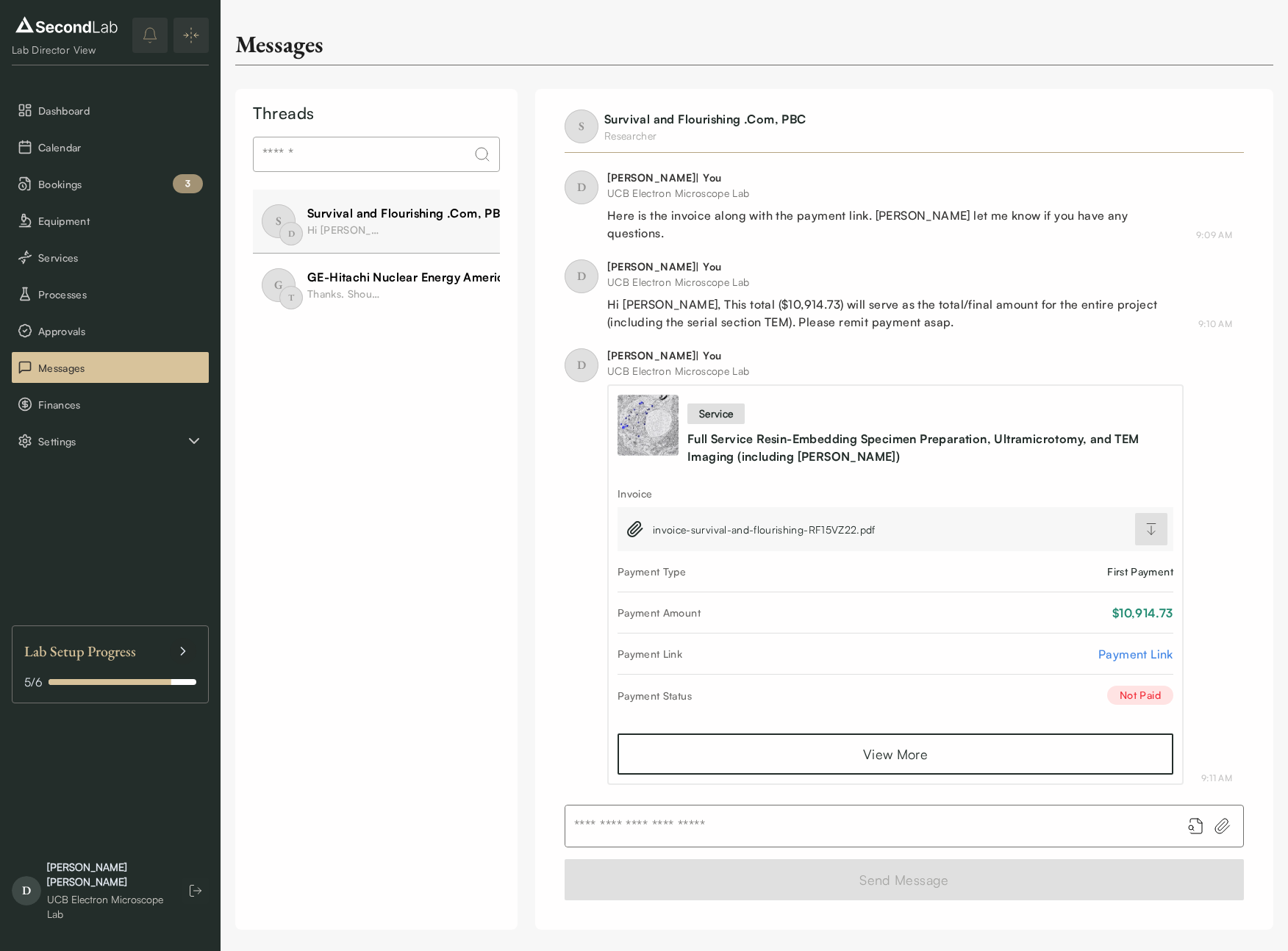
scroll to position [1116, 0]
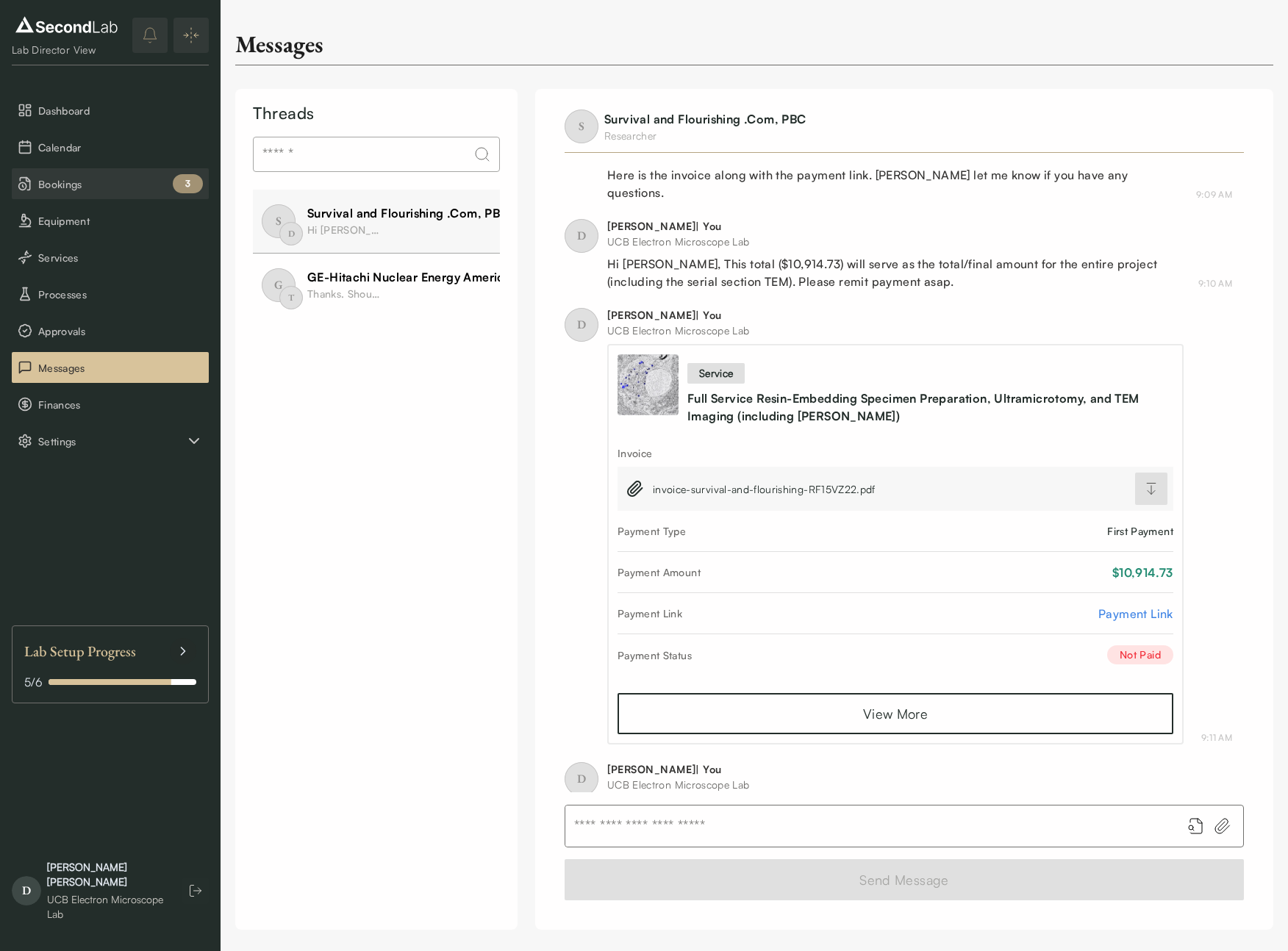
click at [125, 182] on span "Bookings" at bounding box center [120, 184] width 165 height 16
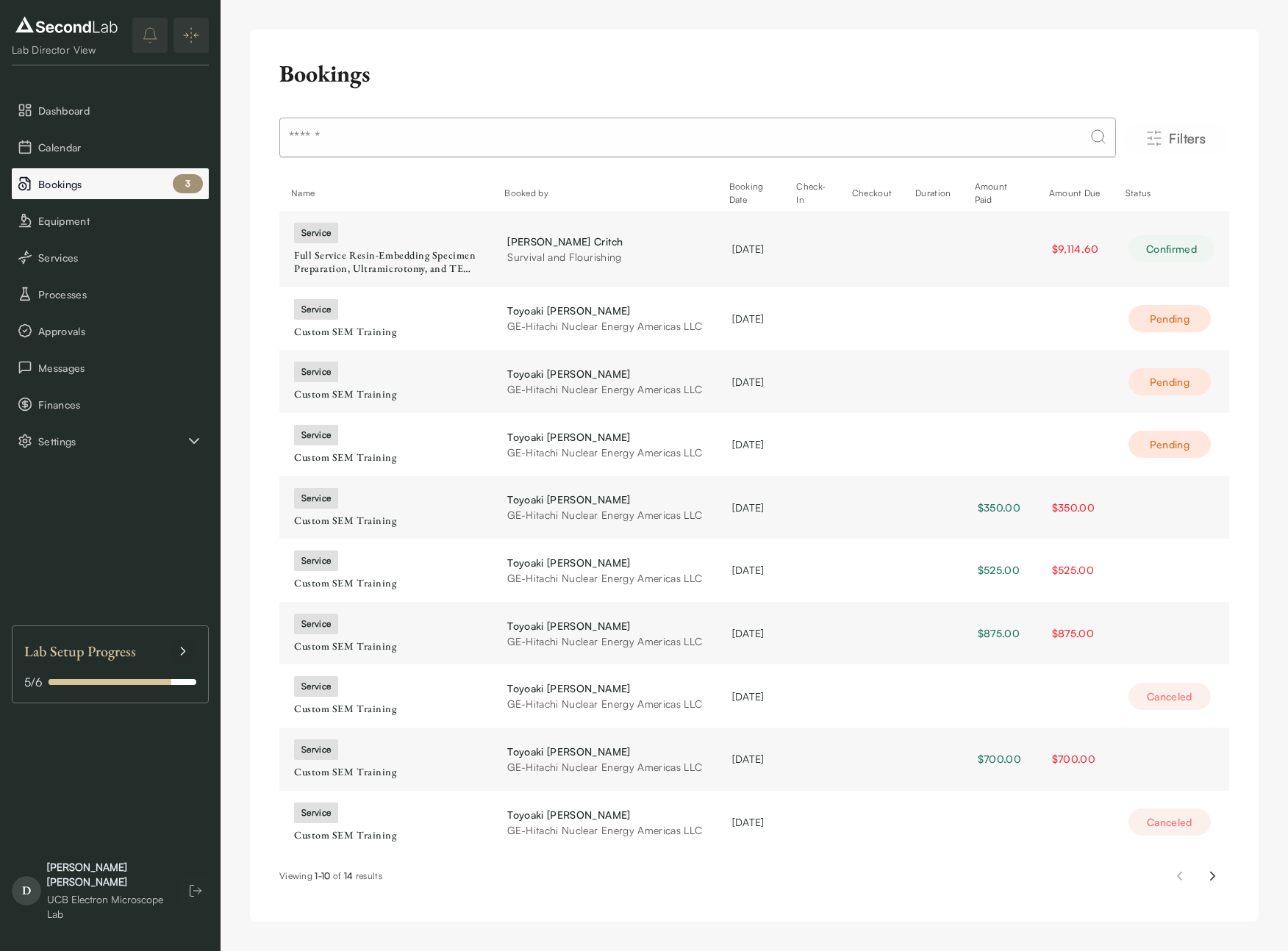
click at [119, 193] on button "Bookings 3" at bounding box center [110, 184] width 197 height 31
click at [154, 46] on button "notifications" at bounding box center [150, 35] width 36 height 36
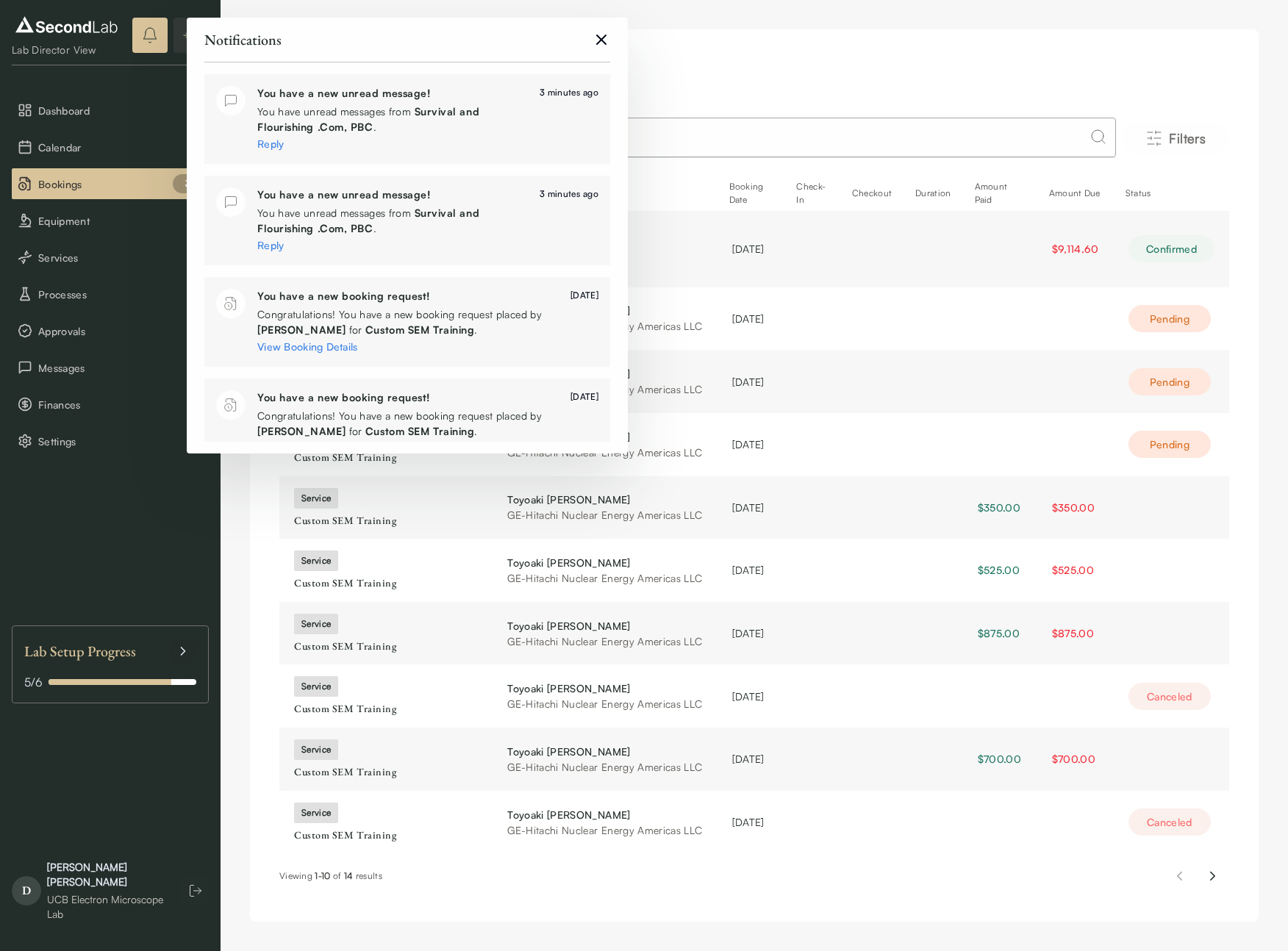
click at [270, 142] on link "Reply" at bounding box center [270, 144] width 26 height 13
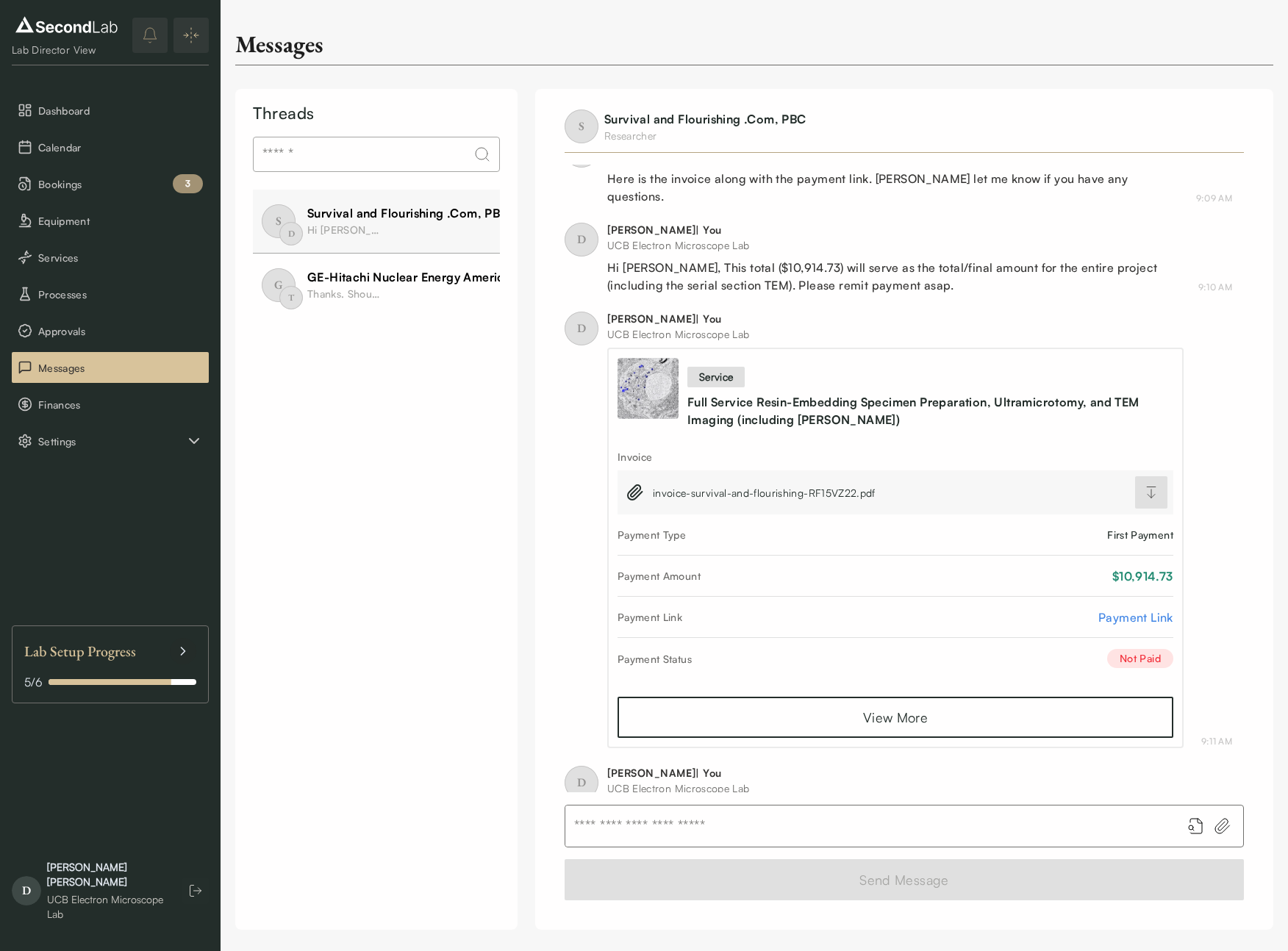
scroll to position [1116, 0]
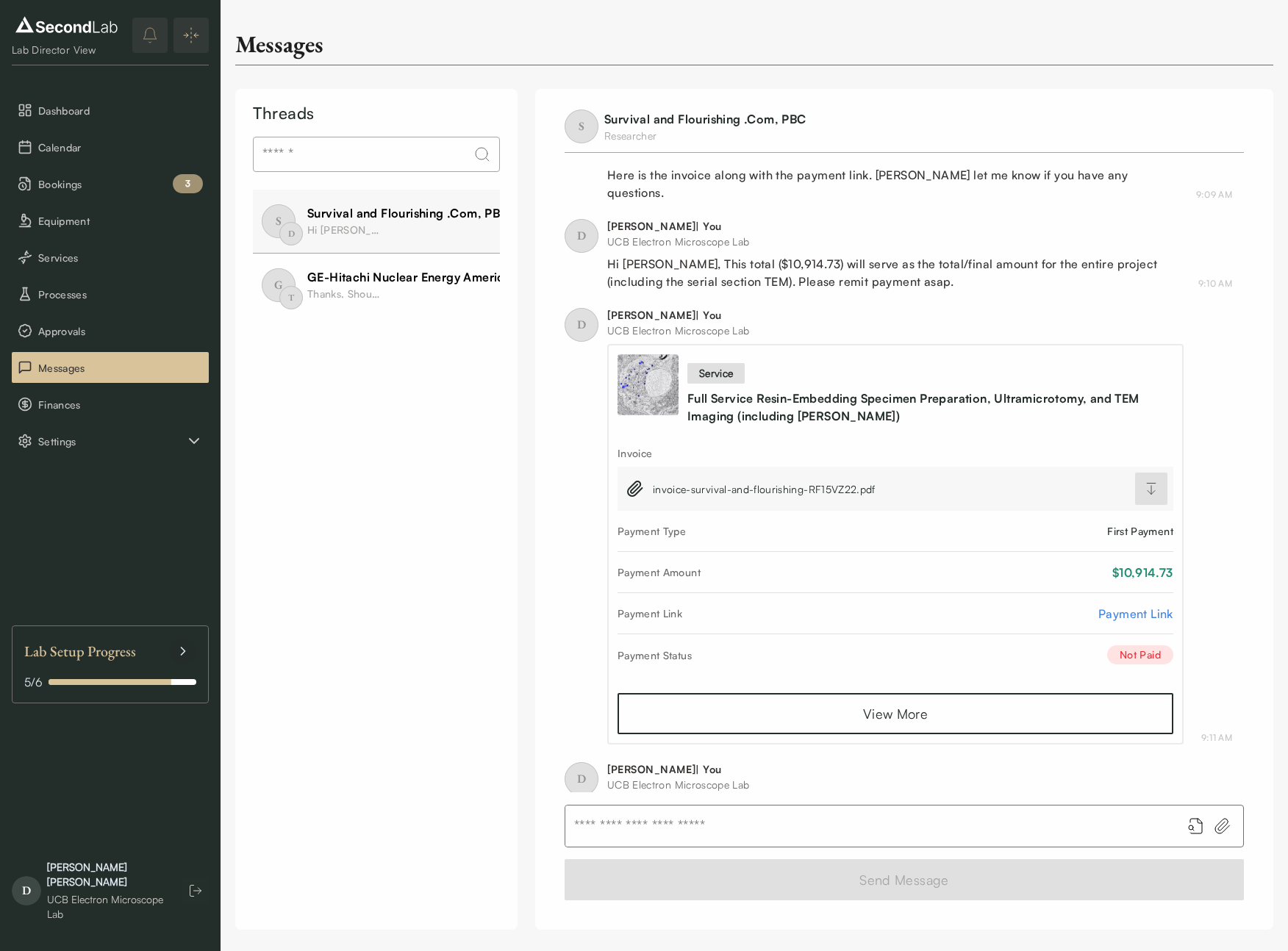
click at [800, 482] on span "invoice-survival-and-flourishing-RF15VZ22.pdf" at bounding box center [764, 490] width 223 height 16
click at [1258, 368] on div "S Survival and Flourishing .Com, PBC Researcher Today D Danielle Jorgens | You …" at bounding box center [903, 509] width 738 height 841
